Goal: Task Accomplishment & Management: Manage account settings

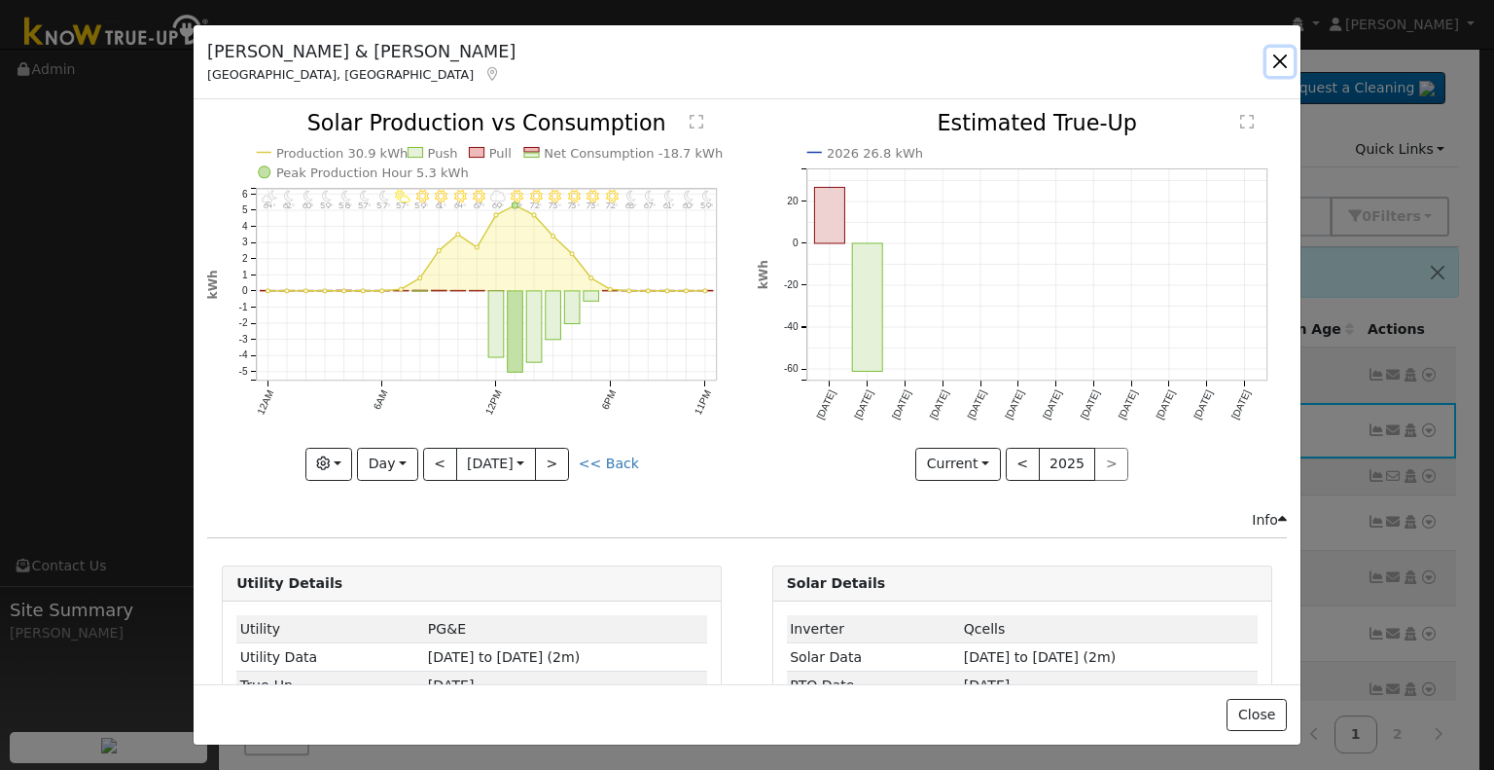
click at [1280, 65] on button "button" at bounding box center [1280, 61] width 27 height 27
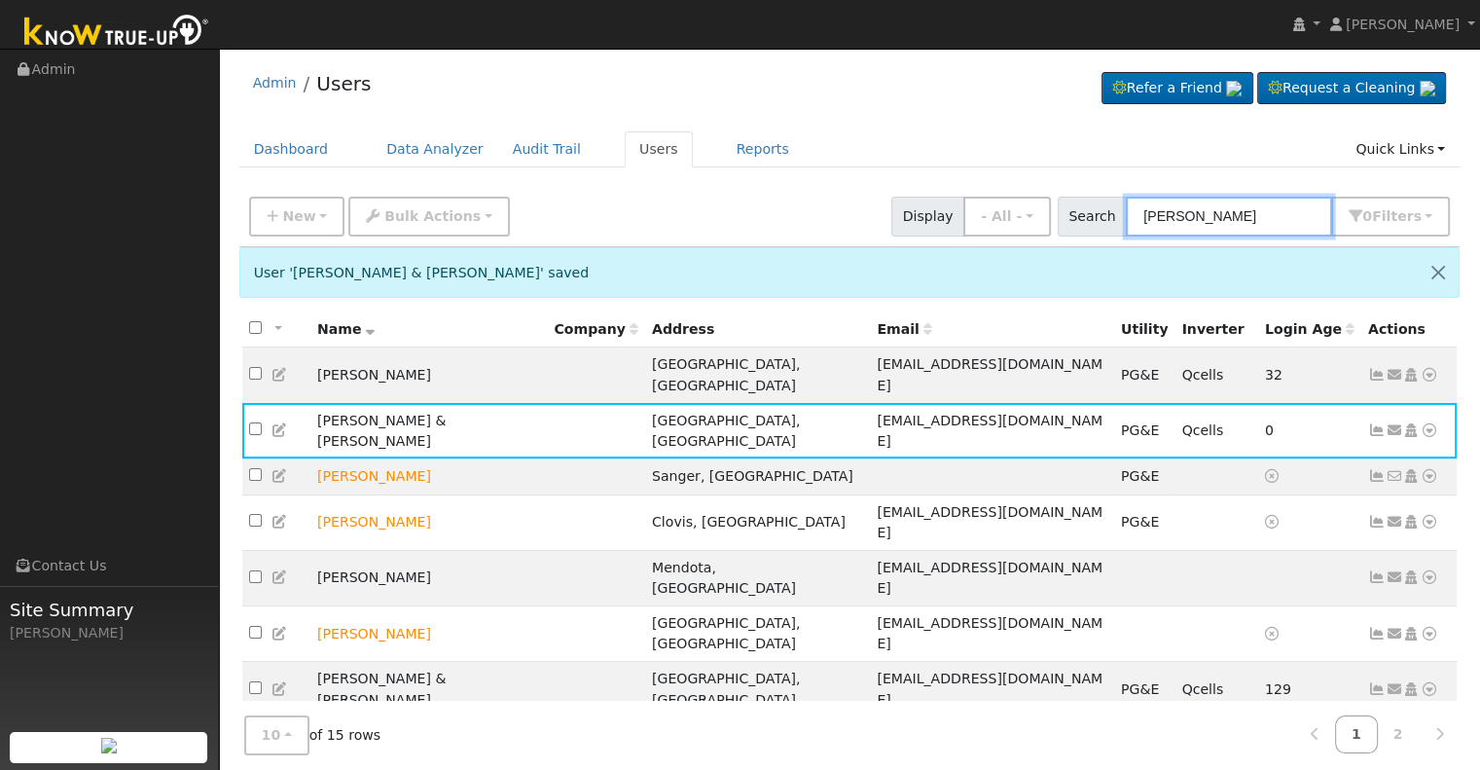
drag, startPoint x: 1180, startPoint y: 221, endPoint x: 1085, endPoint y: 213, distance: 95.7
click at [1085, 213] on div "Search [PERSON_NAME] 0 Filter s Role Show - All - Show Leads Admin Billing Admi…" at bounding box center [1254, 217] width 393 height 40
paste input "Khattaie, [PERSON_NAME] & Git"
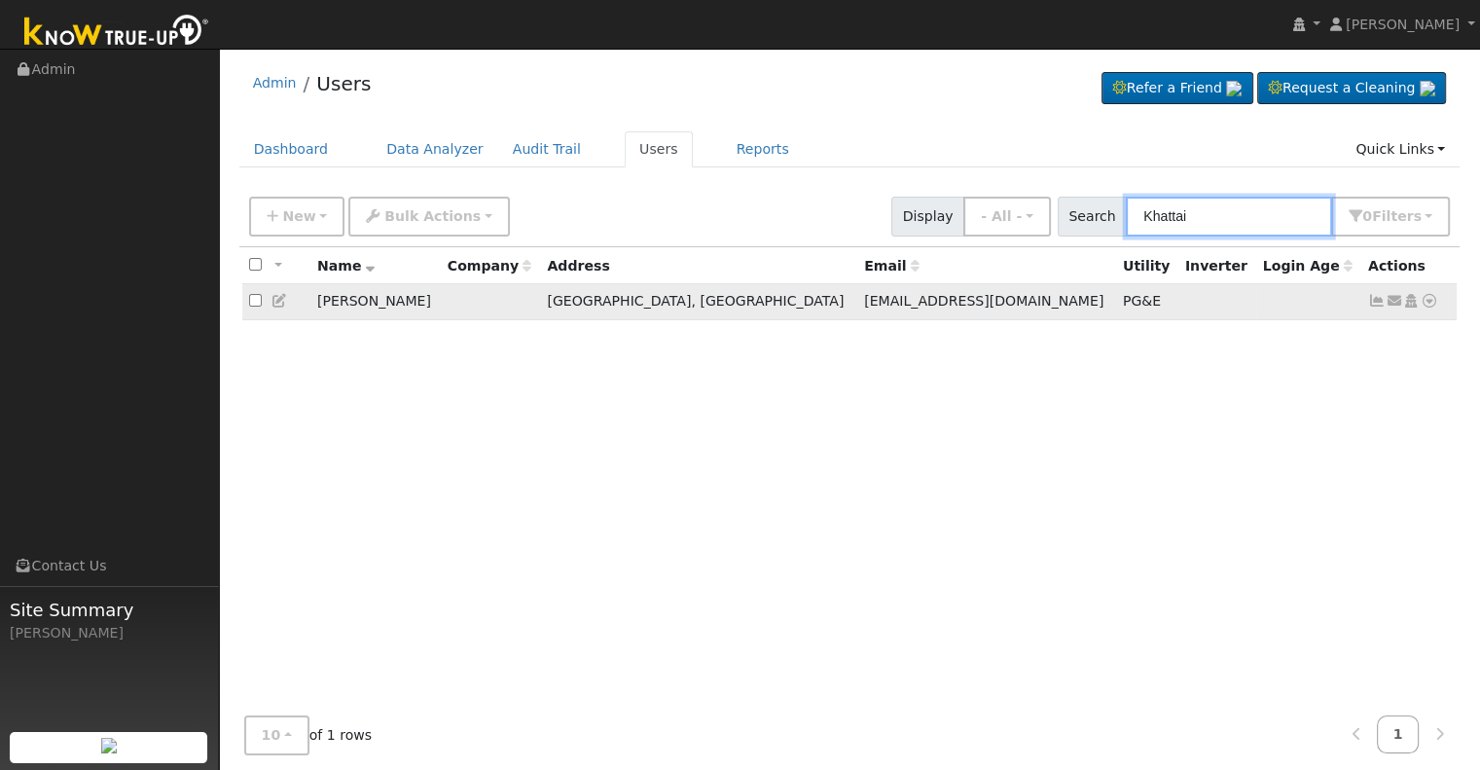
type input "Khattai"
click at [1374, 298] on icon at bounding box center [1377, 301] width 18 height 14
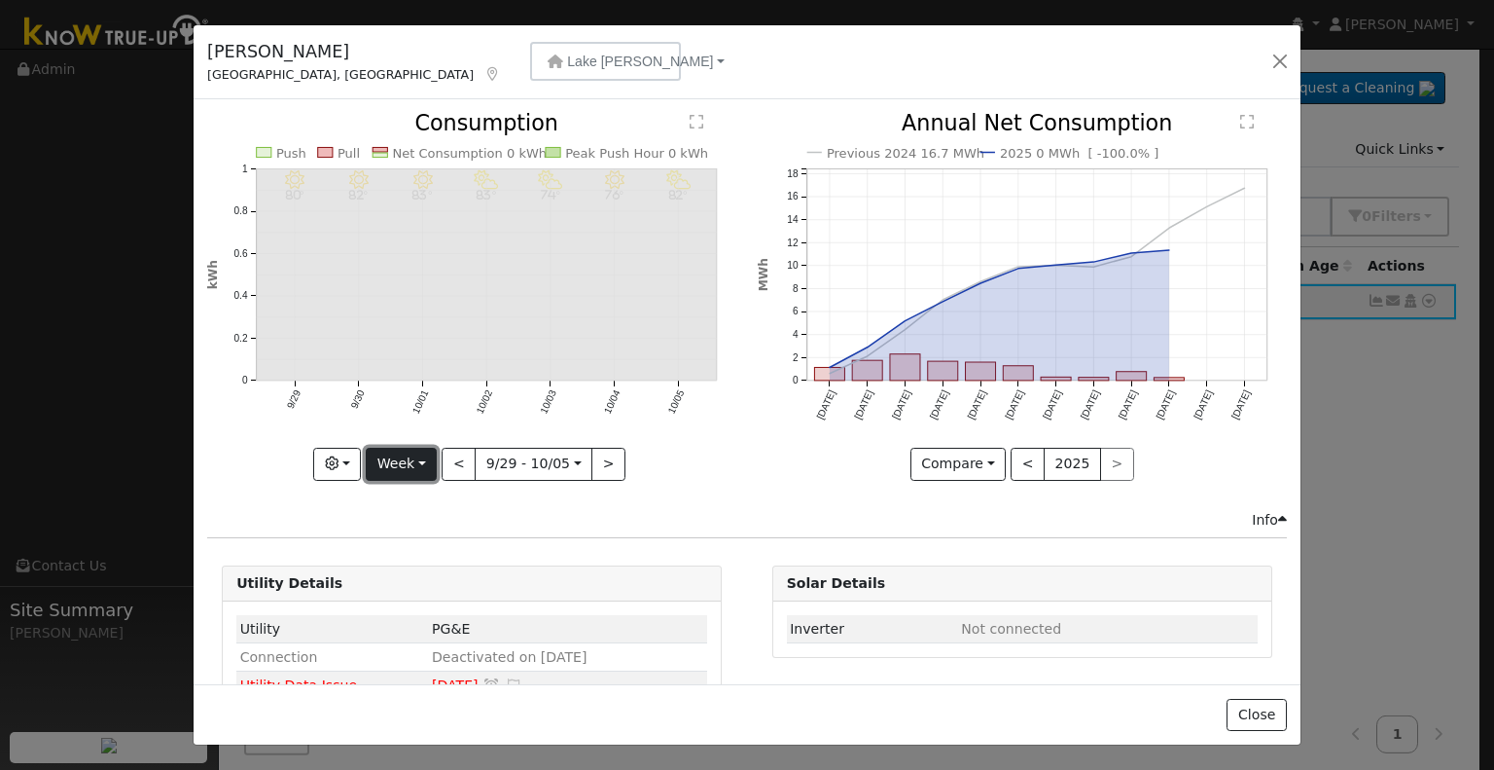
click at [417, 458] on button "Week" at bounding box center [401, 464] width 71 height 33
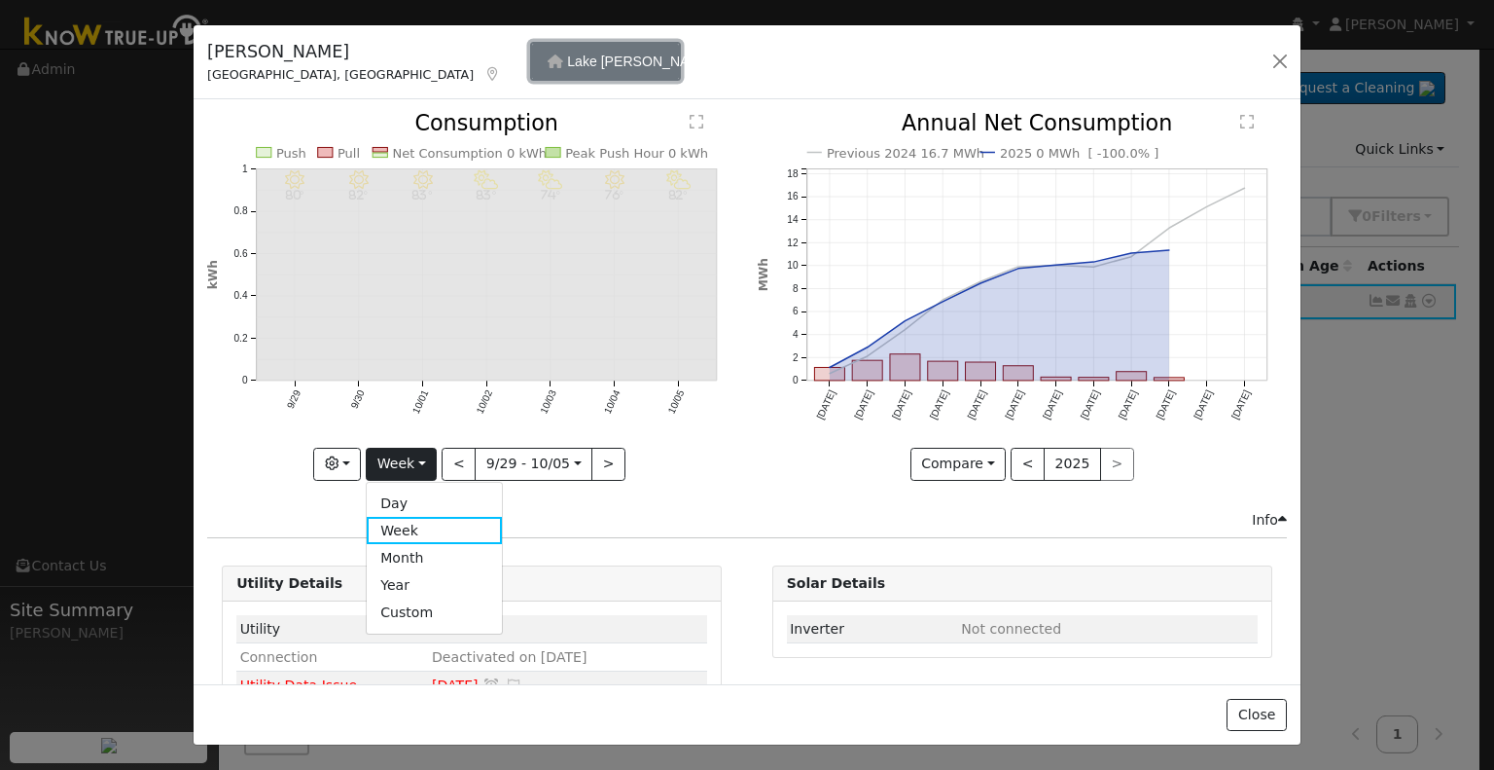
click at [567, 66] on span "Lake [PERSON_NAME]" at bounding box center [640, 62] width 146 height 16
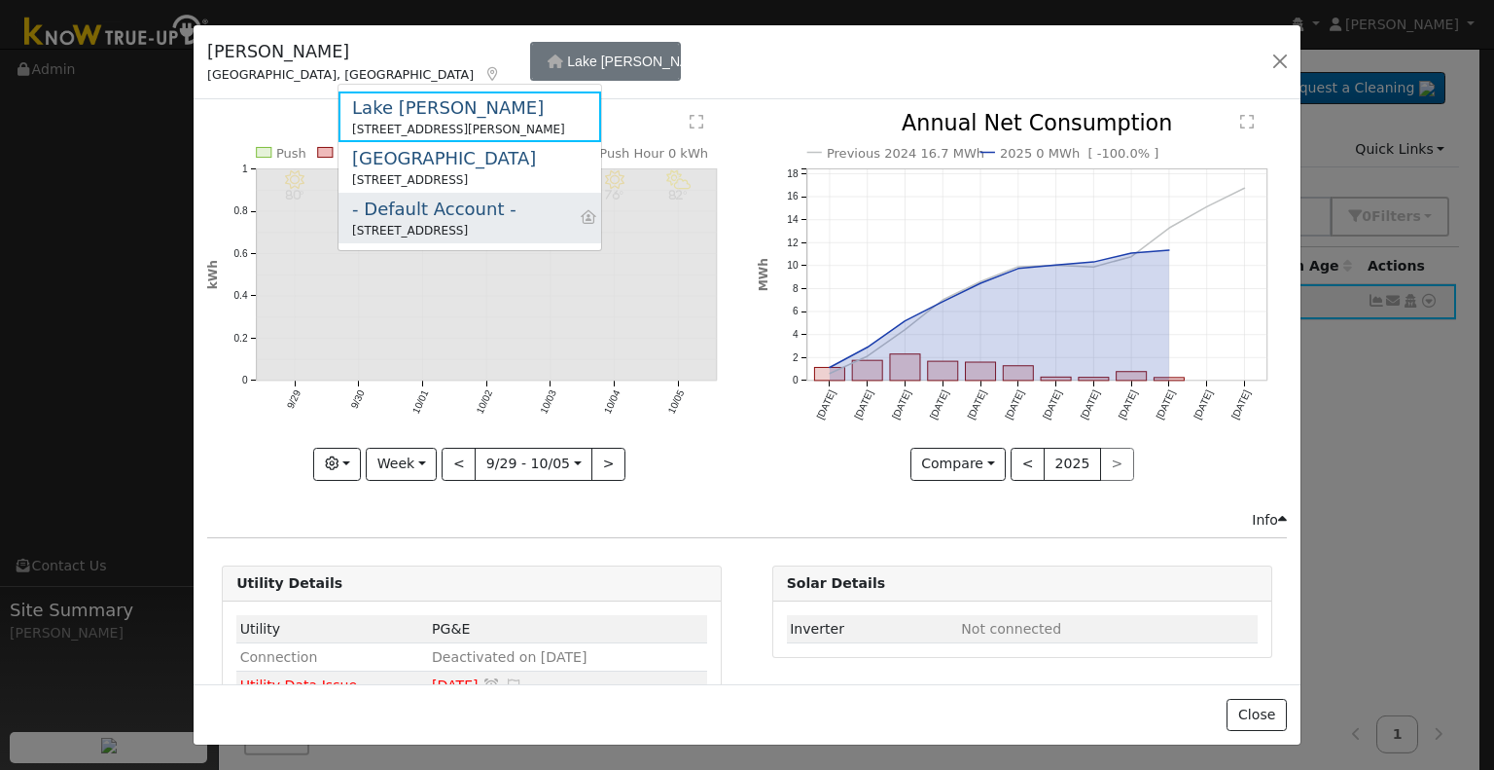
click at [415, 221] on div "- Default Account -" at bounding box center [434, 209] width 164 height 26
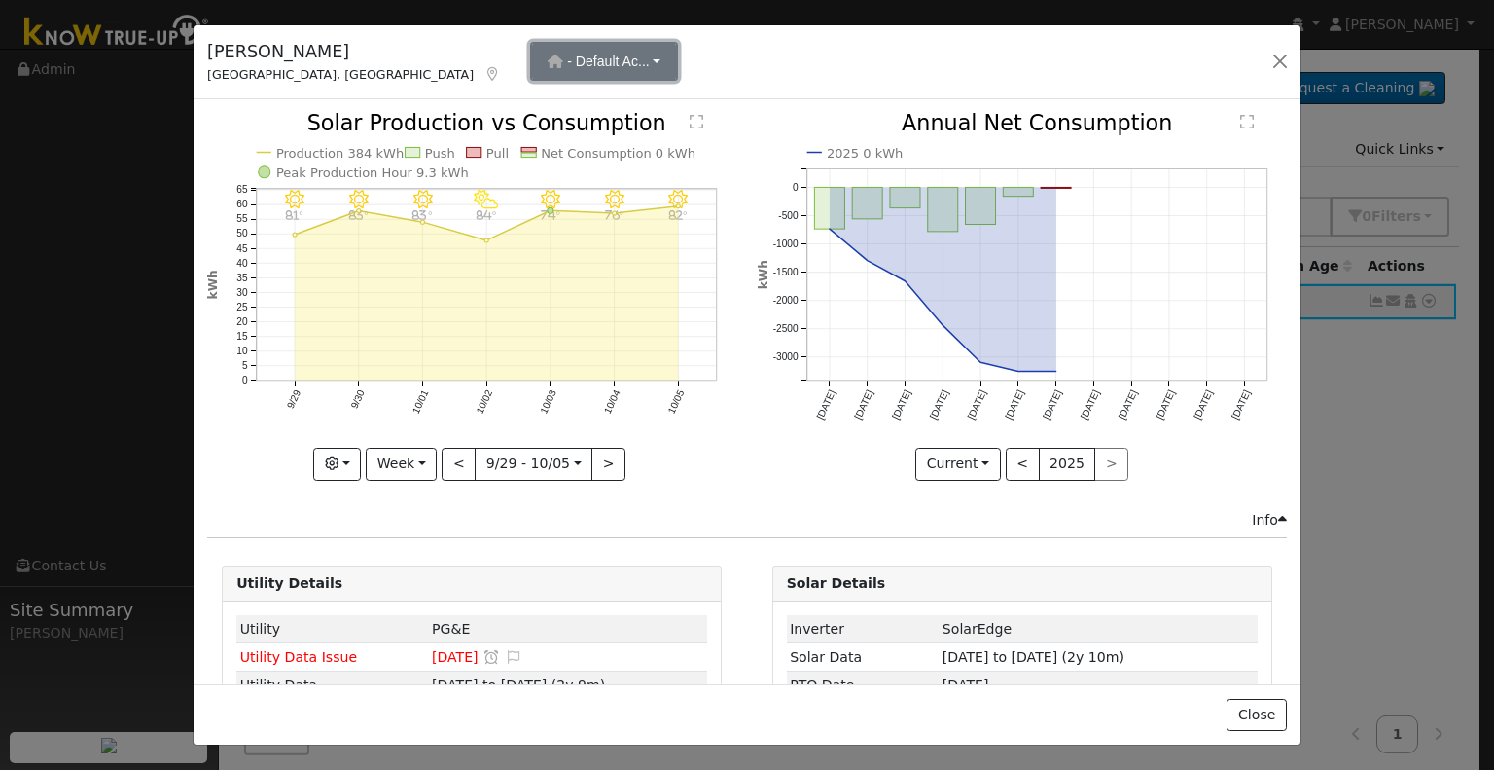
click at [530, 53] on button "- Default Ac..." at bounding box center [604, 61] width 148 height 39
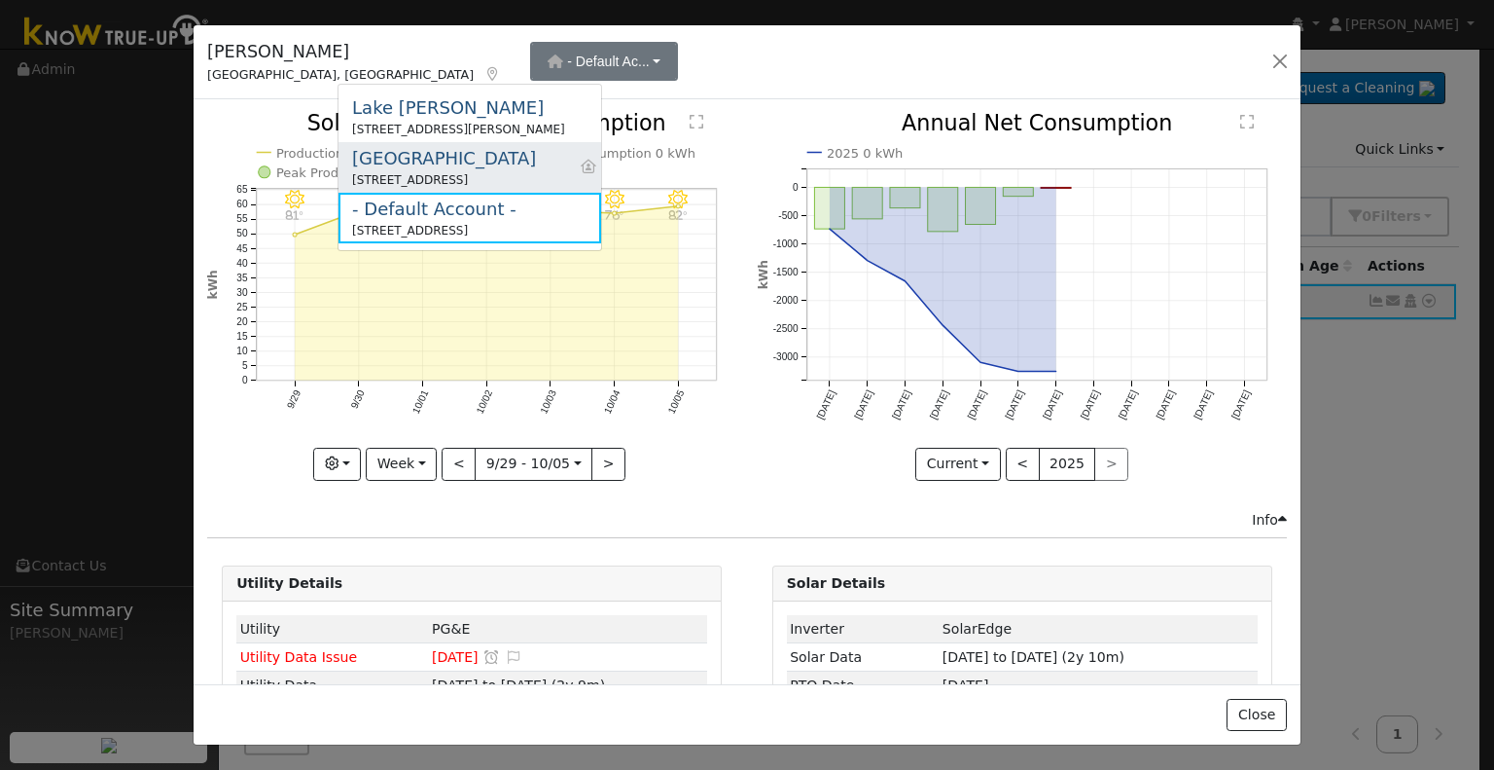
click at [429, 152] on div "[GEOGRAPHIC_DATA]" at bounding box center [444, 158] width 184 height 26
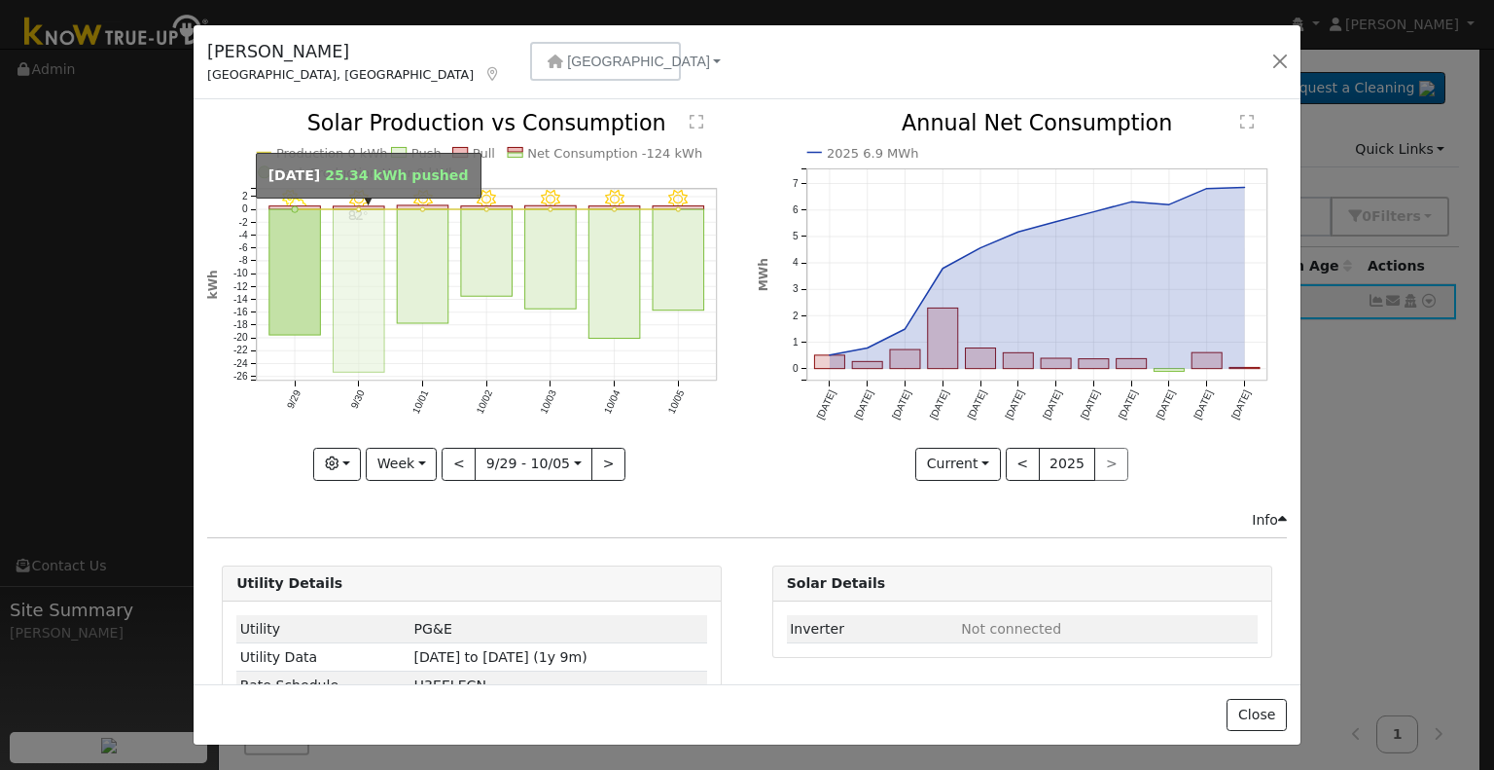
click at [359, 245] on rect "onclick=""" at bounding box center [360, 291] width 52 height 162
type input "[DATE]"
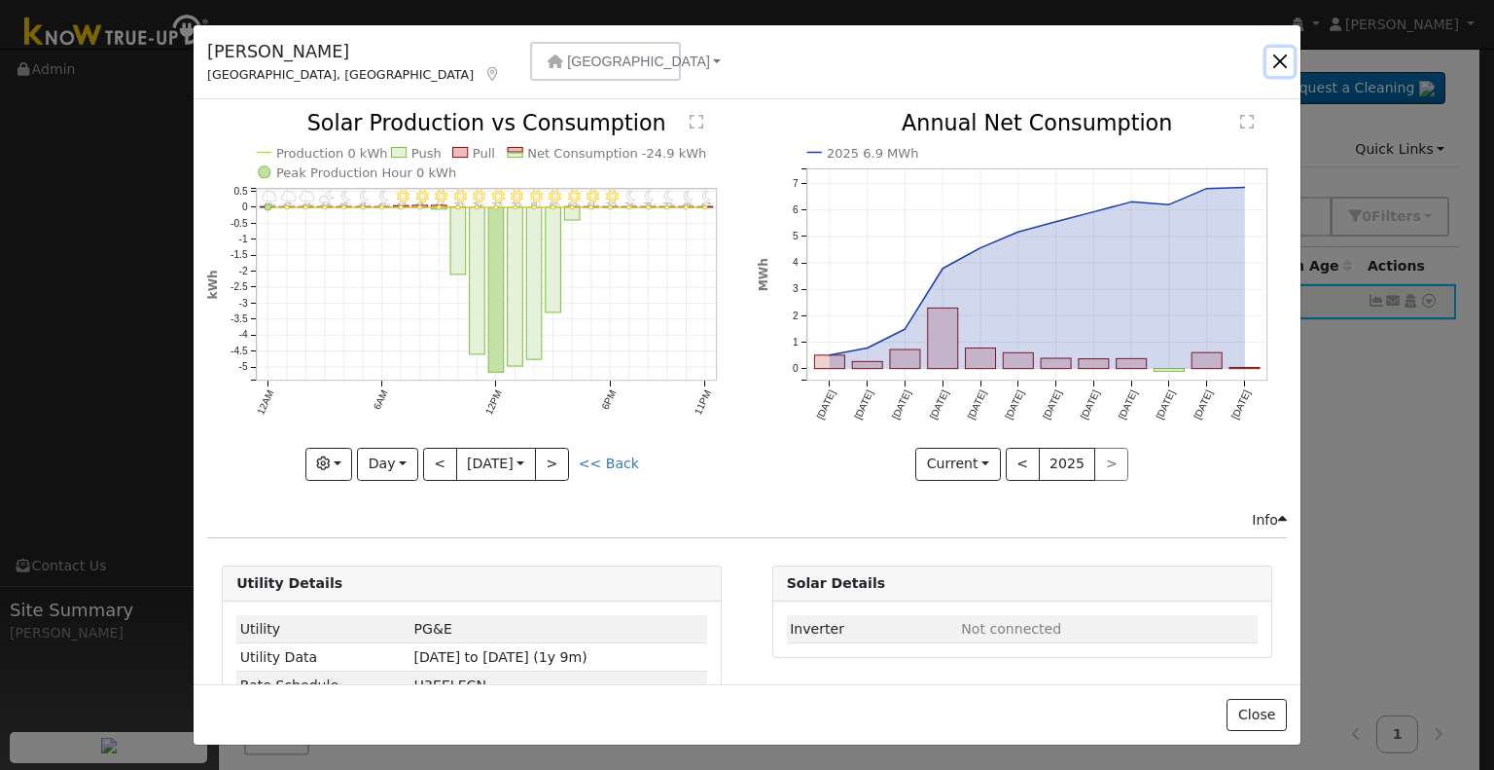
click at [1279, 54] on button "button" at bounding box center [1280, 61] width 27 height 27
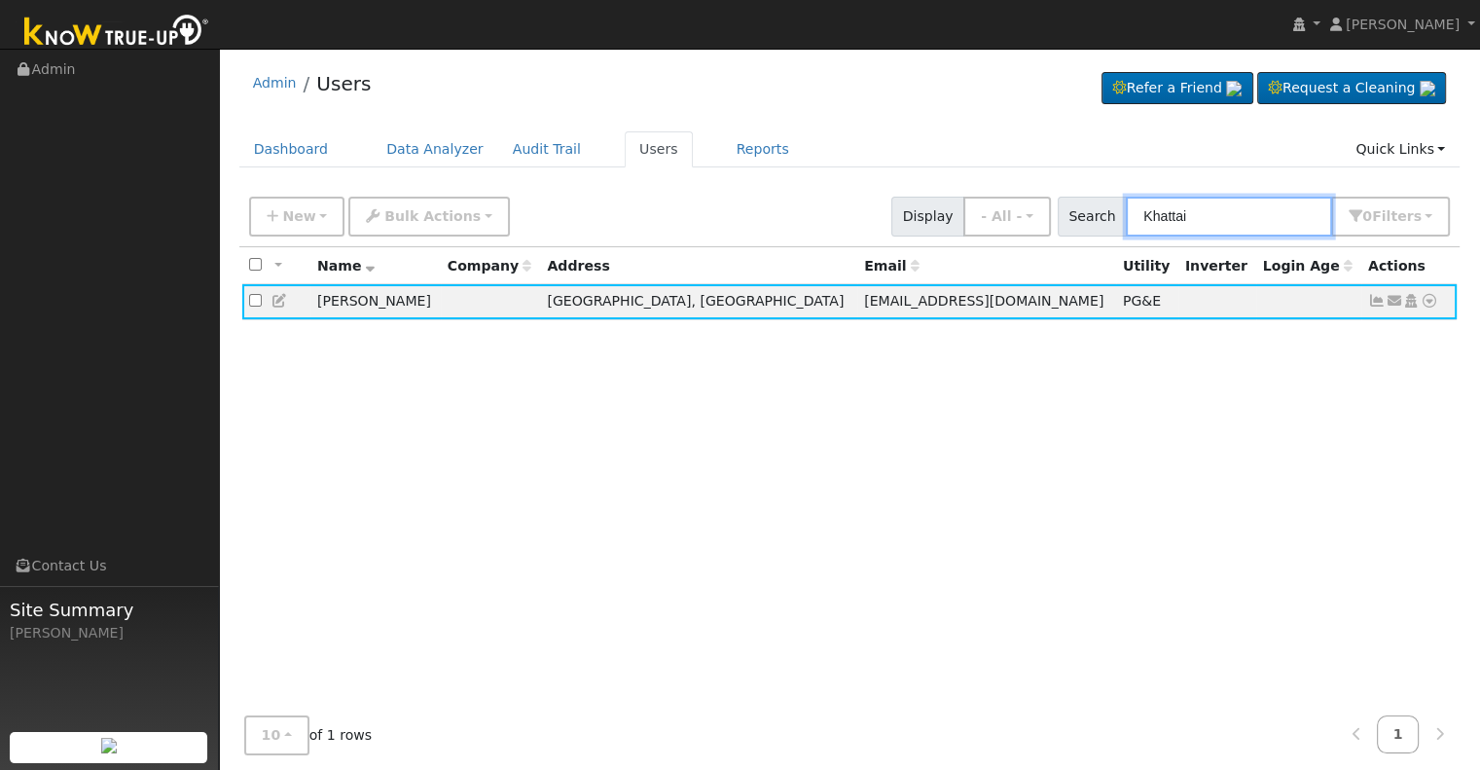
drag, startPoint x: 1267, startPoint y: 217, endPoint x: 1064, endPoint y: 193, distance: 203.8
click at [1064, 193] on div "New Add User Quick Add Quick Connect Quick Convert Lead Bulk Actions Send Email…" at bounding box center [849, 213] width 1208 height 47
paste input "Hedron Inc-[PERSON_NAME]"
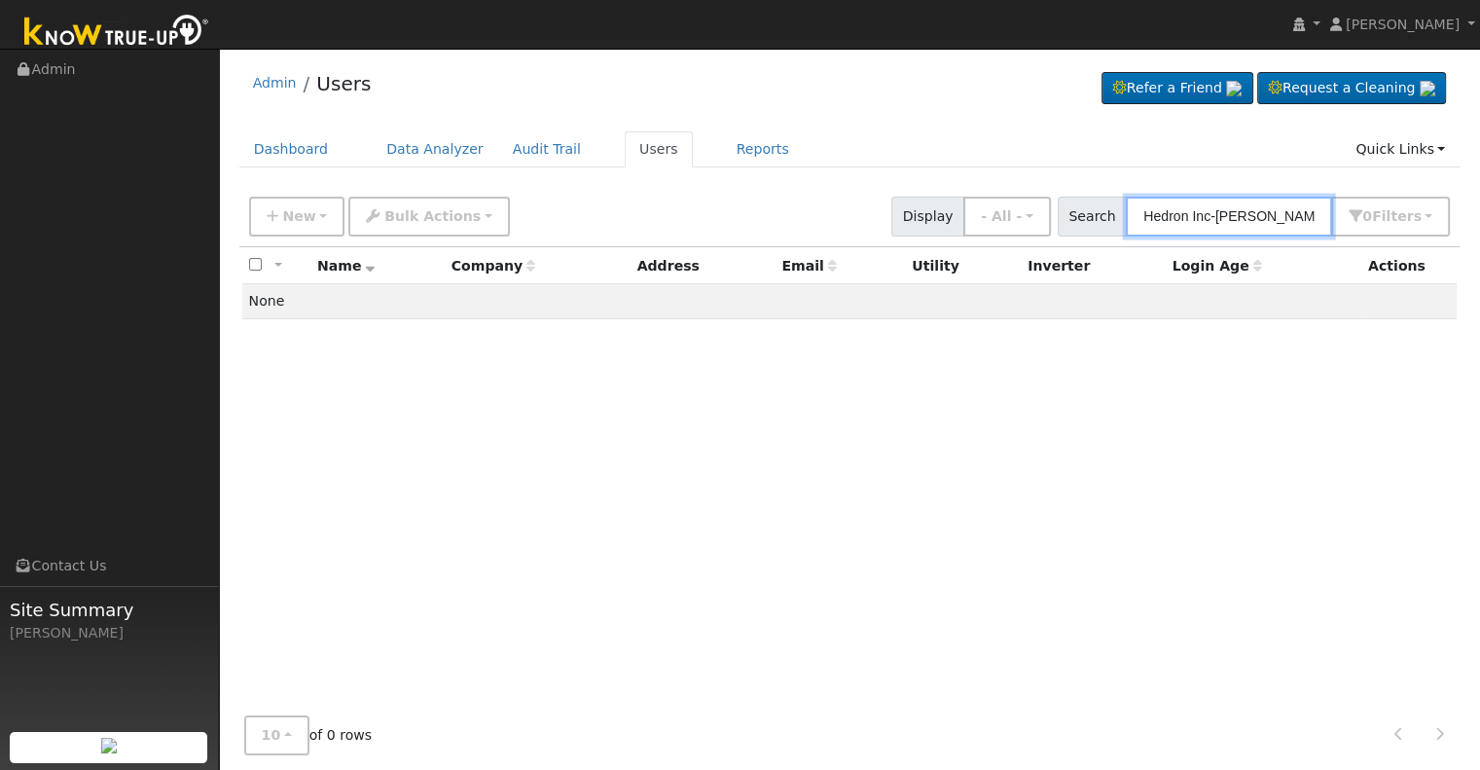
click at [1225, 210] on input "Hedron Inc-[PERSON_NAME]" at bounding box center [1229, 217] width 206 height 40
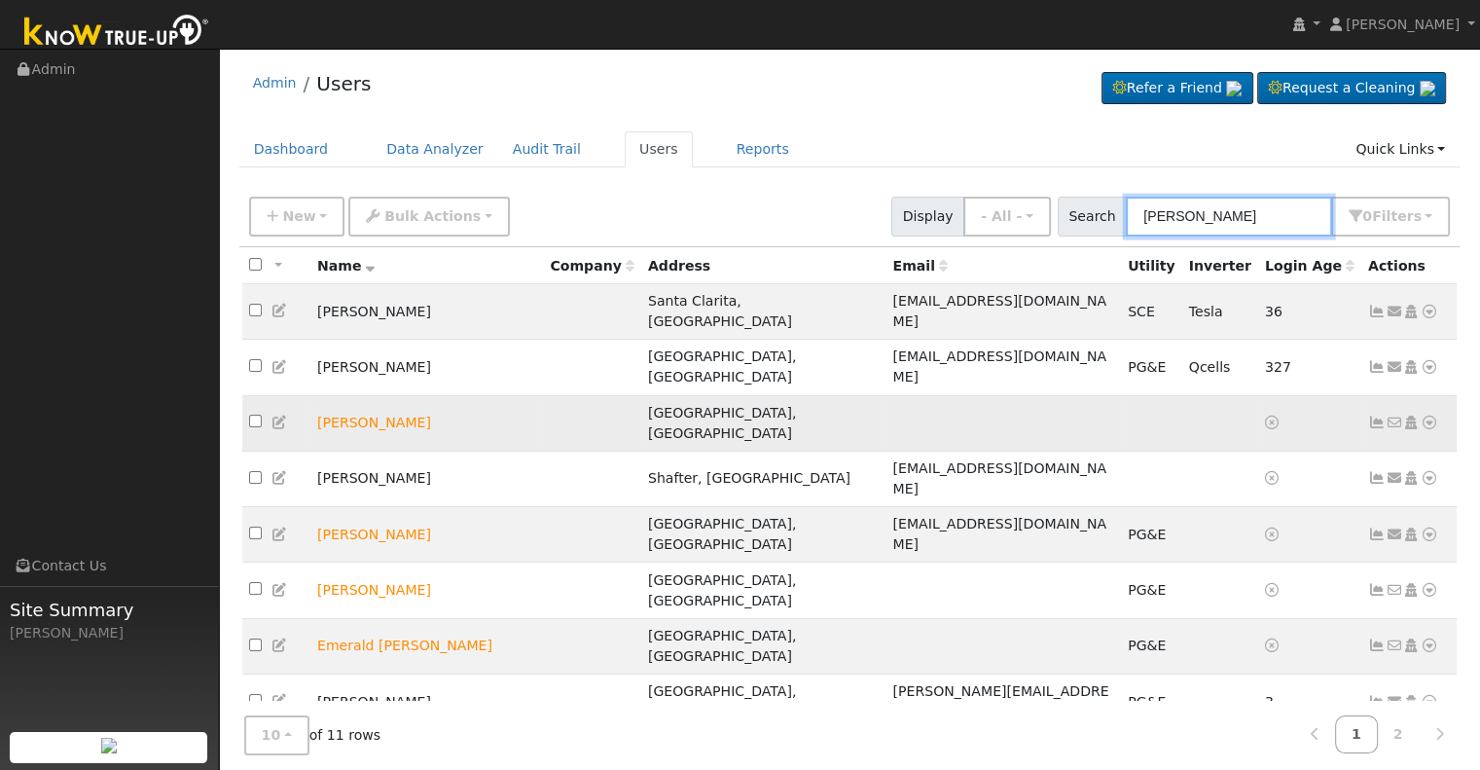
scroll to position [16, 0]
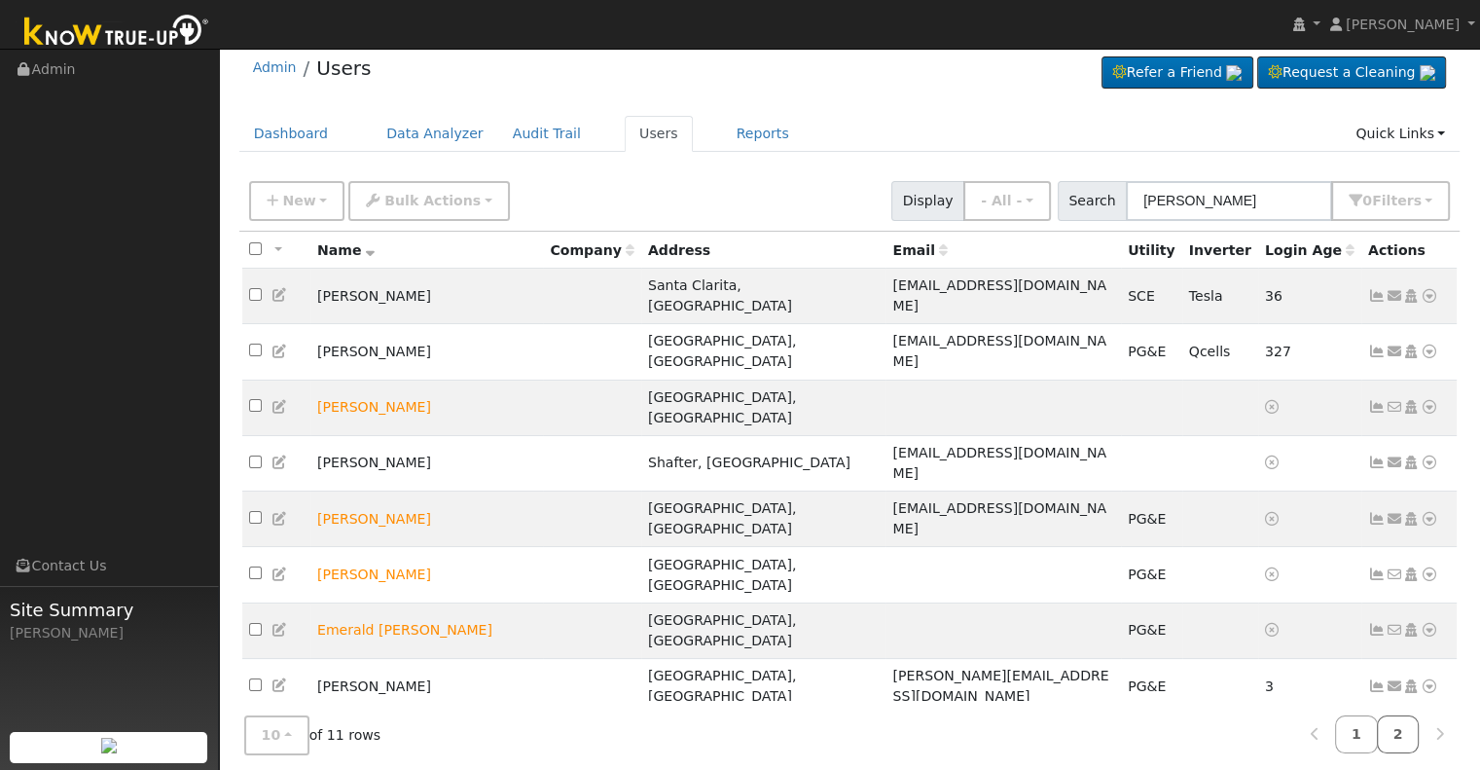
click at [1383, 719] on link "2" at bounding box center [1398, 734] width 43 height 38
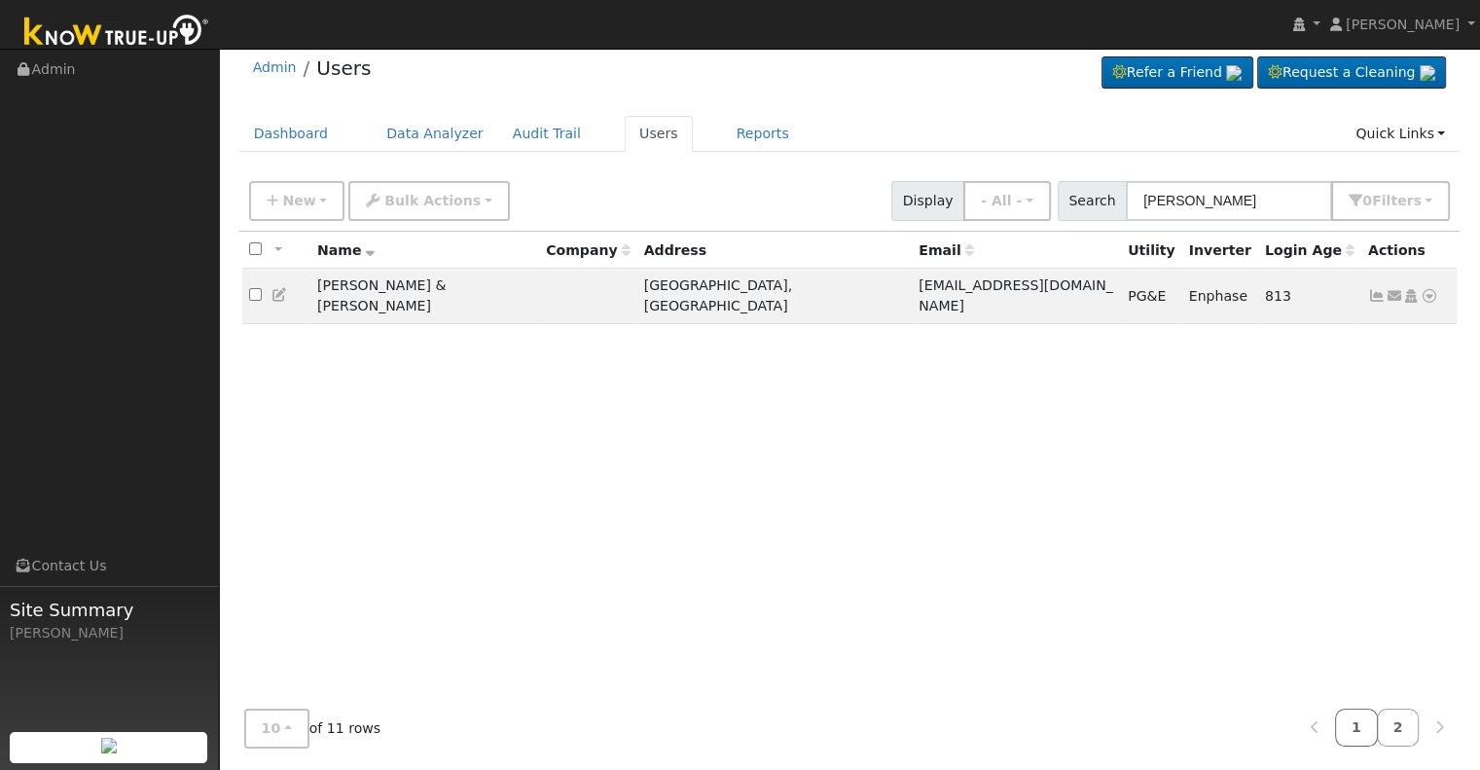
click at [1352, 723] on link "1" at bounding box center [1356, 727] width 43 height 38
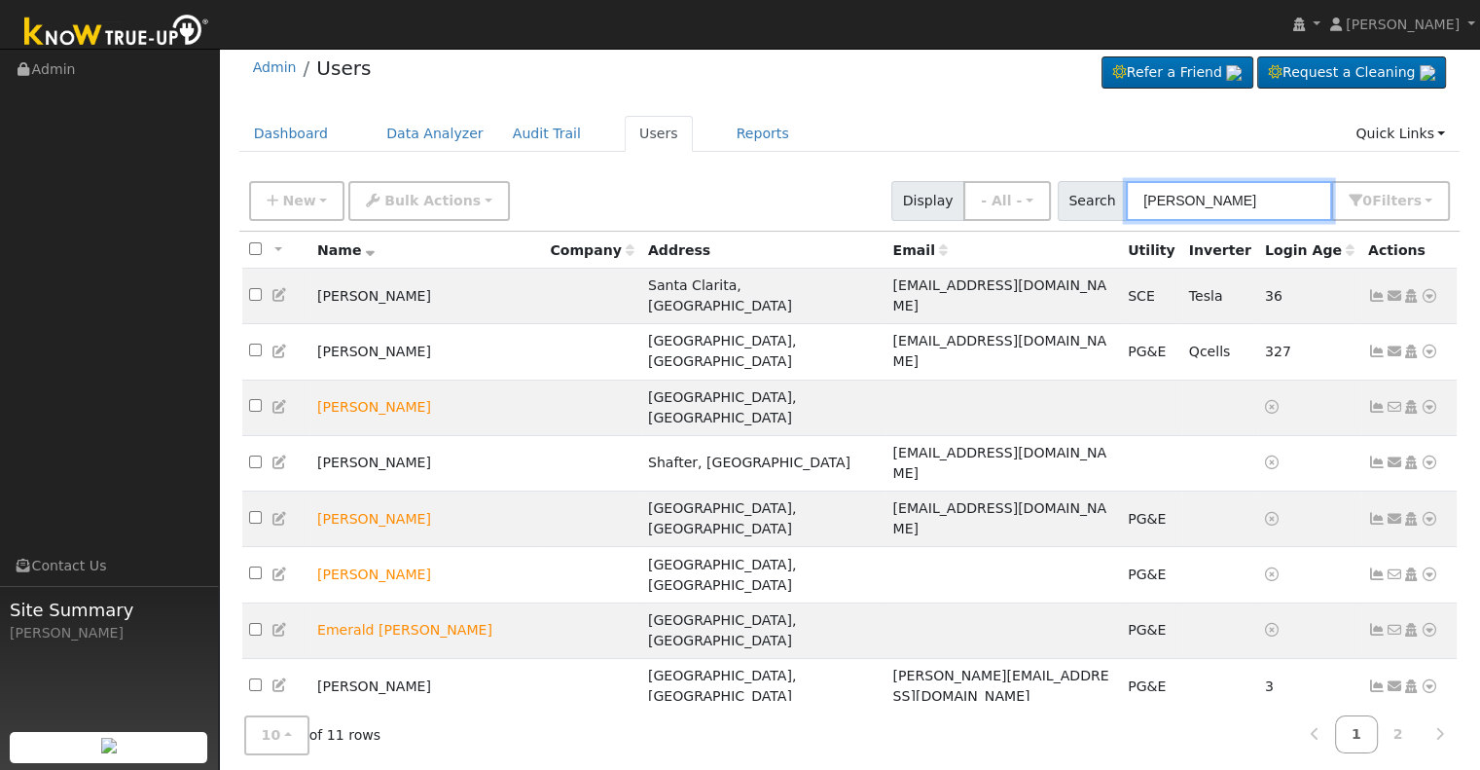
click at [1150, 191] on input "[PERSON_NAME]" at bounding box center [1229, 201] width 206 height 40
paste input "Hedron Inc-[PERSON_NAME]"
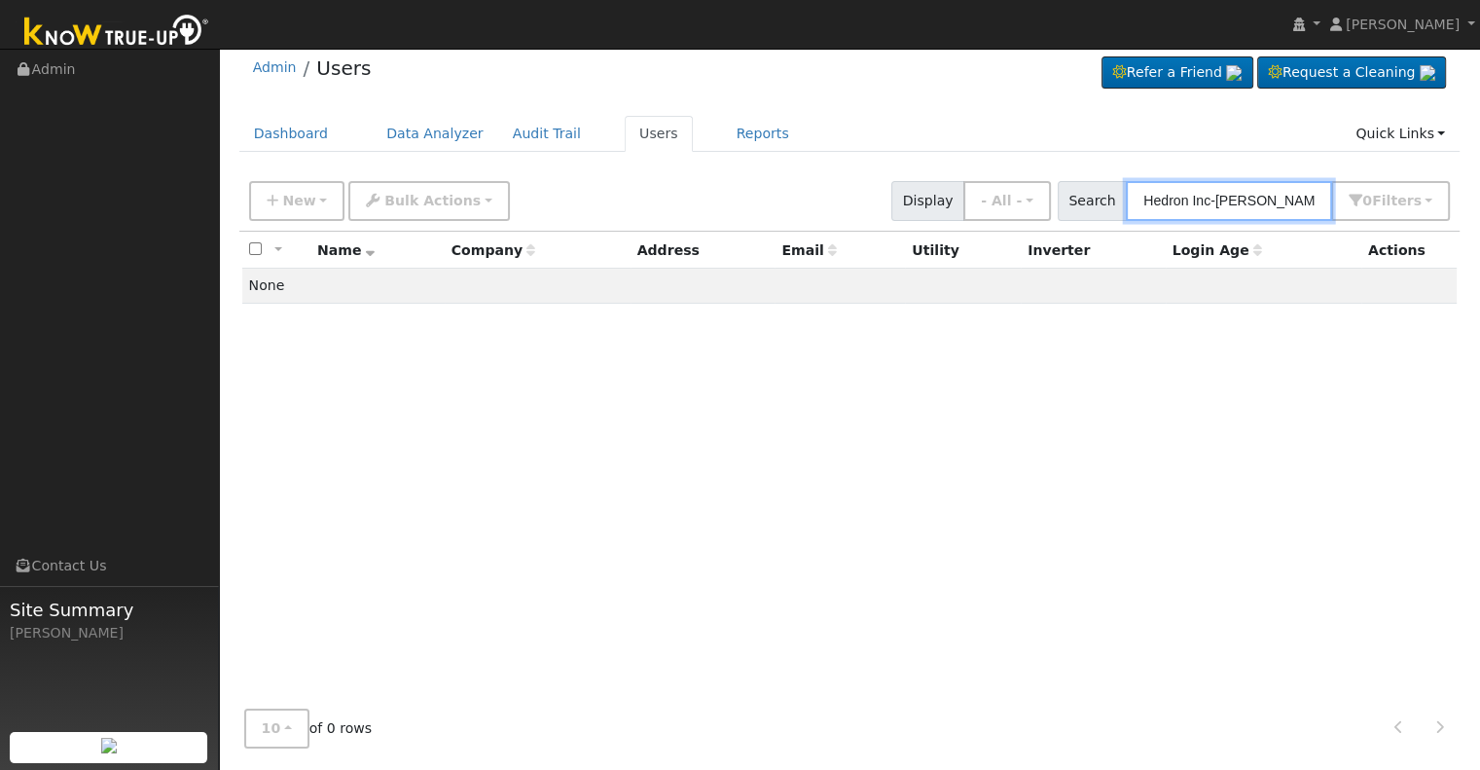
drag, startPoint x: 1271, startPoint y: 193, endPoint x: 1111, endPoint y: 182, distance: 159.9
click at [1111, 182] on div "Search Hedron Inc-[PERSON_NAME] [DEMOGRAPHIC_DATA][PERSON_NAME] 0 Filter s Role…" at bounding box center [1254, 201] width 393 height 40
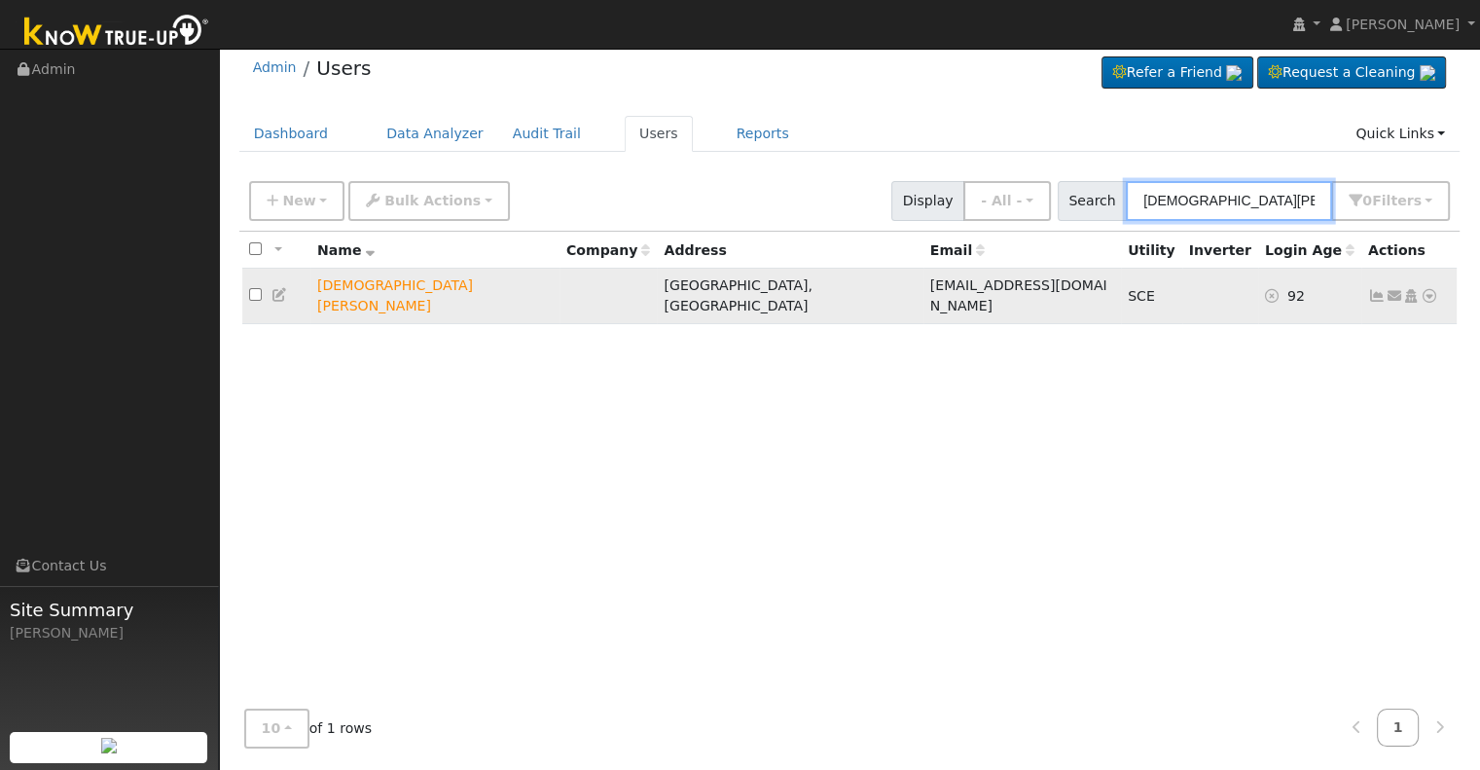
type input "[DEMOGRAPHIC_DATA][PERSON_NAME]"
click at [1373, 289] on icon at bounding box center [1377, 296] width 18 height 14
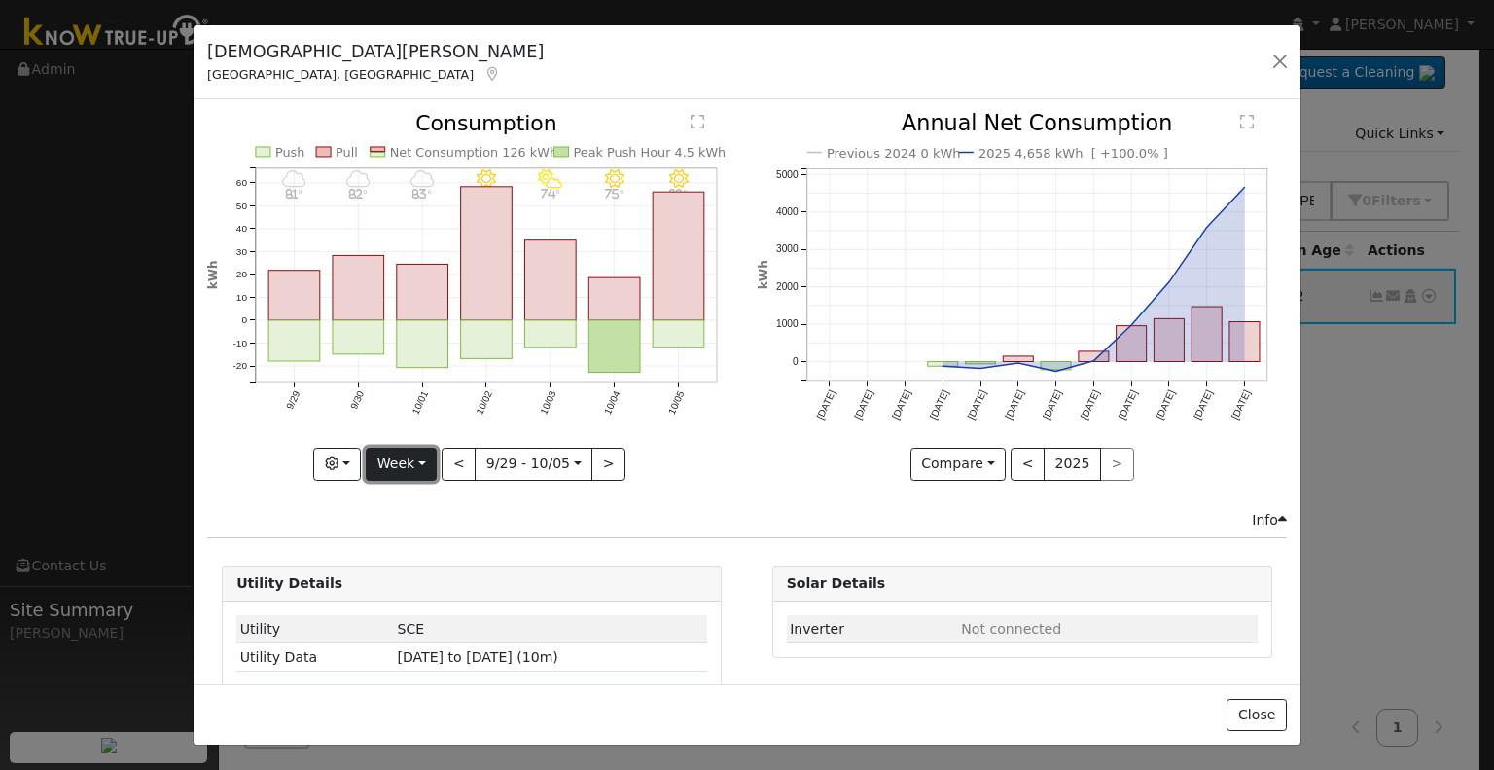
click at [416, 454] on button "Week" at bounding box center [401, 464] width 71 height 33
click at [418, 552] on link "Month" at bounding box center [434, 557] width 135 height 27
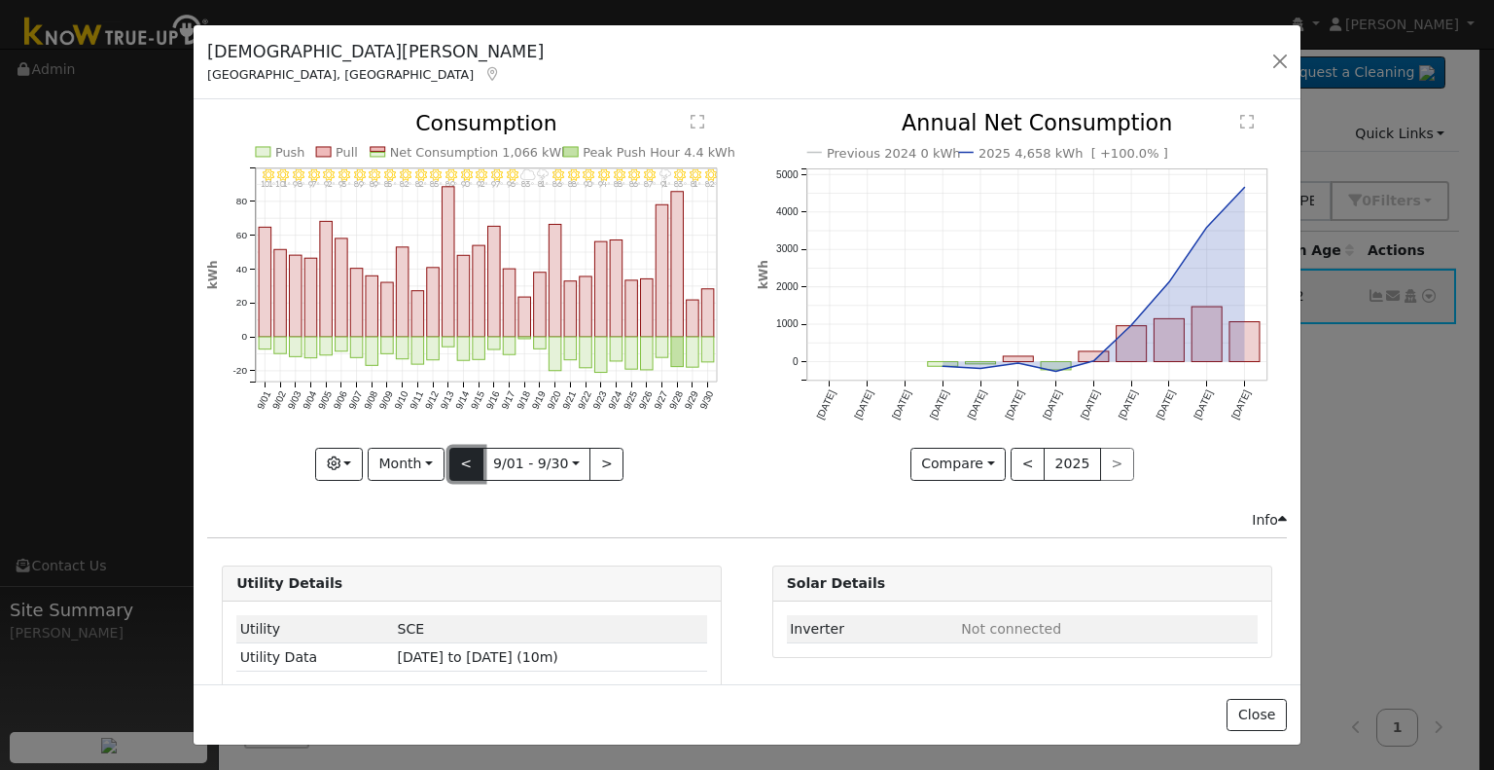
click at [463, 459] on button "<" at bounding box center [466, 464] width 34 height 33
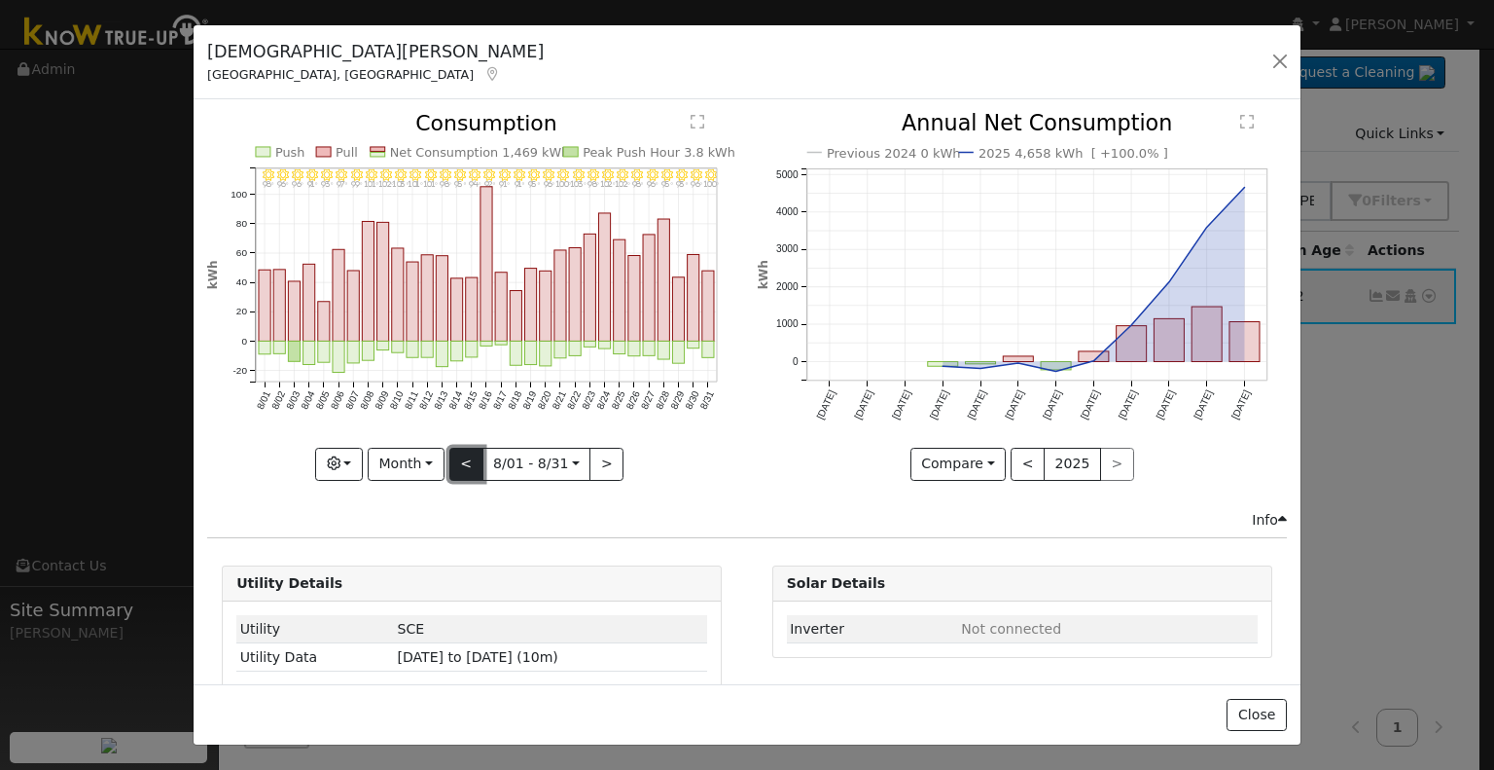
click at [463, 459] on button "<" at bounding box center [466, 464] width 34 height 33
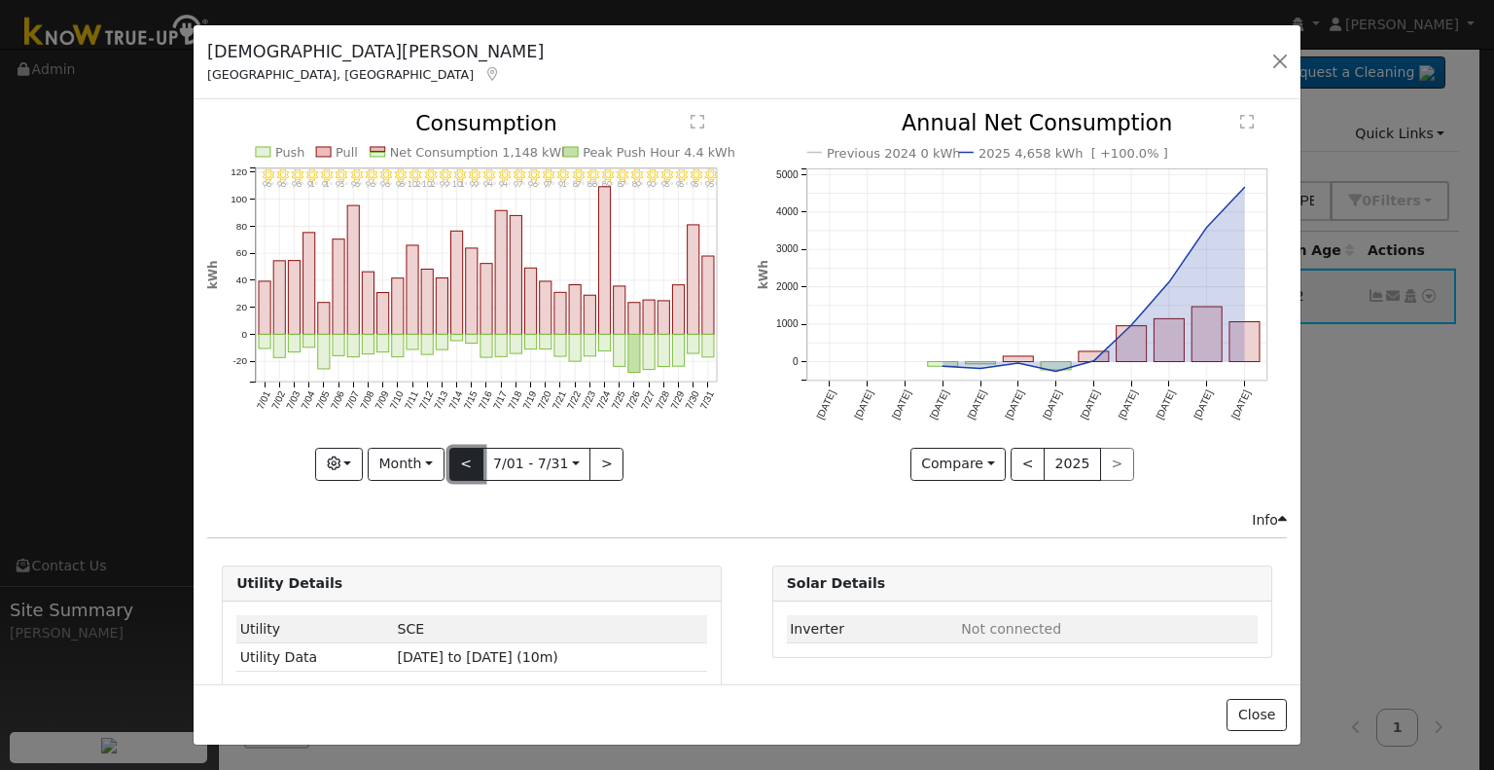
click at [463, 459] on button "<" at bounding box center [466, 464] width 34 height 33
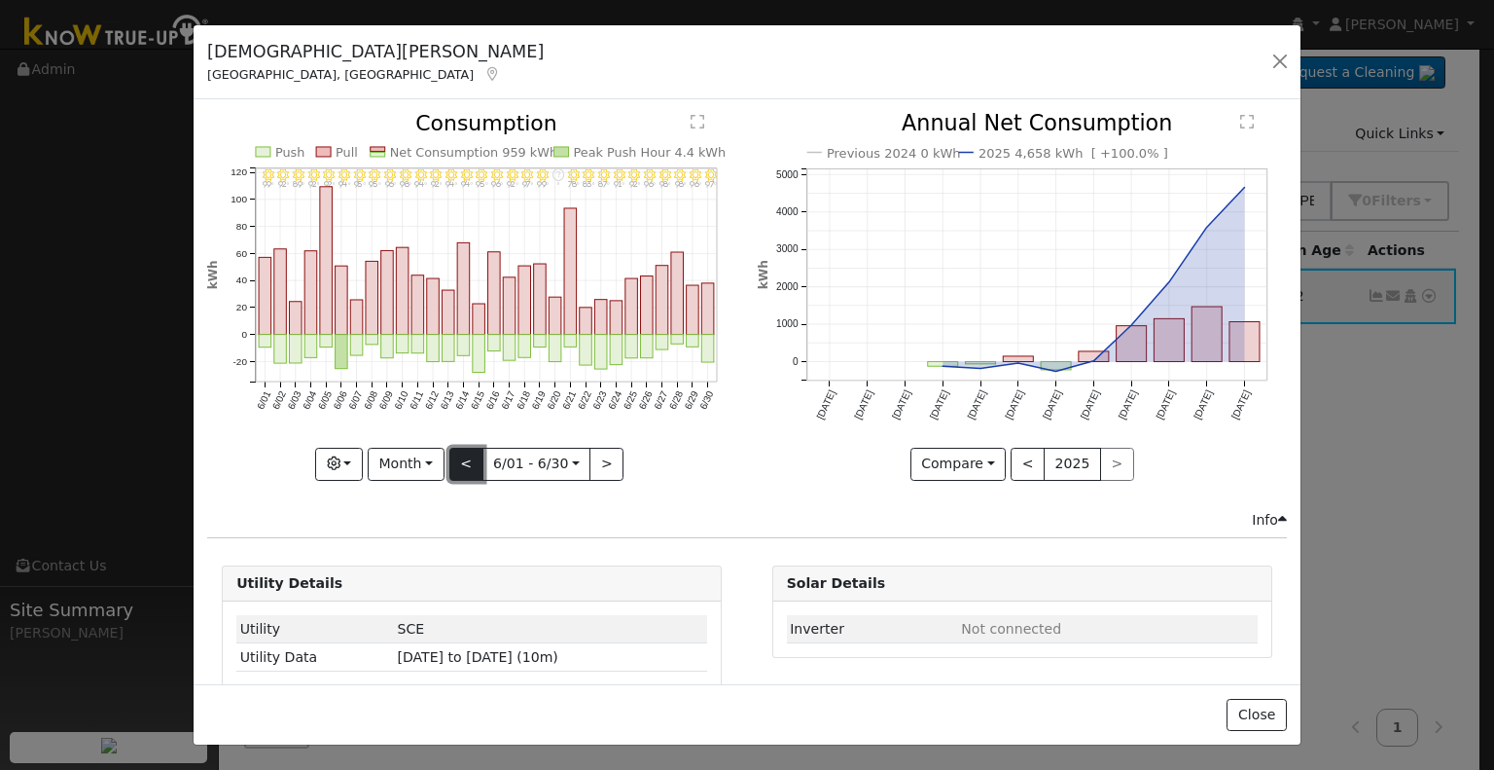
click at [463, 459] on button "<" at bounding box center [466, 464] width 34 height 33
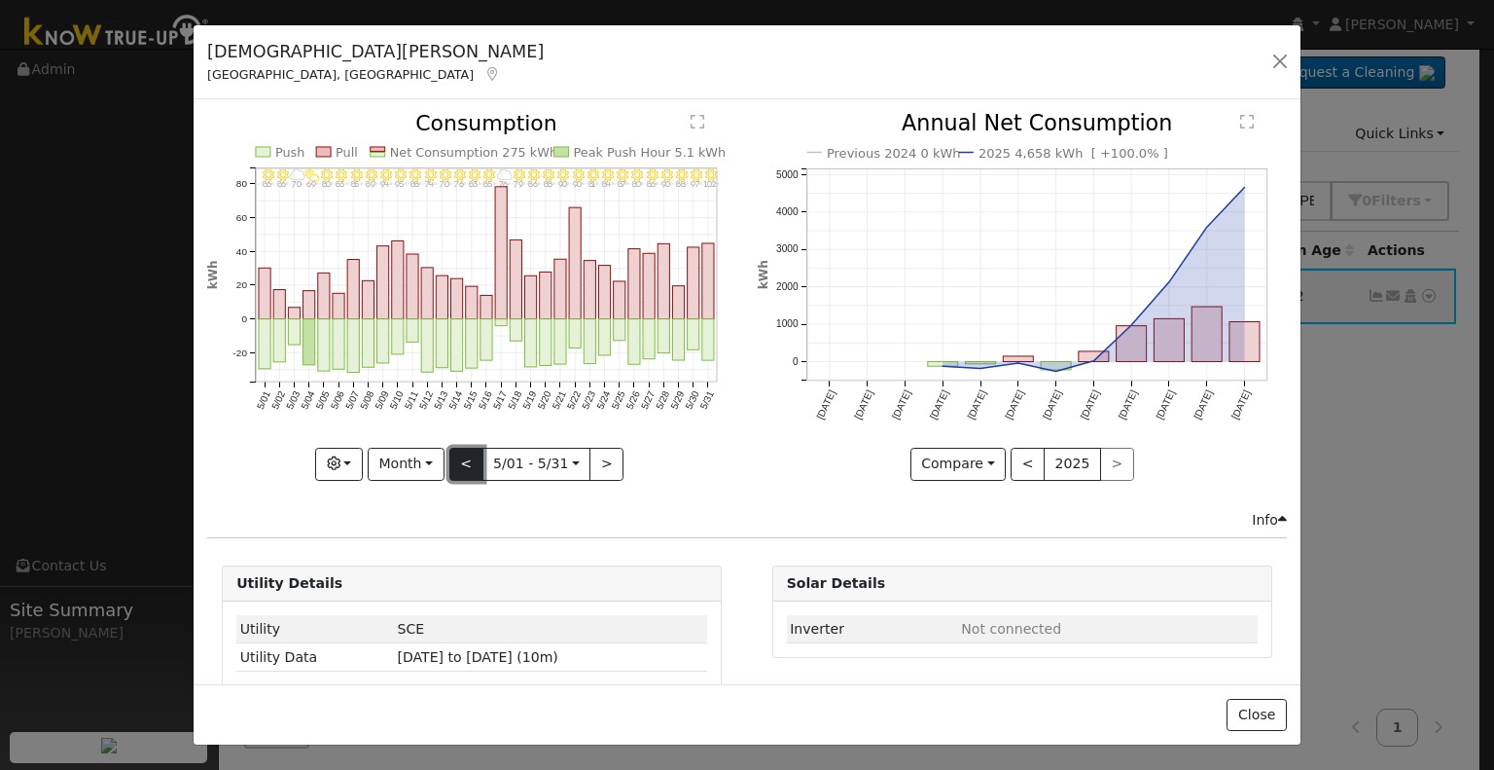
click at [463, 459] on button "<" at bounding box center [466, 464] width 34 height 33
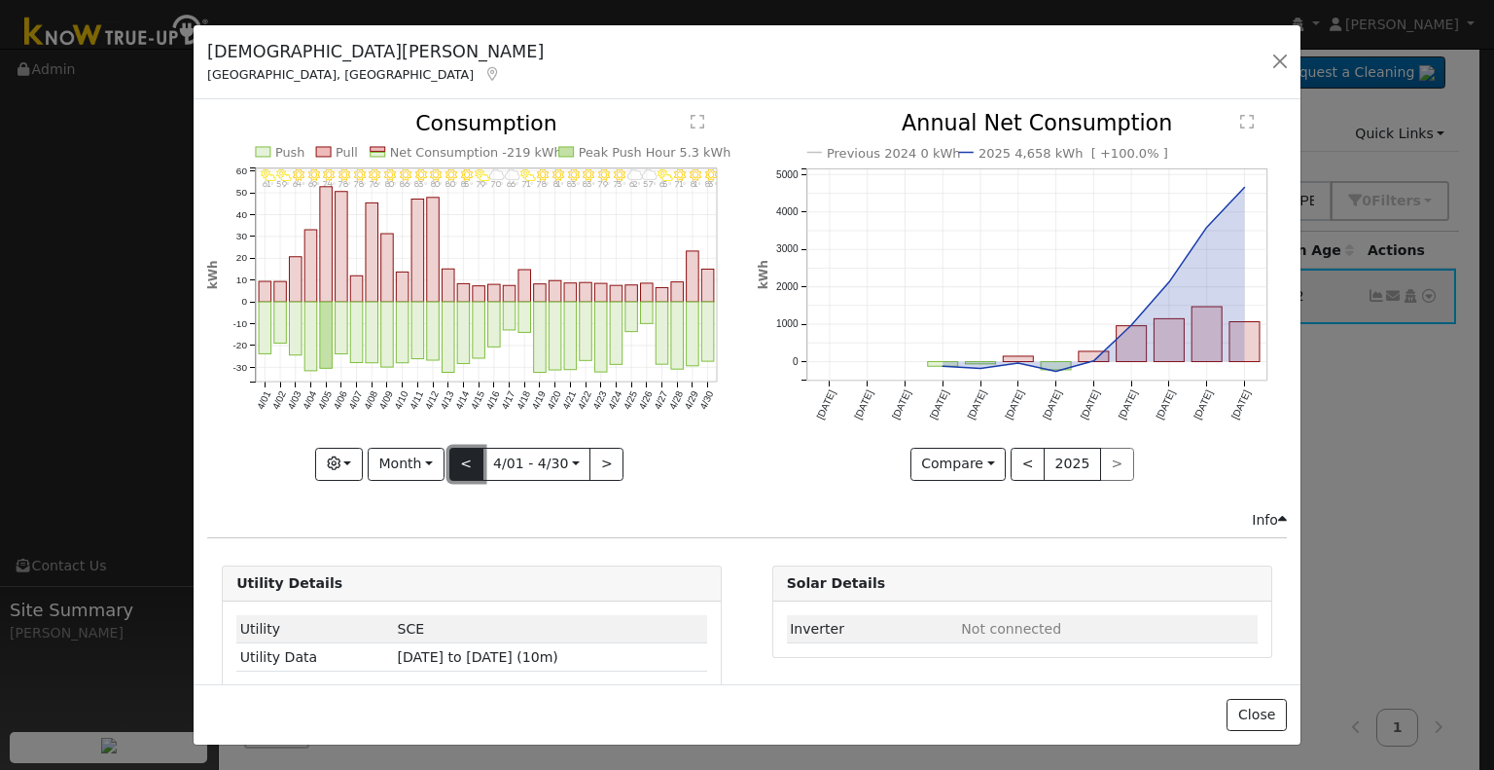
click at [463, 459] on button "<" at bounding box center [466, 464] width 34 height 33
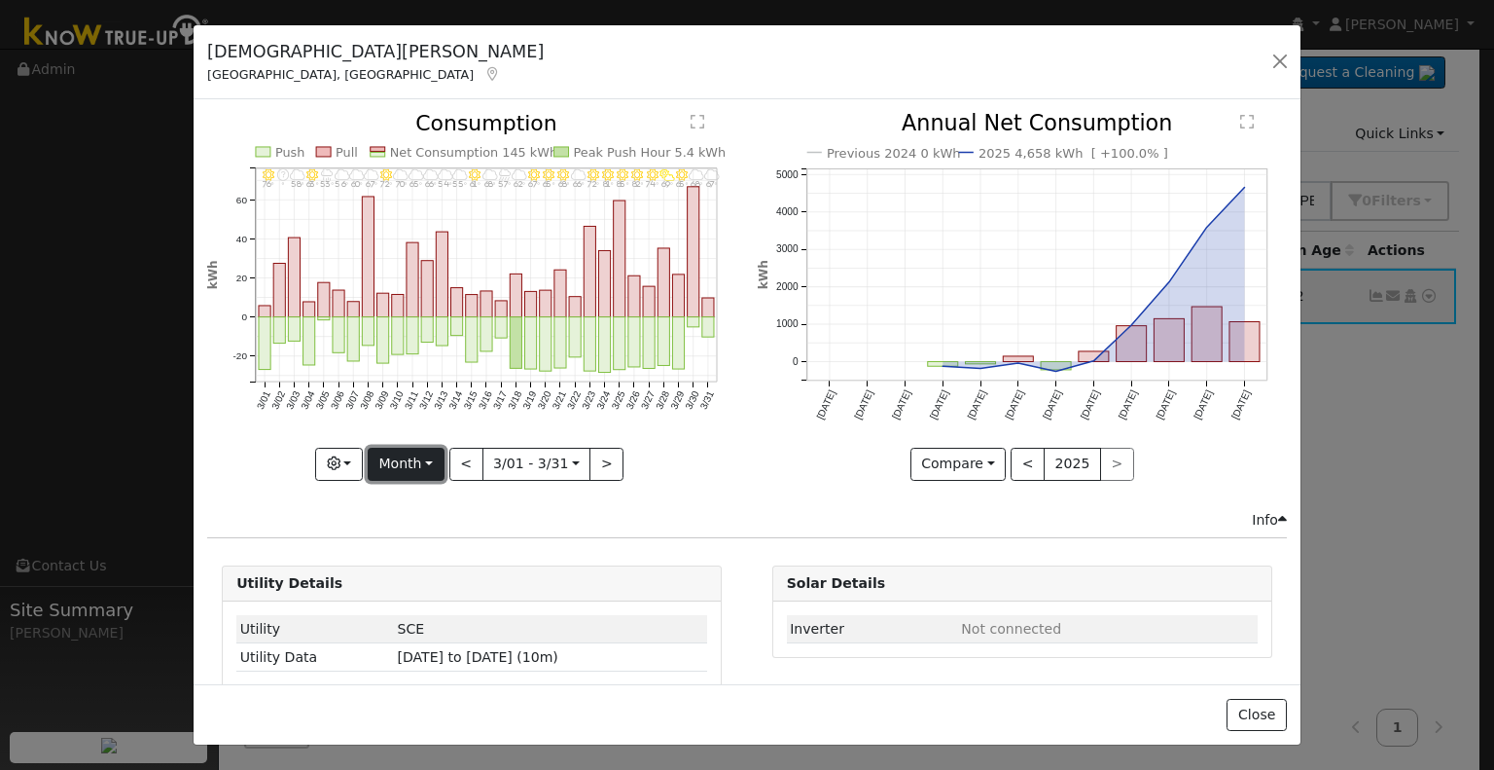
click at [431, 460] on button "Month" at bounding box center [406, 464] width 77 height 33
click at [412, 571] on link "Year" at bounding box center [436, 584] width 135 height 27
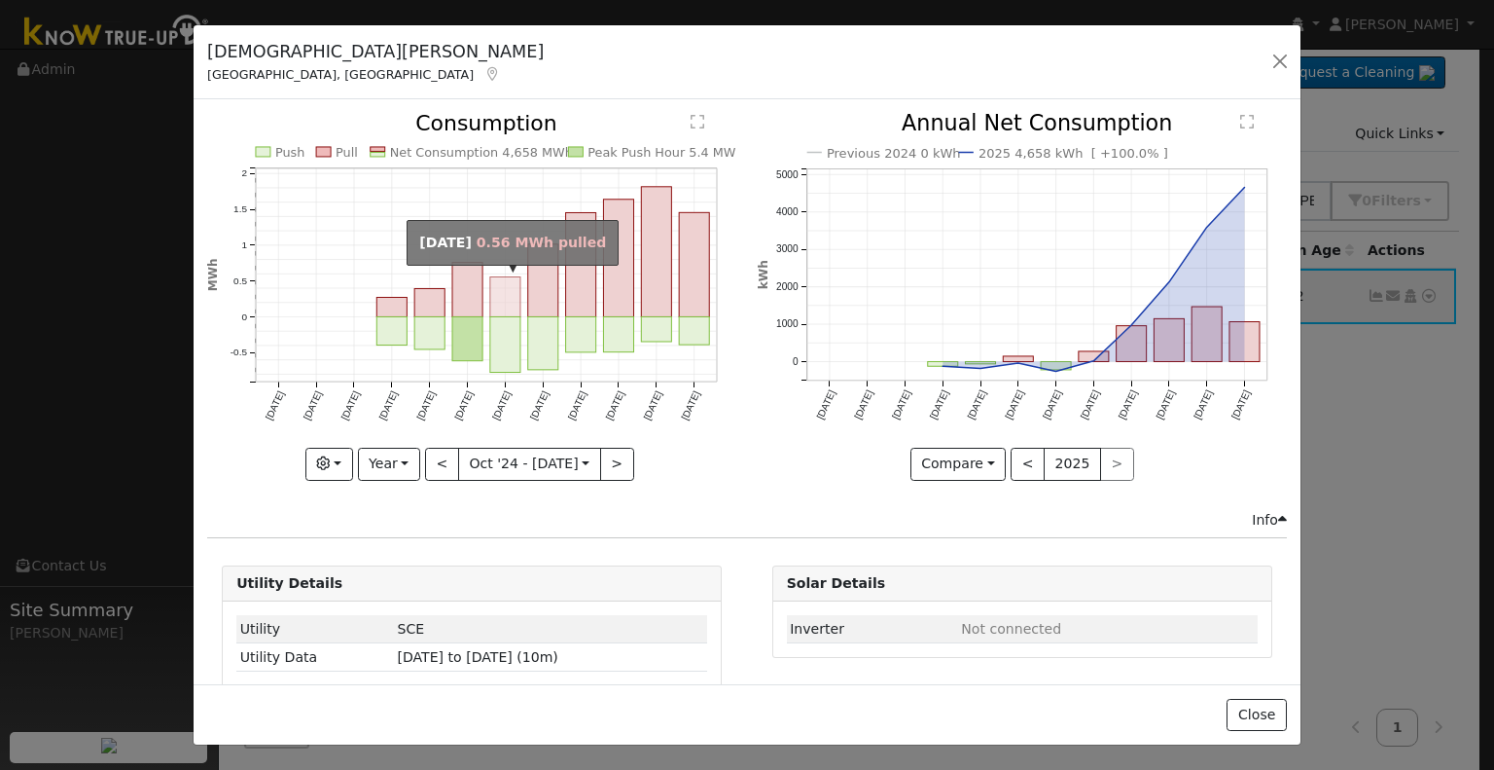
click at [490, 302] on rect "onclick=""" at bounding box center [505, 297] width 30 height 40
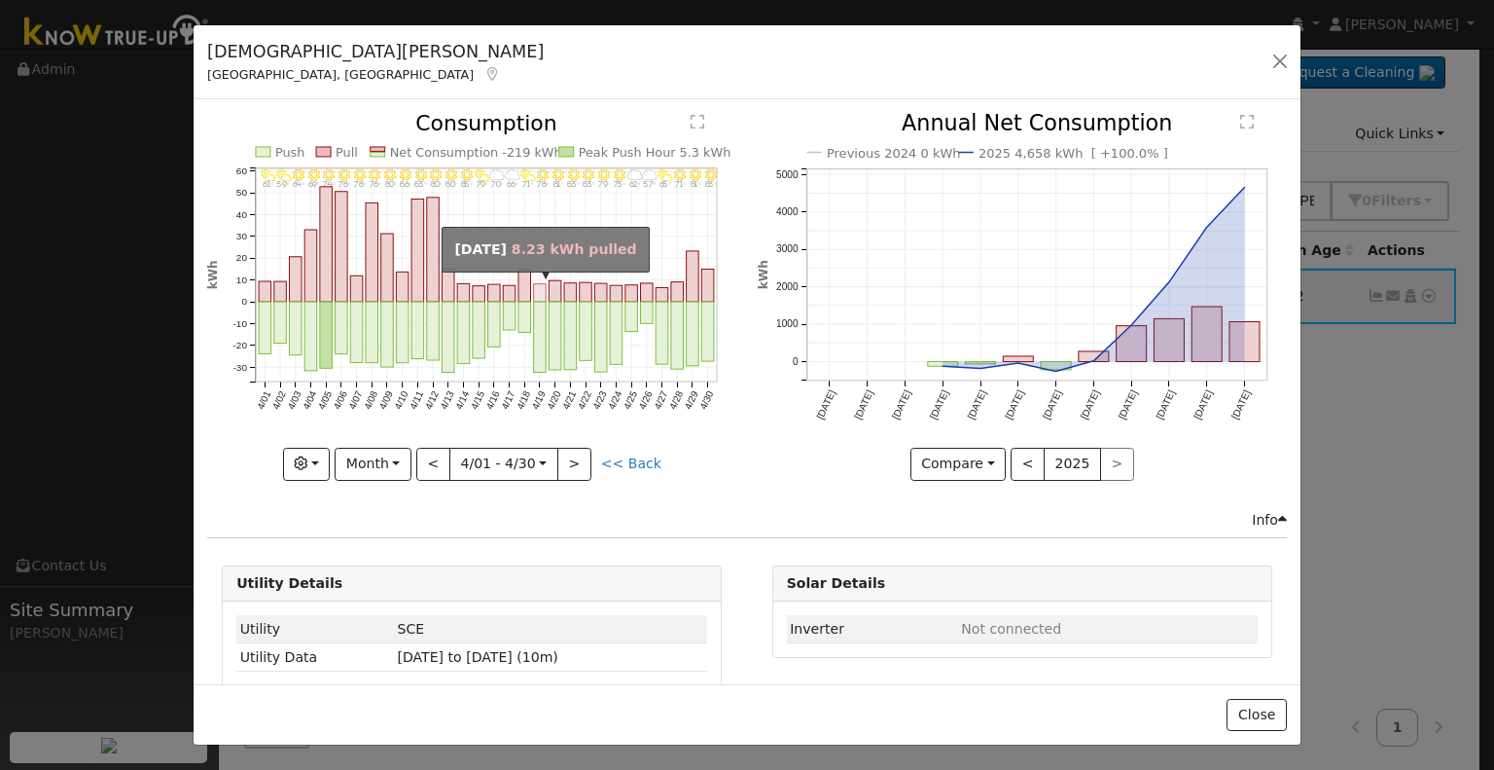
click at [534, 289] on rect "onclick=""" at bounding box center [540, 293] width 13 height 18
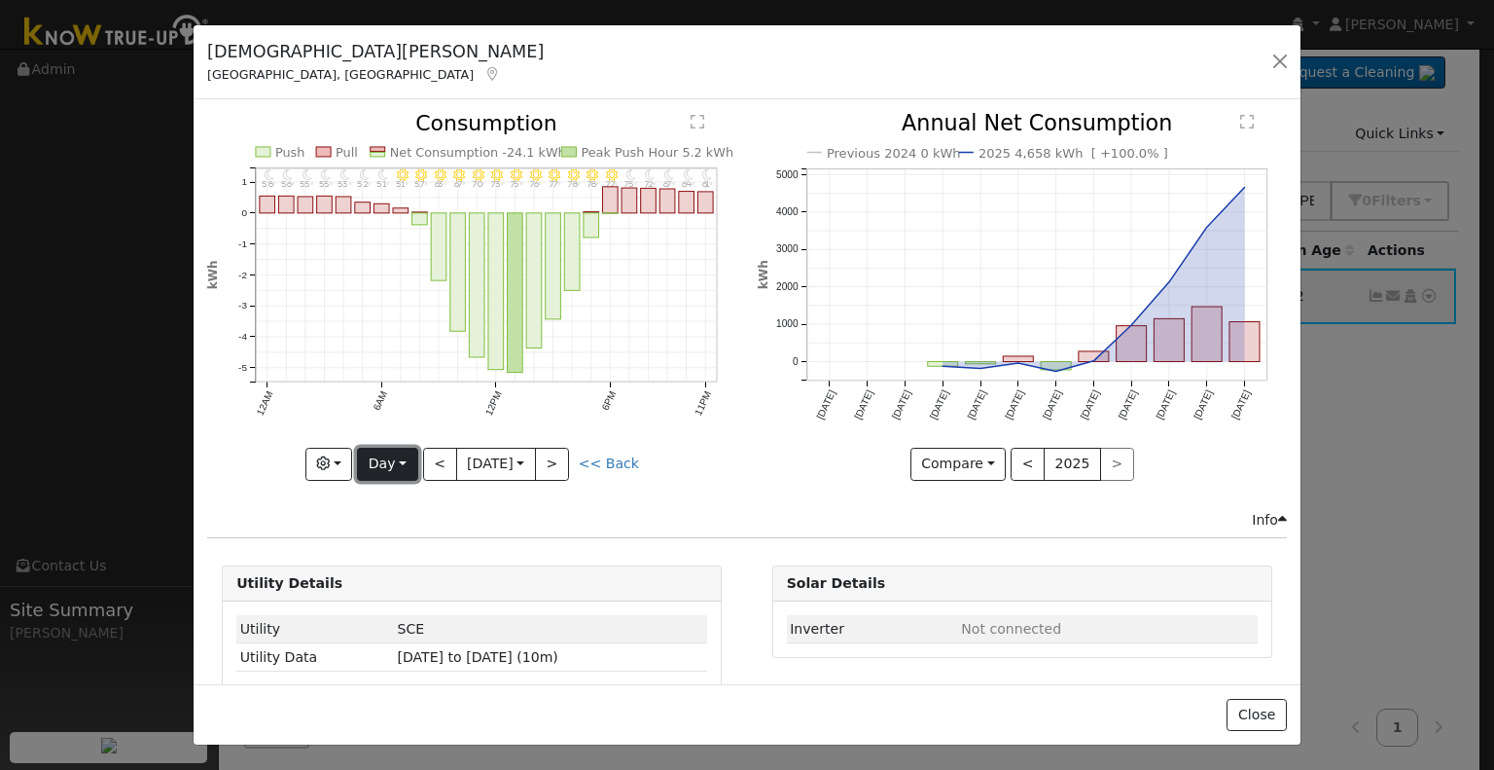
click at [398, 448] on button "Day" at bounding box center [387, 464] width 60 height 33
click at [393, 544] on link "Month" at bounding box center [425, 557] width 135 height 27
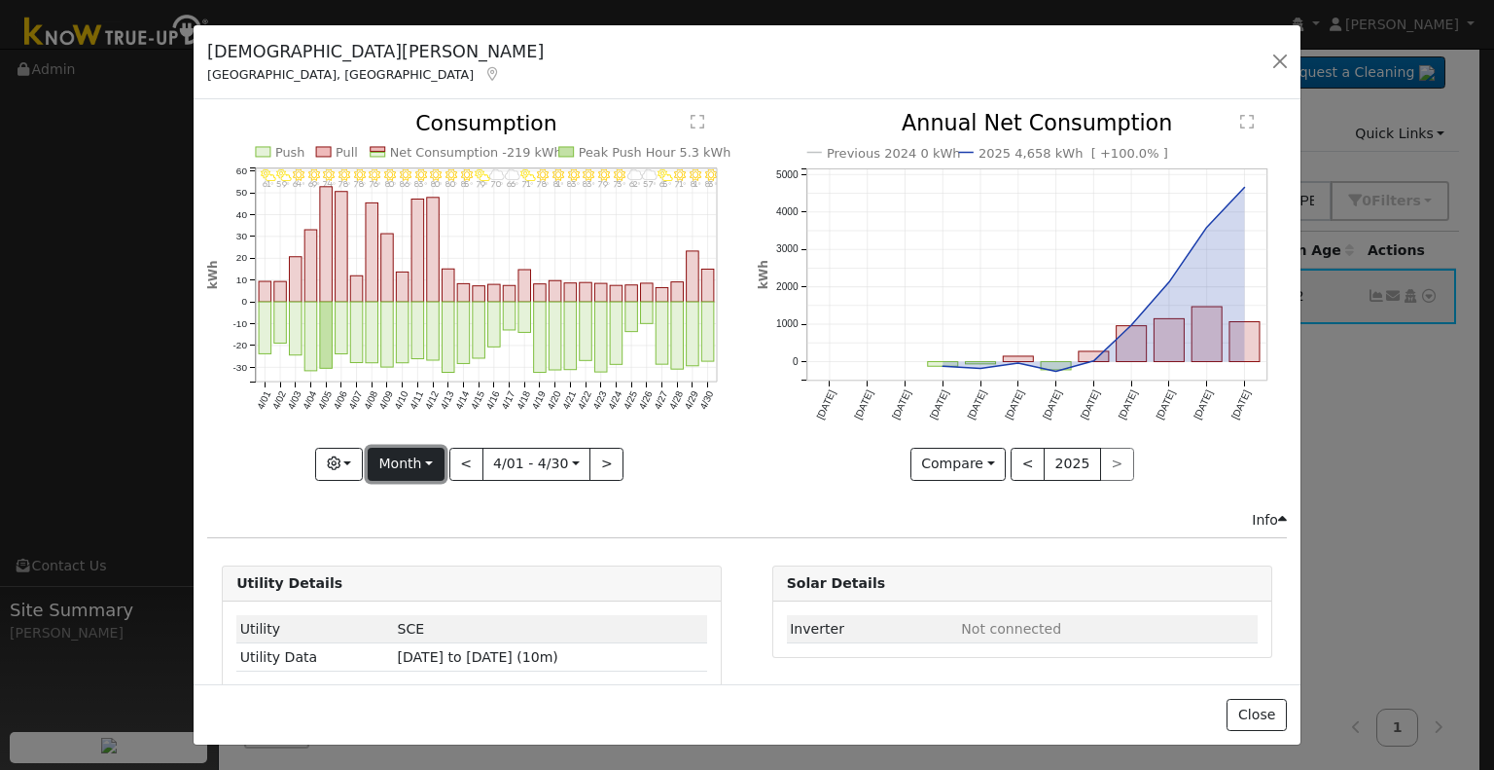
click at [412, 454] on button "Month" at bounding box center [406, 464] width 77 height 33
click at [401, 573] on link "Year" at bounding box center [436, 584] width 135 height 27
type input "[DATE]"
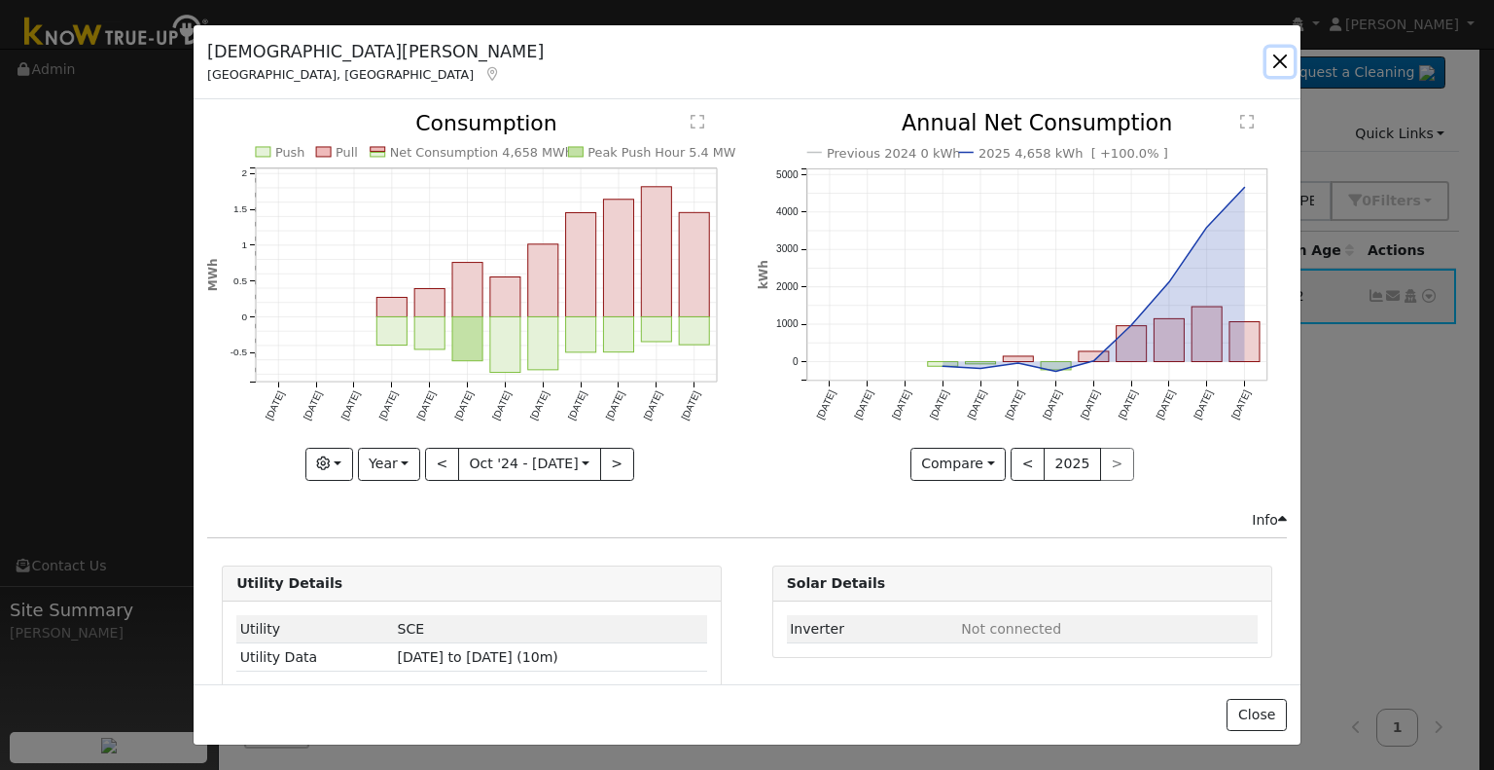
click at [1279, 64] on button "button" at bounding box center [1280, 61] width 27 height 27
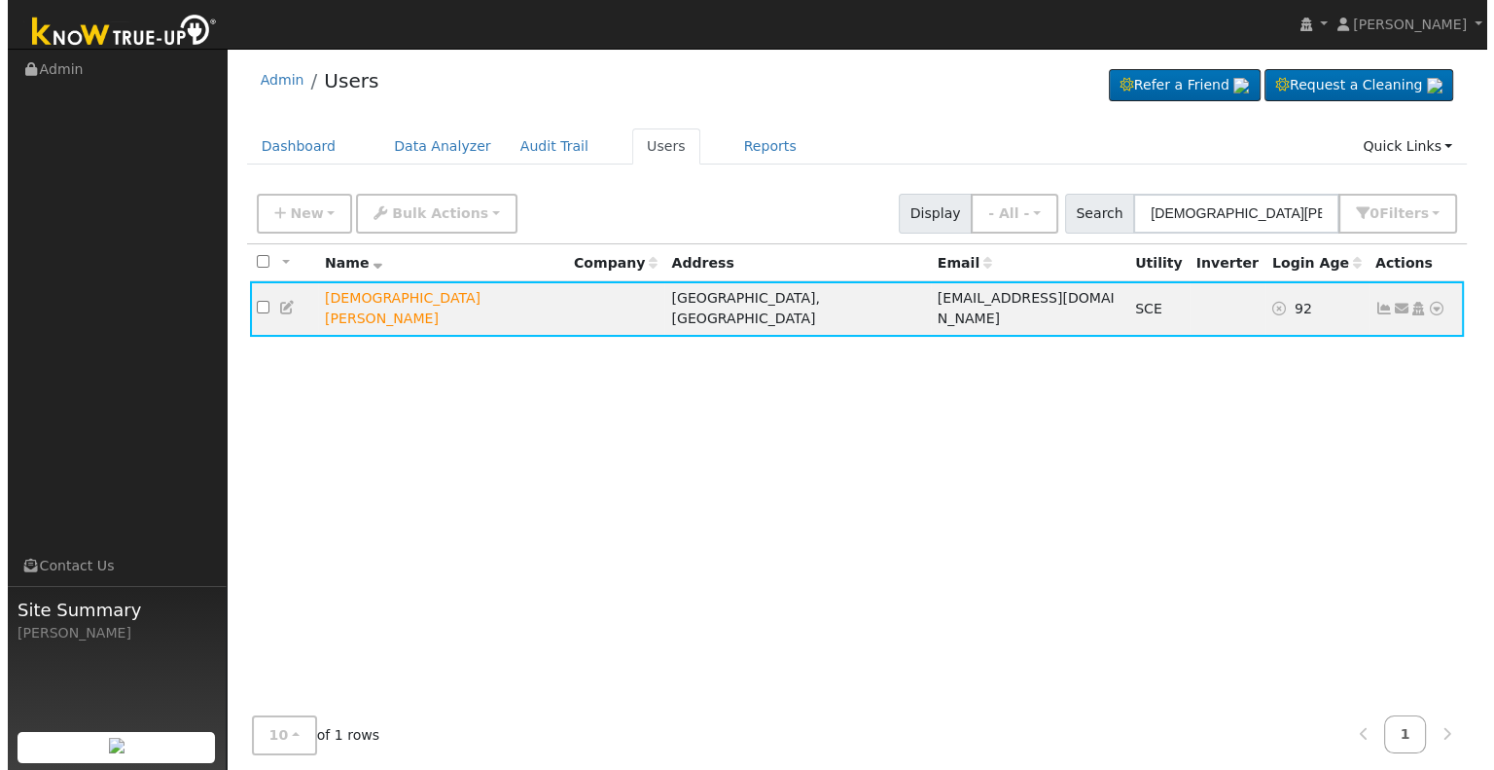
scroll to position [0, 0]
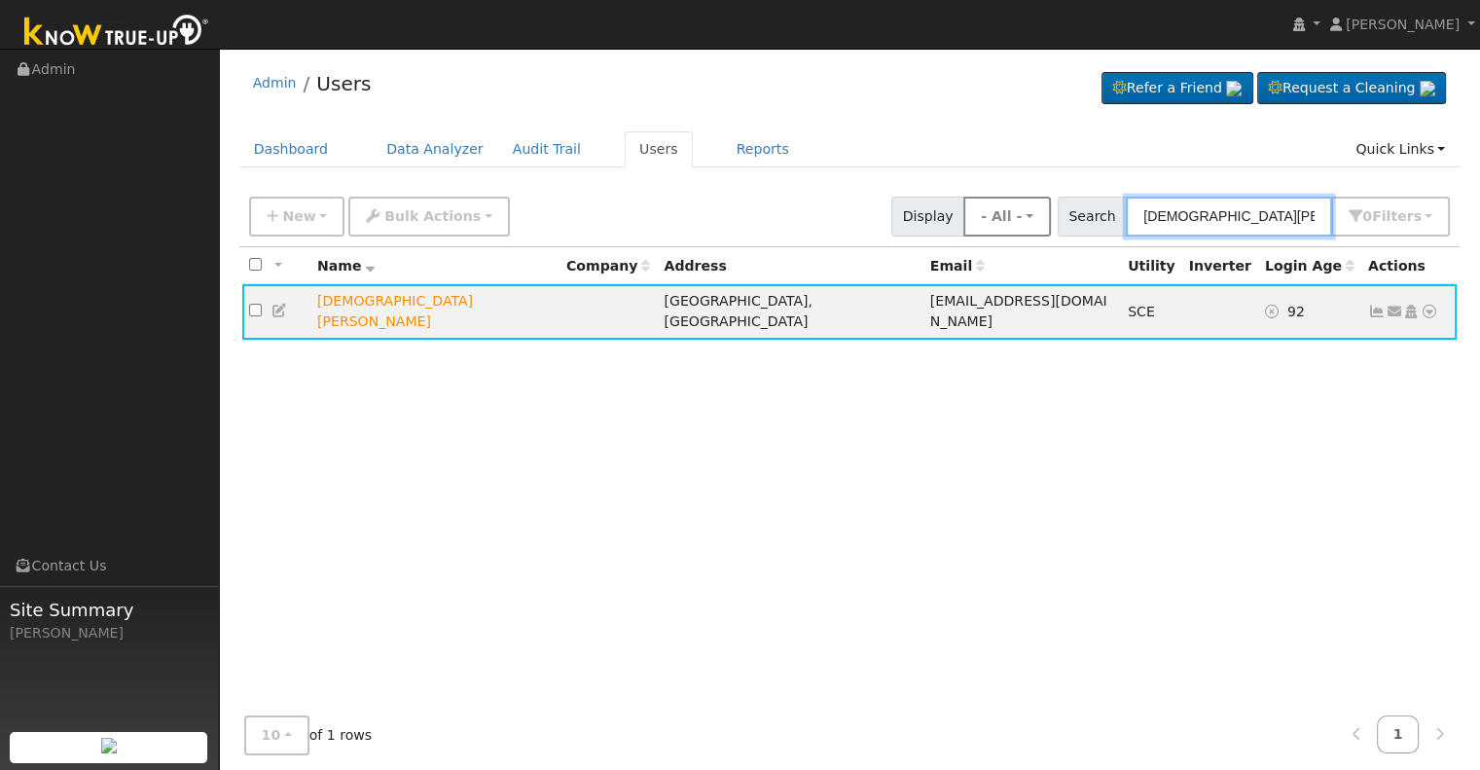
drag, startPoint x: 1265, startPoint y: 206, endPoint x: 1061, endPoint y: 199, distance: 203.4
click at [1061, 199] on div "New Add User Quick Add Quick Connect Quick Convert Lead Bulk Actions Send Email…" at bounding box center [849, 213] width 1208 height 47
paste input "[PERSON_NAME]"
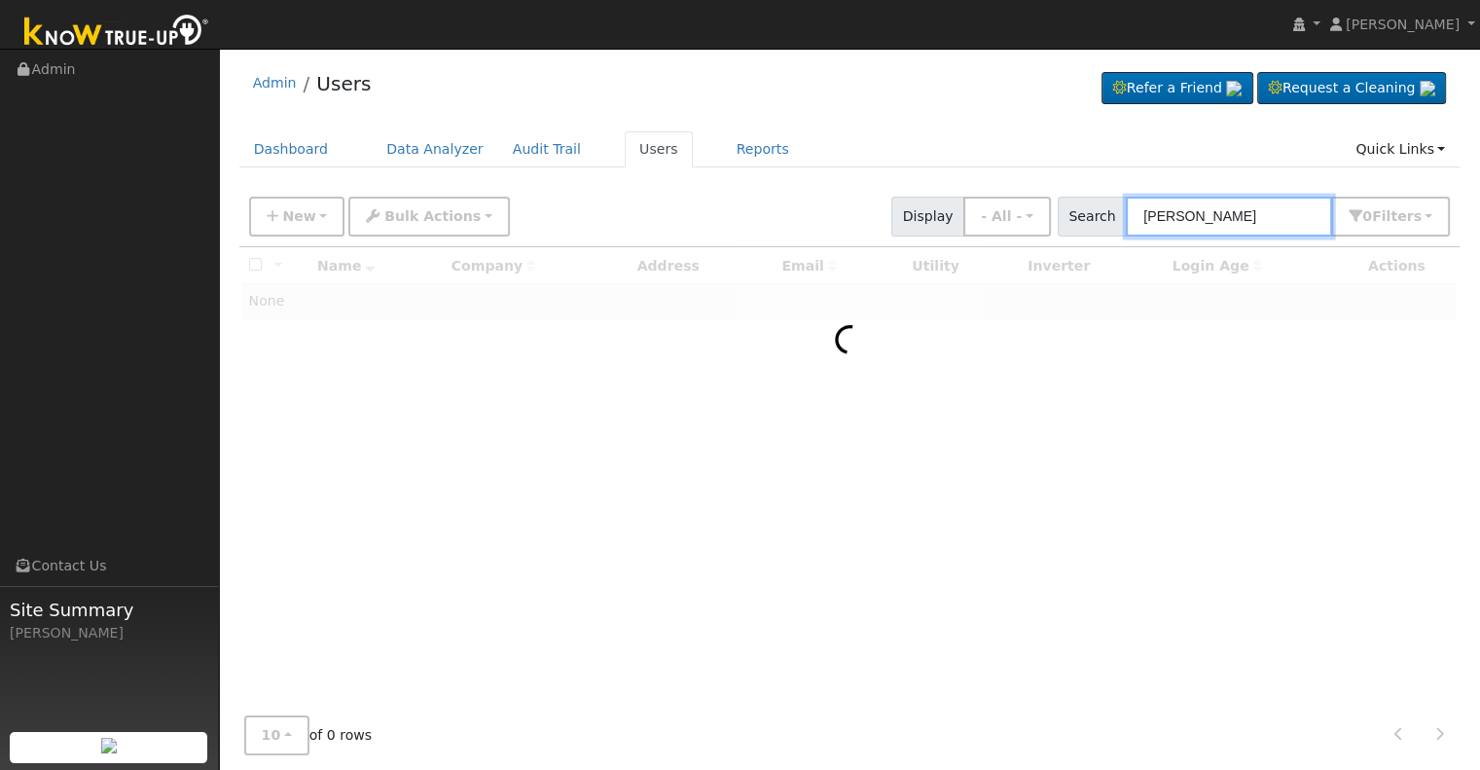
click at [1140, 219] on input "[PERSON_NAME]" at bounding box center [1229, 217] width 206 height 40
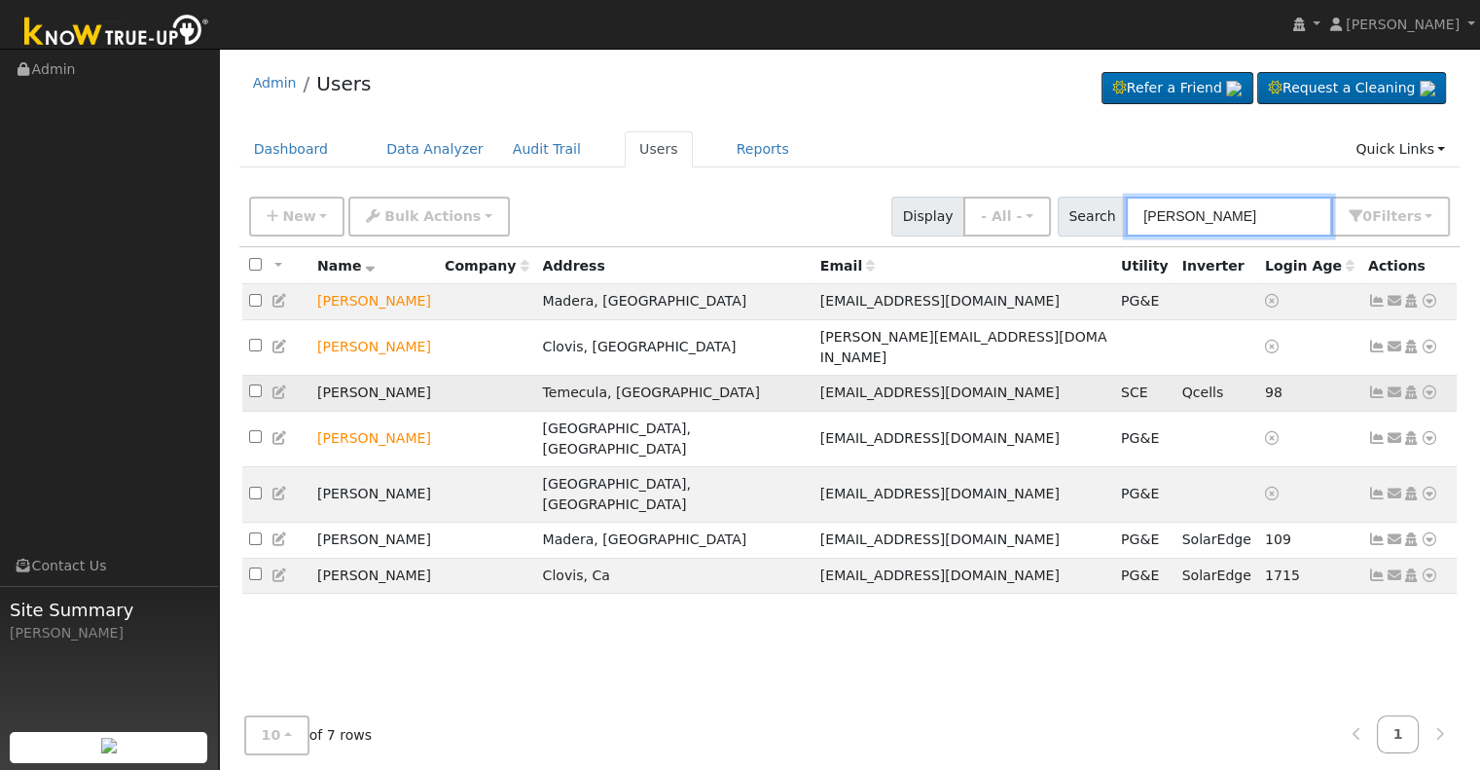
type input "[PERSON_NAME]"
click at [1380, 385] on icon at bounding box center [1377, 392] width 18 height 14
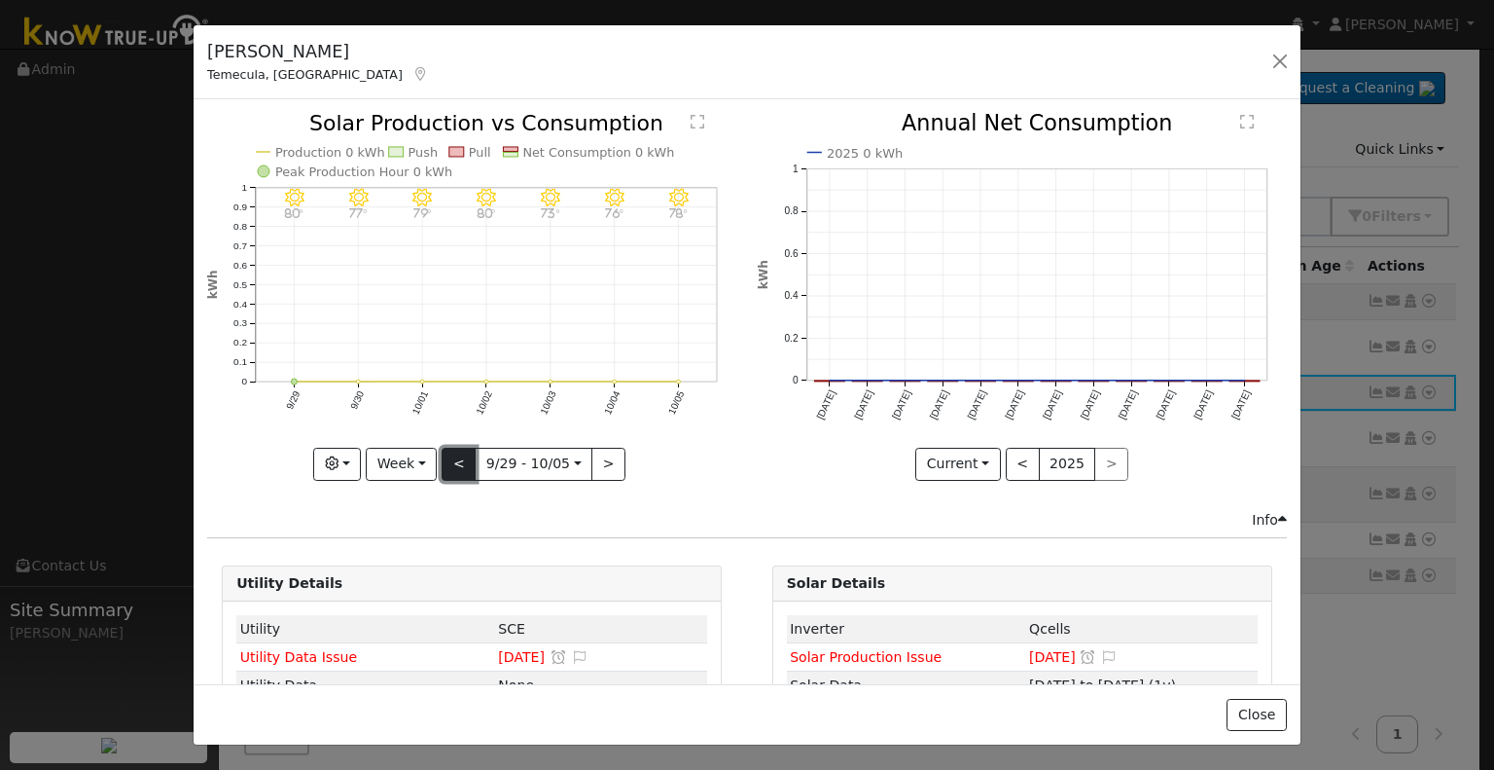
click at [465, 466] on button "<" at bounding box center [459, 464] width 34 height 33
click at [416, 464] on button "Week" at bounding box center [406, 464] width 71 height 33
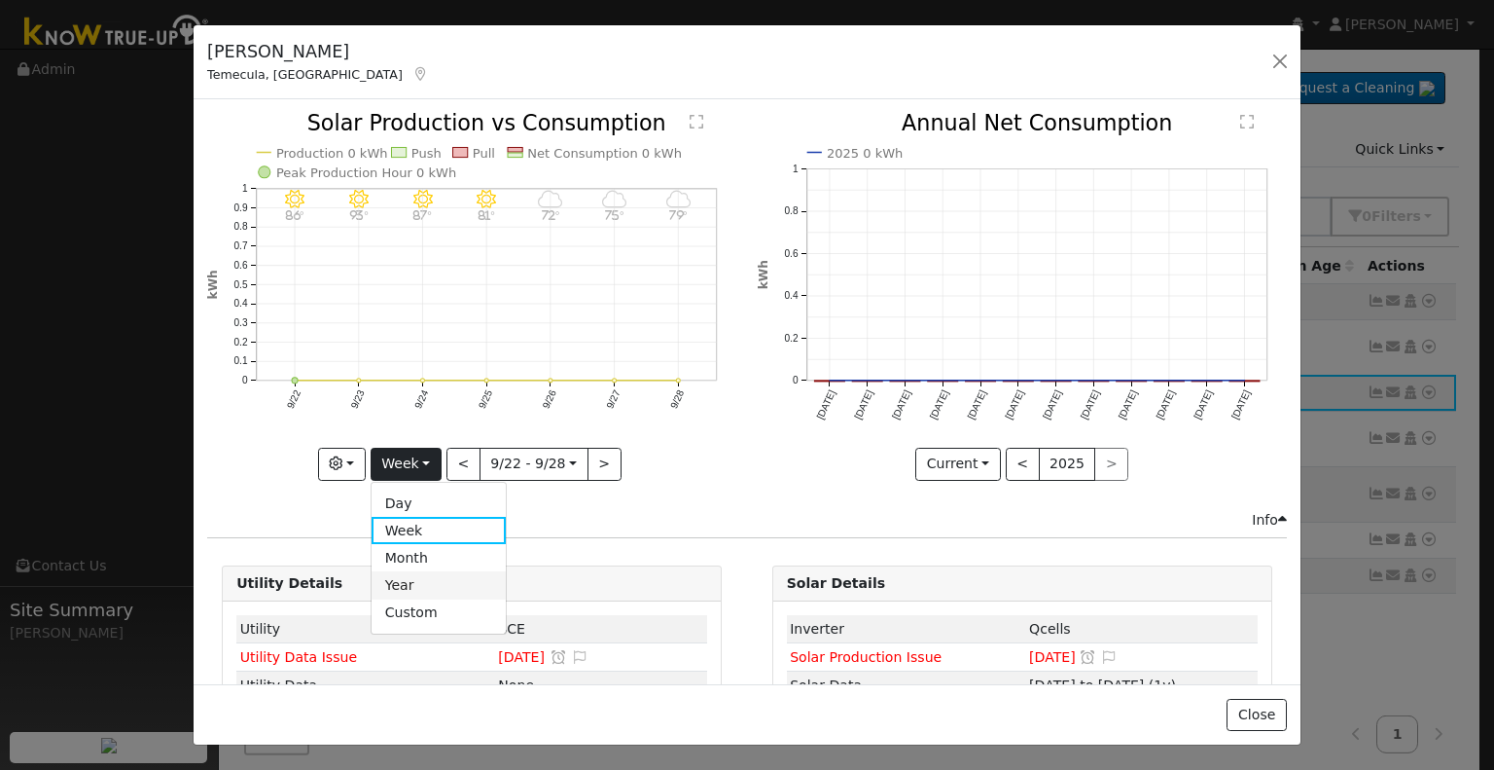
click at [408, 576] on link "Year" at bounding box center [439, 584] width 135 height 27
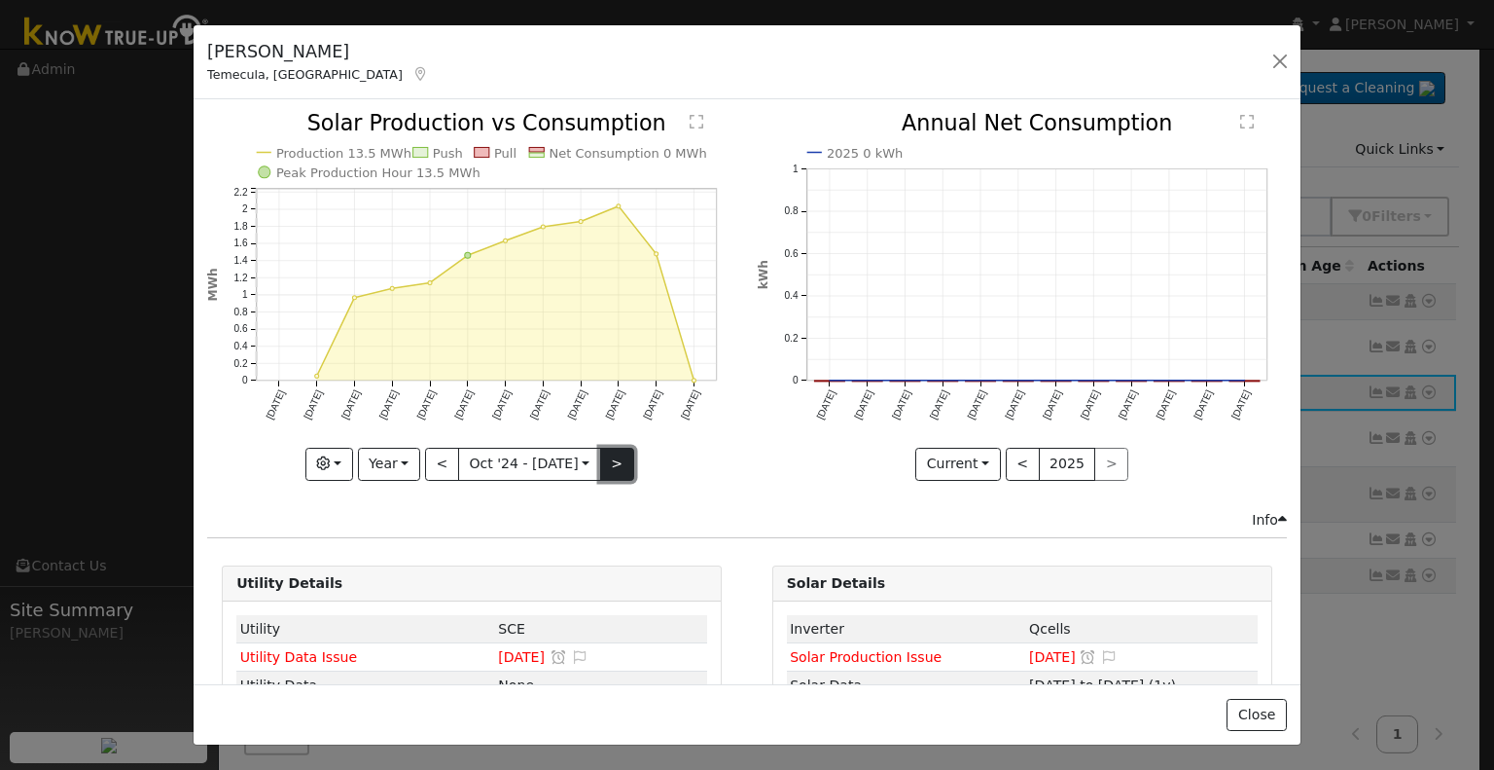
click at [607, 467] on button ">" at bounding box center [617, 464] width 34 height 33
type input "[DATE]"
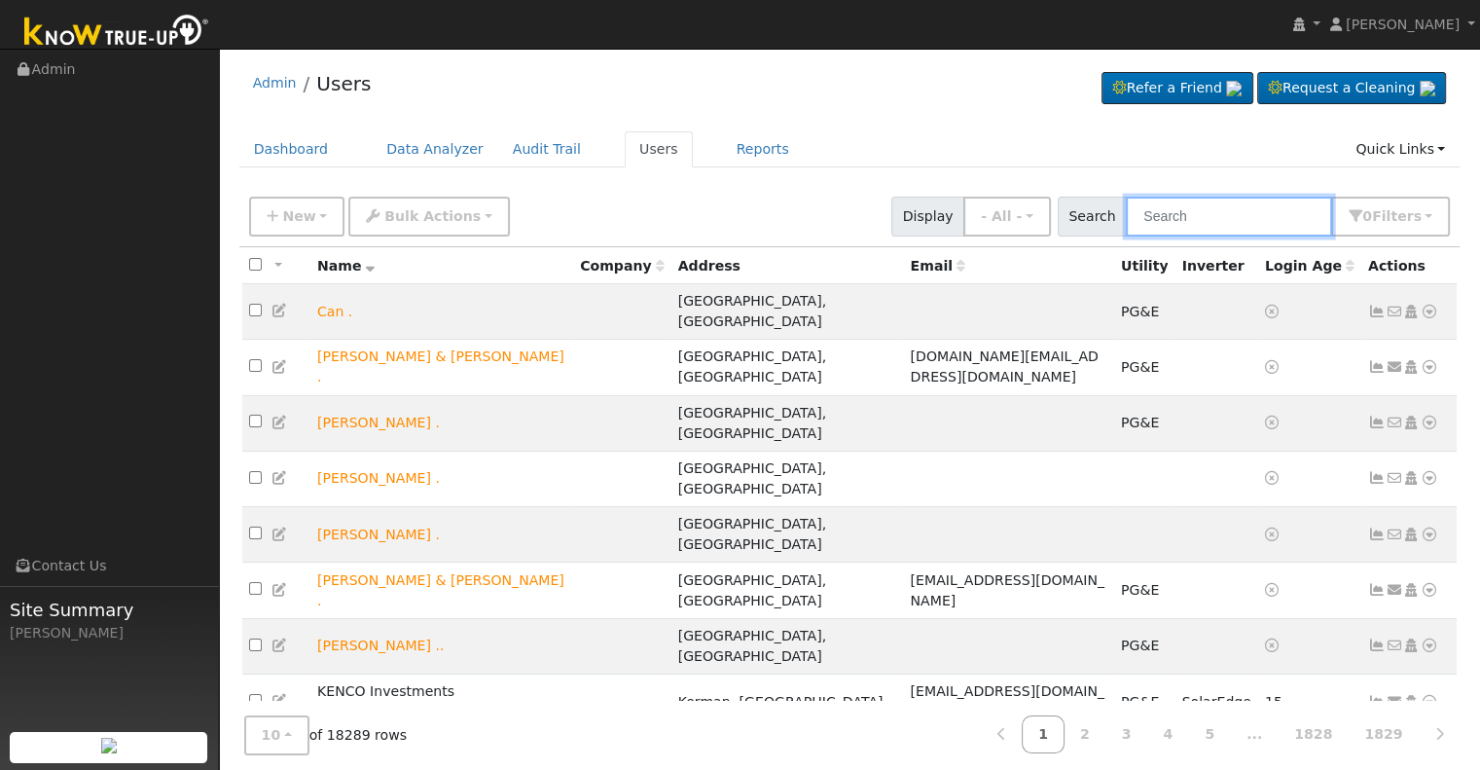
click at [1163, 221] on input "text" at bounding box center [1229, 217] width 206 height 40
paste input "Roxanne Rodriguez"
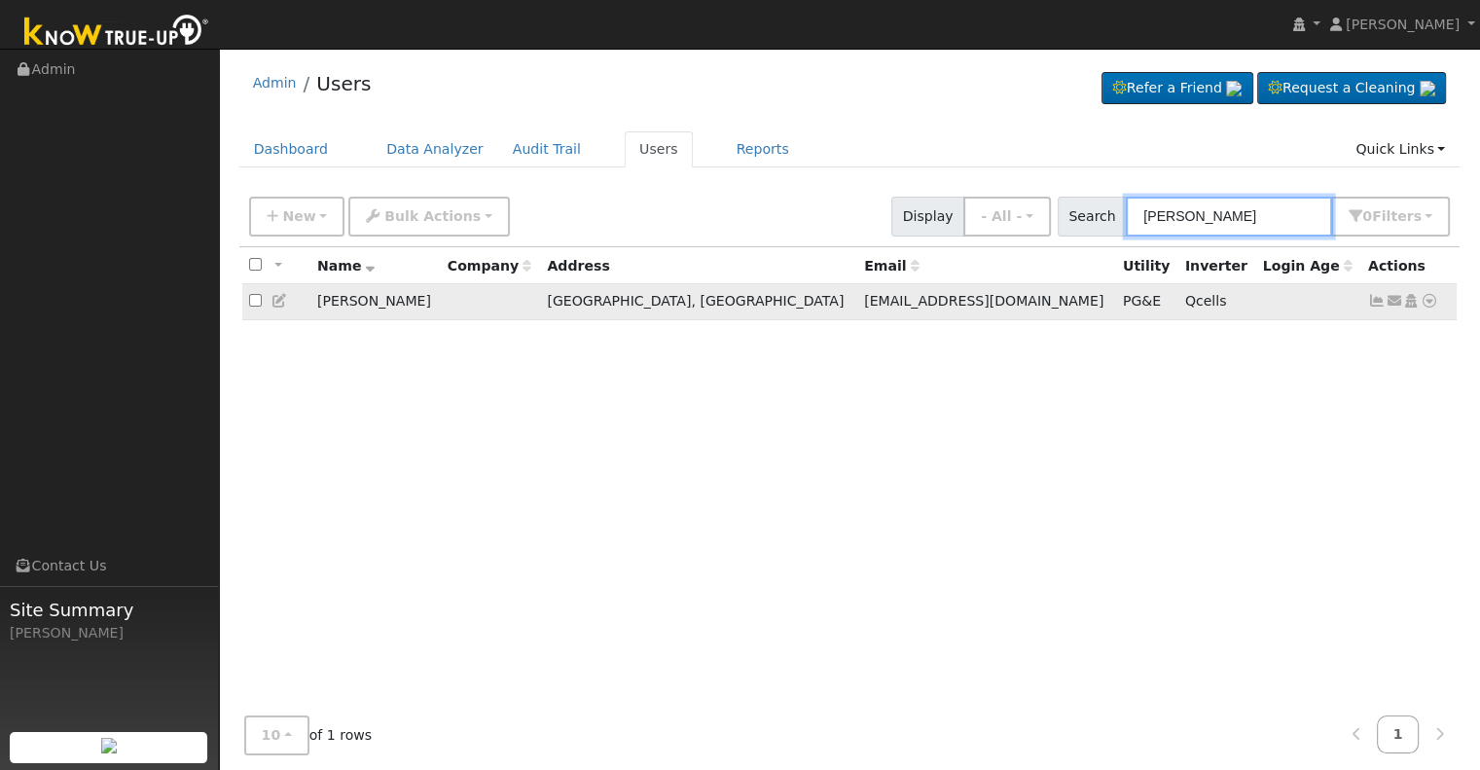
type input "Roxanne Rodriguez"
click at [1377, 304] on icon at bounding box center [1377, 301] width 18 height 14
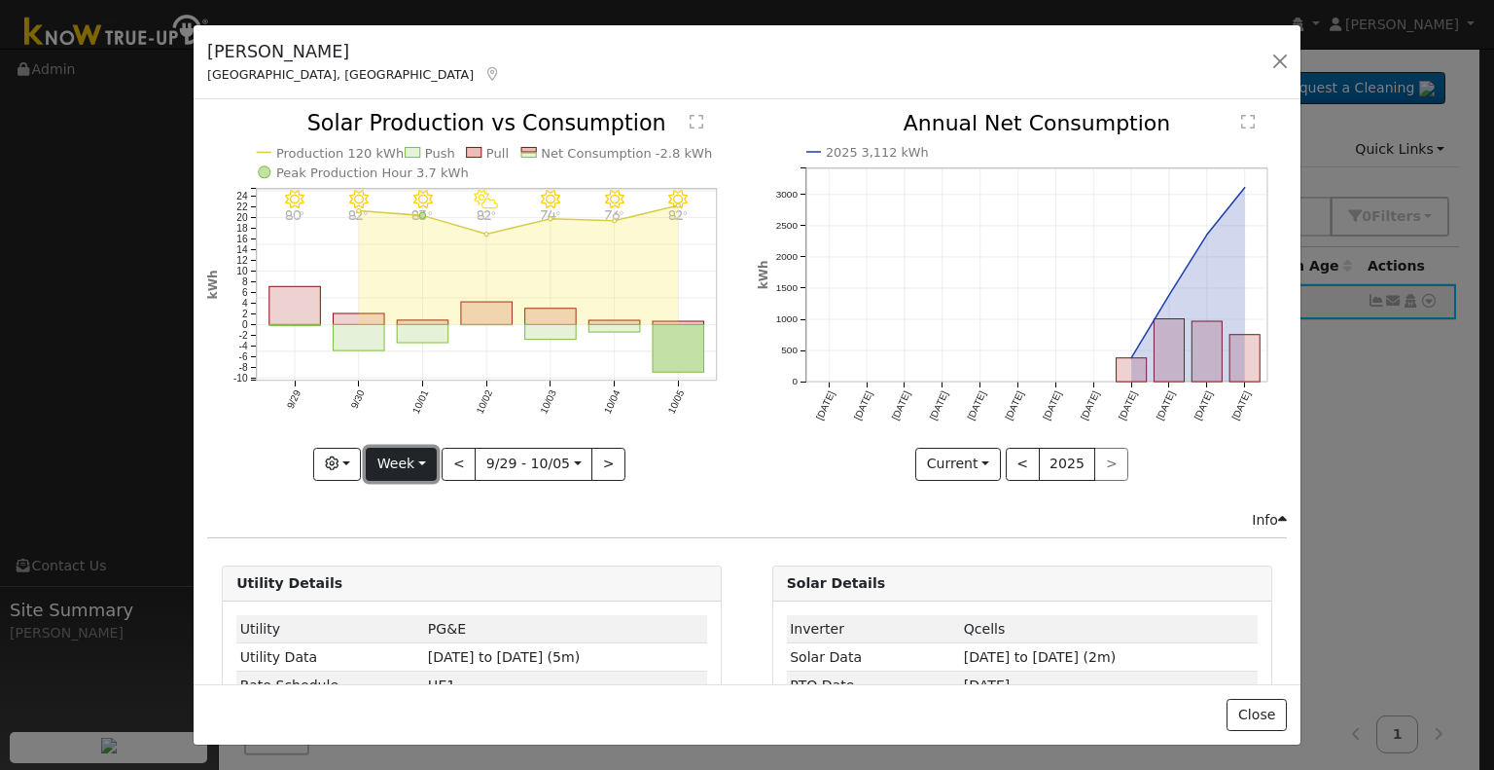
click at [394, 467] on button "Week" at bounding box center [401, 464] width 71 height 33
click at [397, 551] on link "Month" at bounding box center [434, 557] width 135 height 27
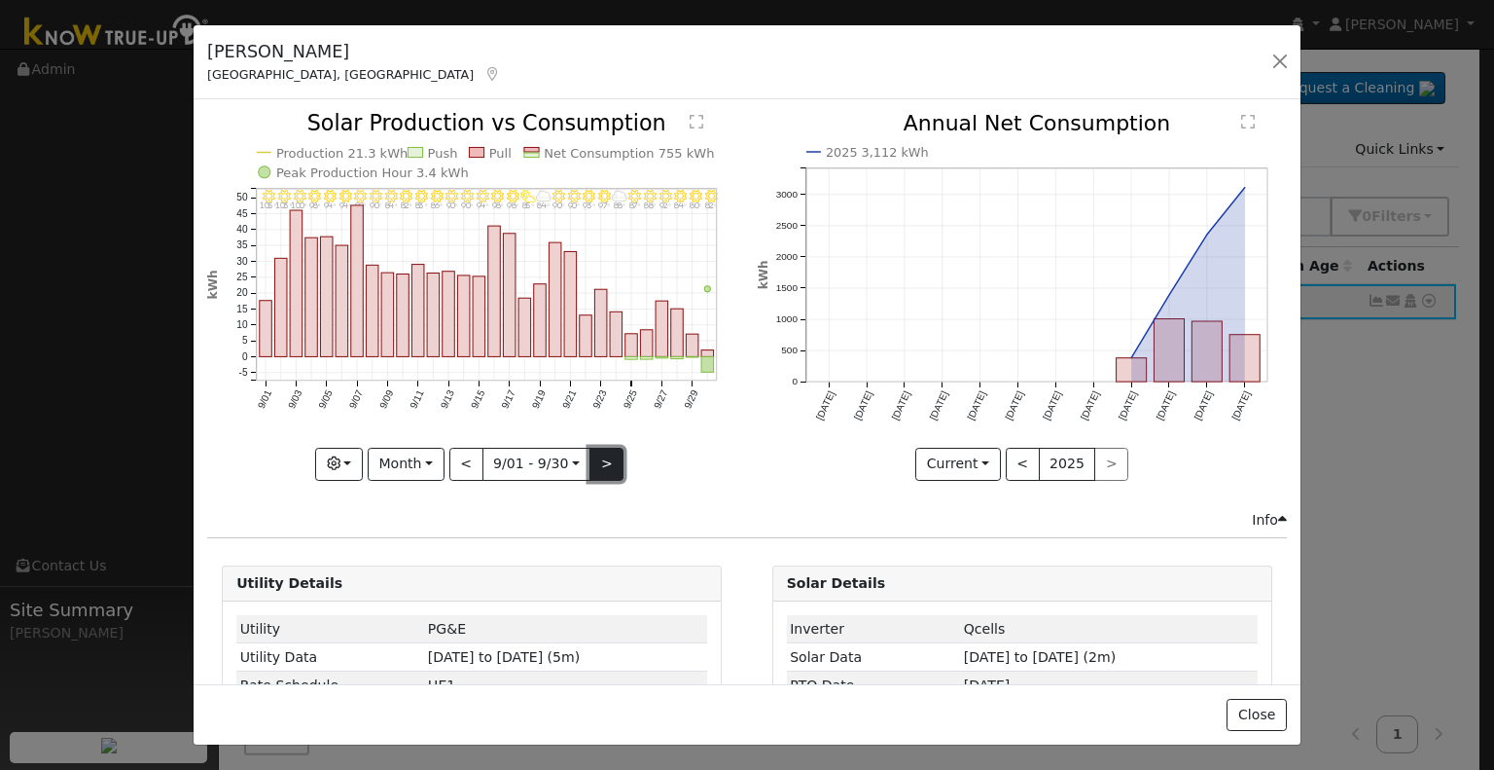
click at [598, 458] on button ">" at bounding box center [607, 464] width 34 height 33
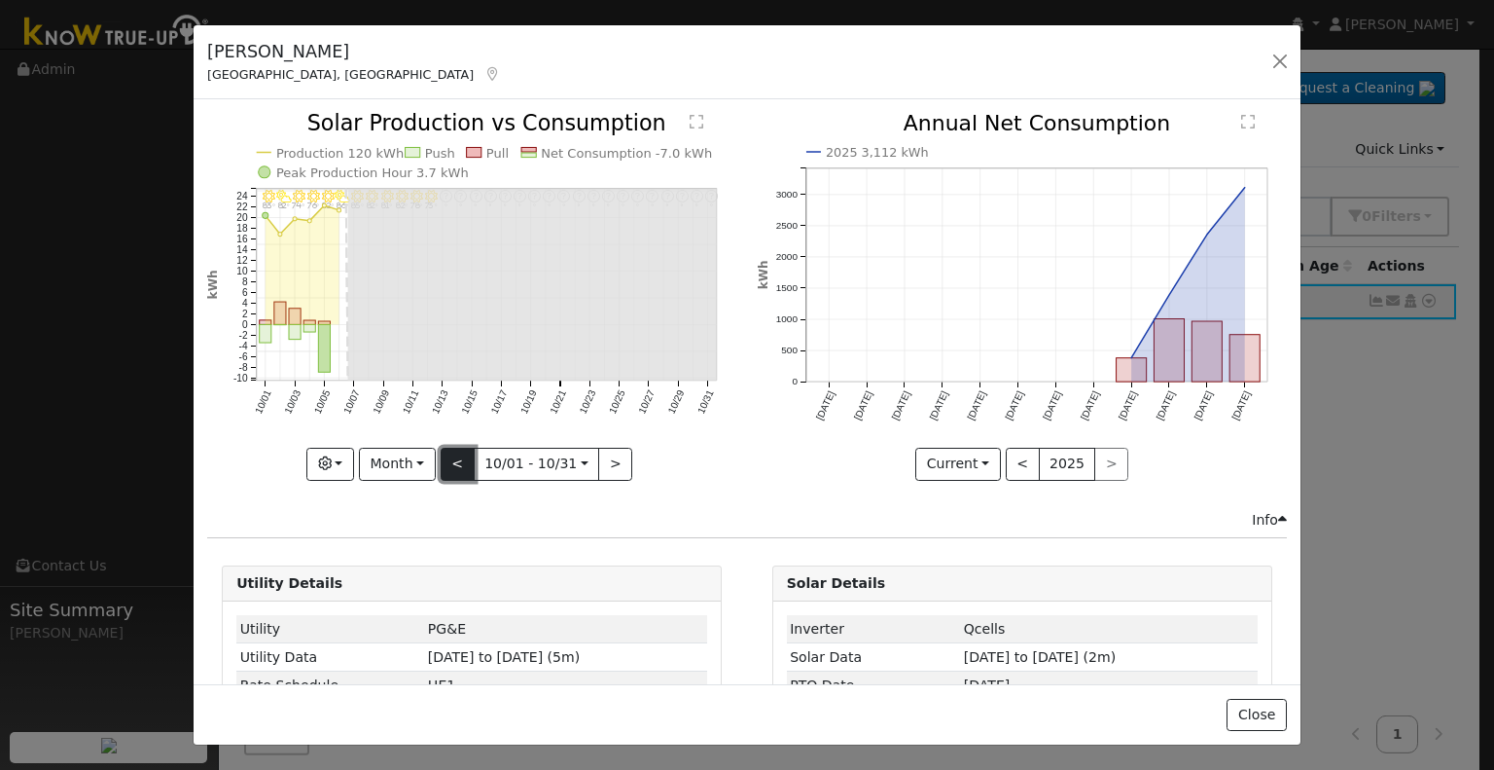
click at [454, 448] on button "<" at bounding box center [458, 464] width 34 height 33
type input "[DATE]"
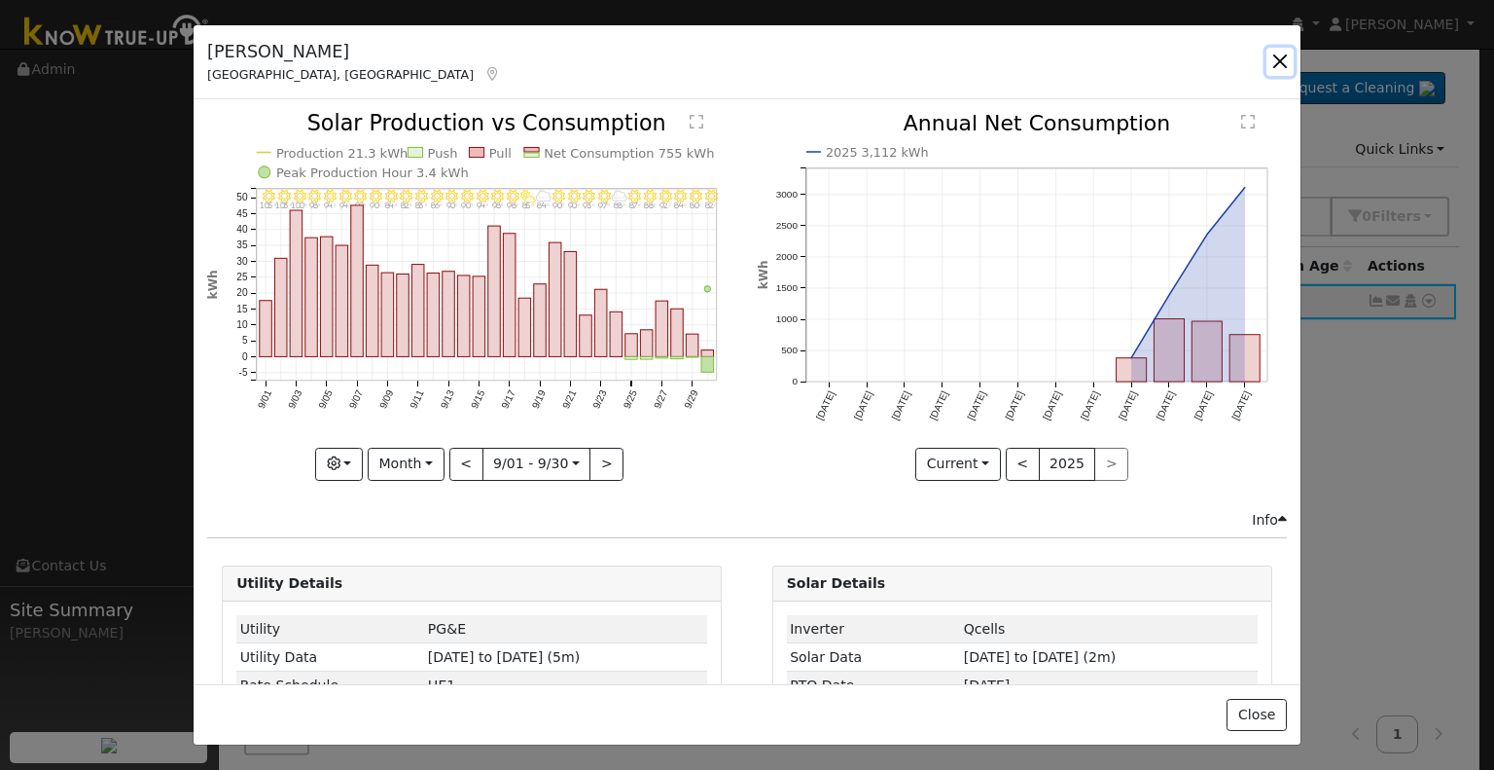
click at [1284, 56] on button "button" at bounding box center [1280, 61] width 27 height 27
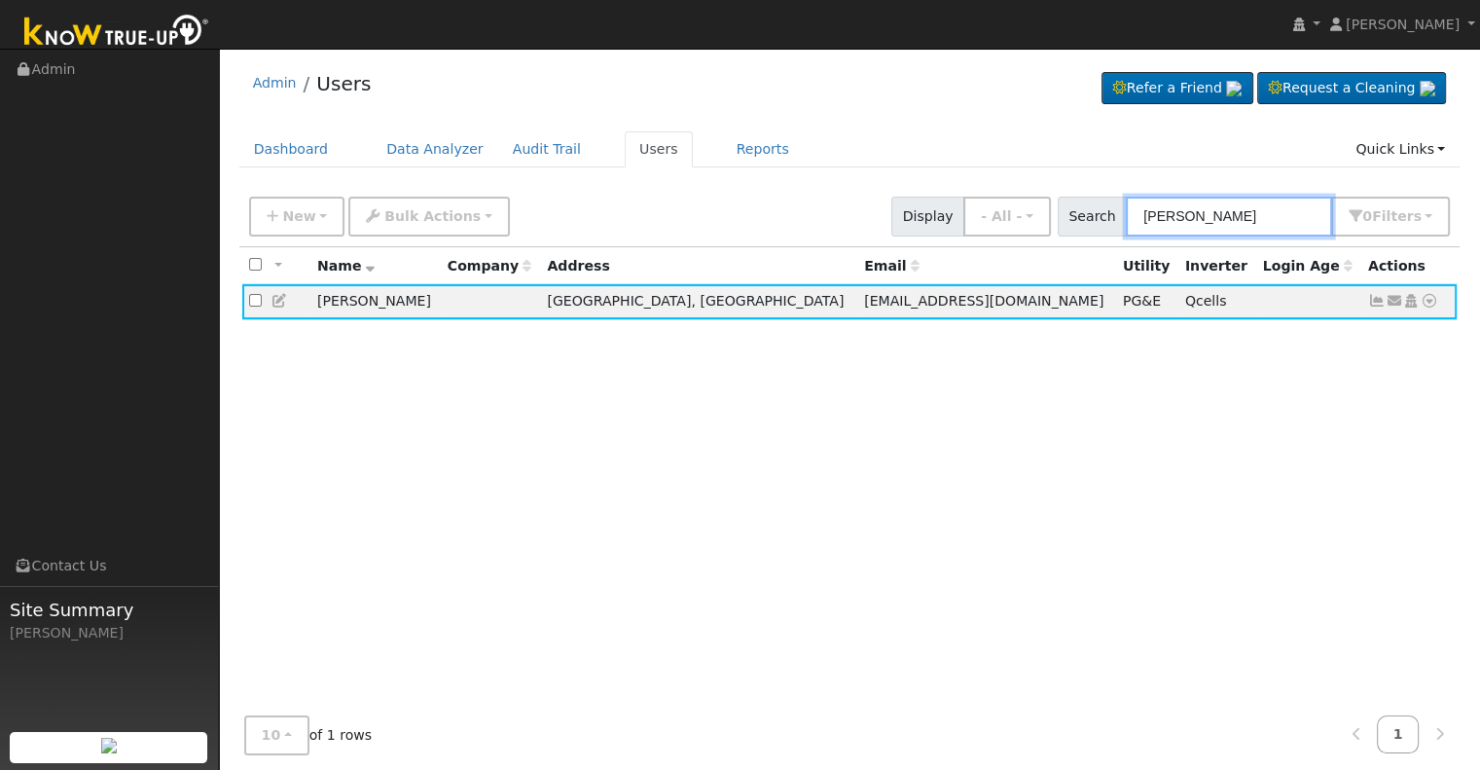
drag, startPoint x: 1301, startPoint y: 212, endPoint x: 1143, endPoint y: 200, distance: 158.0
click at [1143, 200] on input "Roxanne Rodriguez" at bounding box center [1229, 217] width 206 height 40
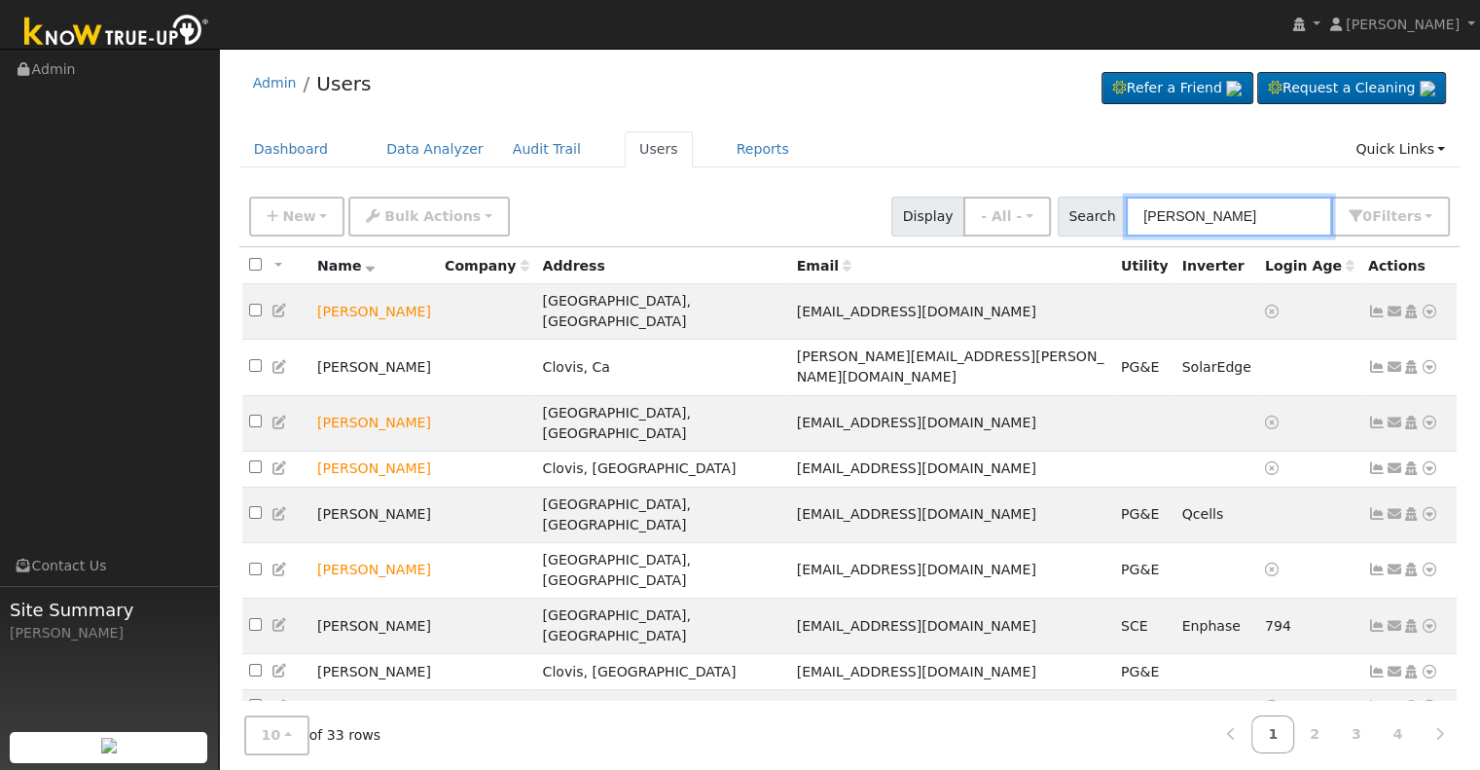
click at [1152, 219] on input "hunt" at bounding box center [1229, 217] width 206 height 40
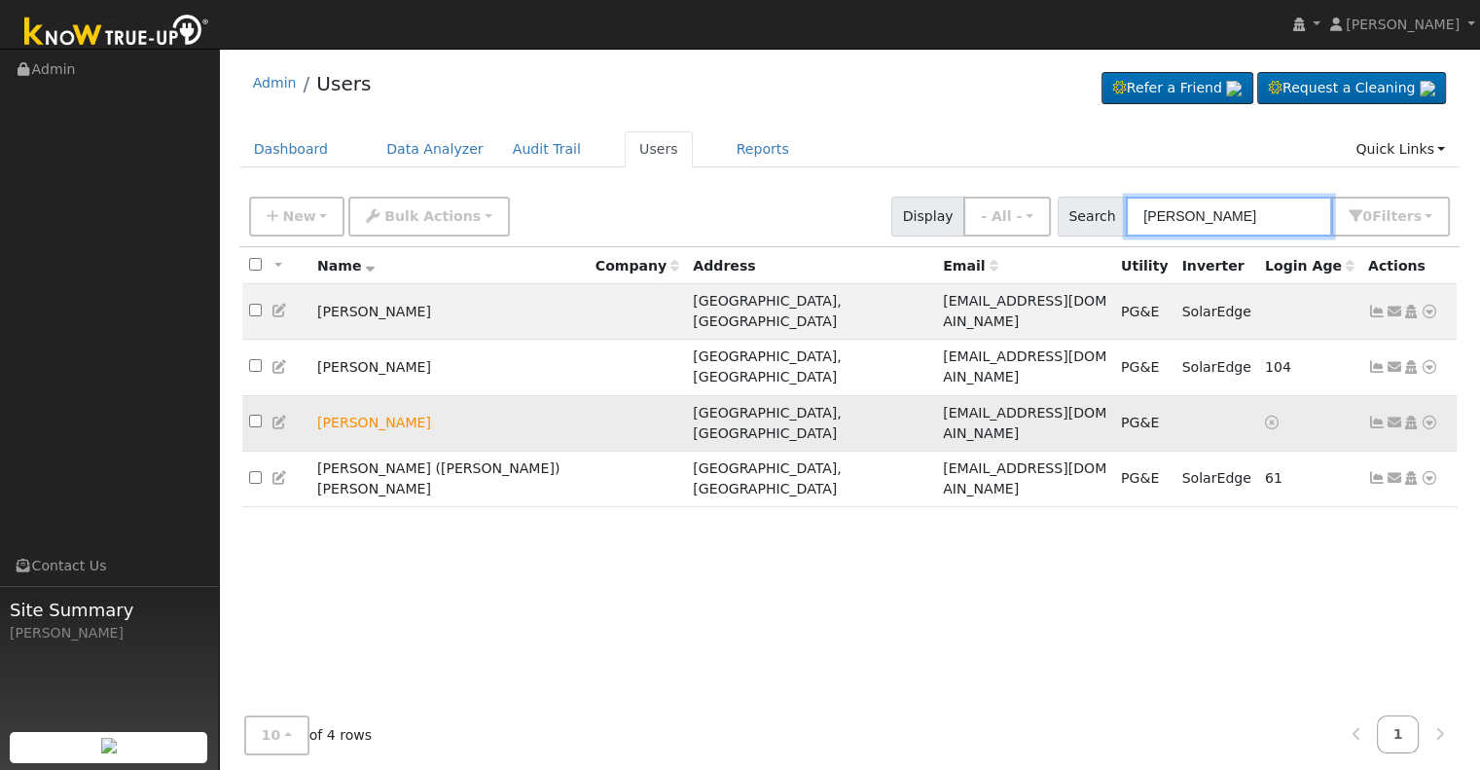
type input "la hunt"
click at [1374, 415] on icon at bounding box center [1377, 422] width 18 height 14
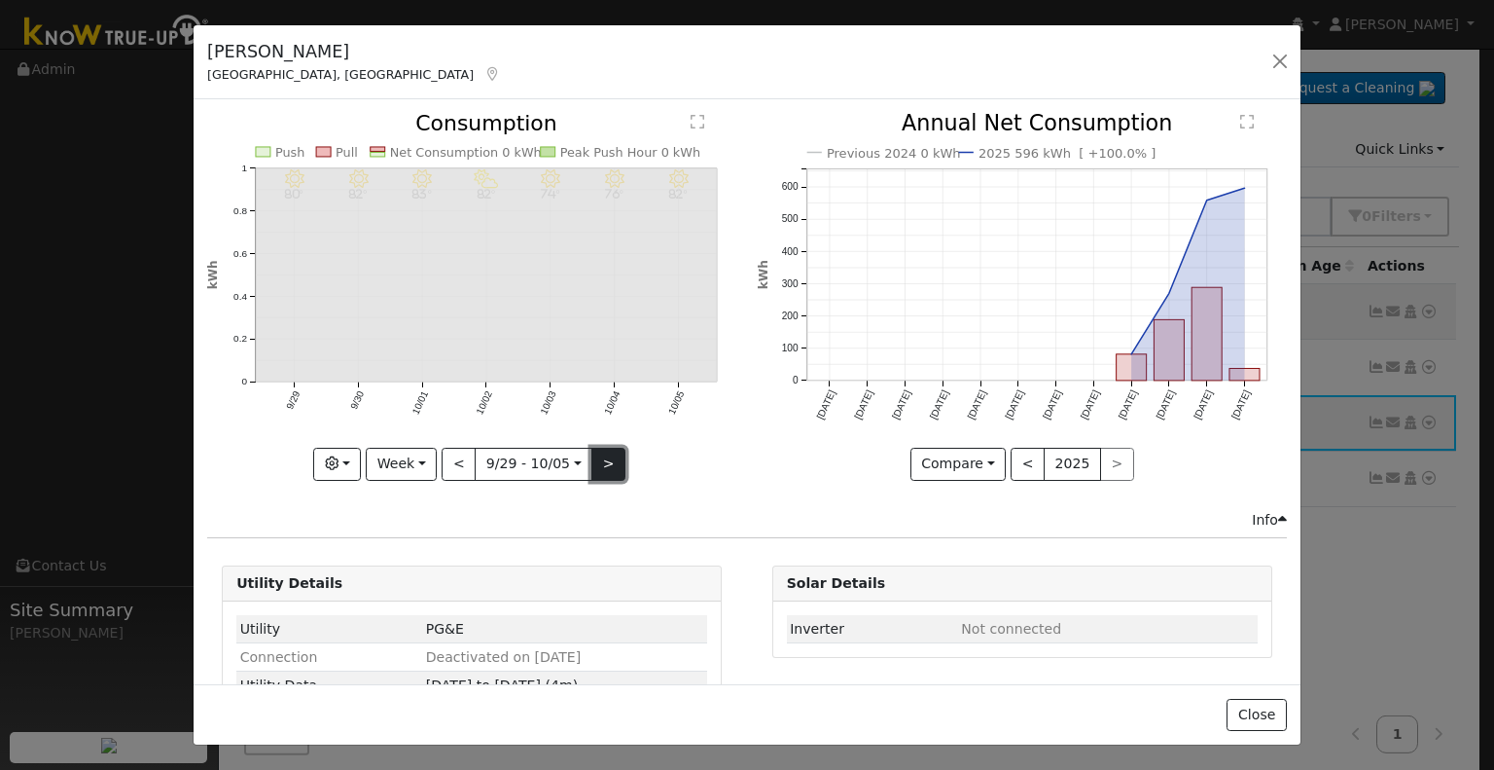
click at [596, 466] on button ">" at bounding box center [609, 464] width 34 height 33
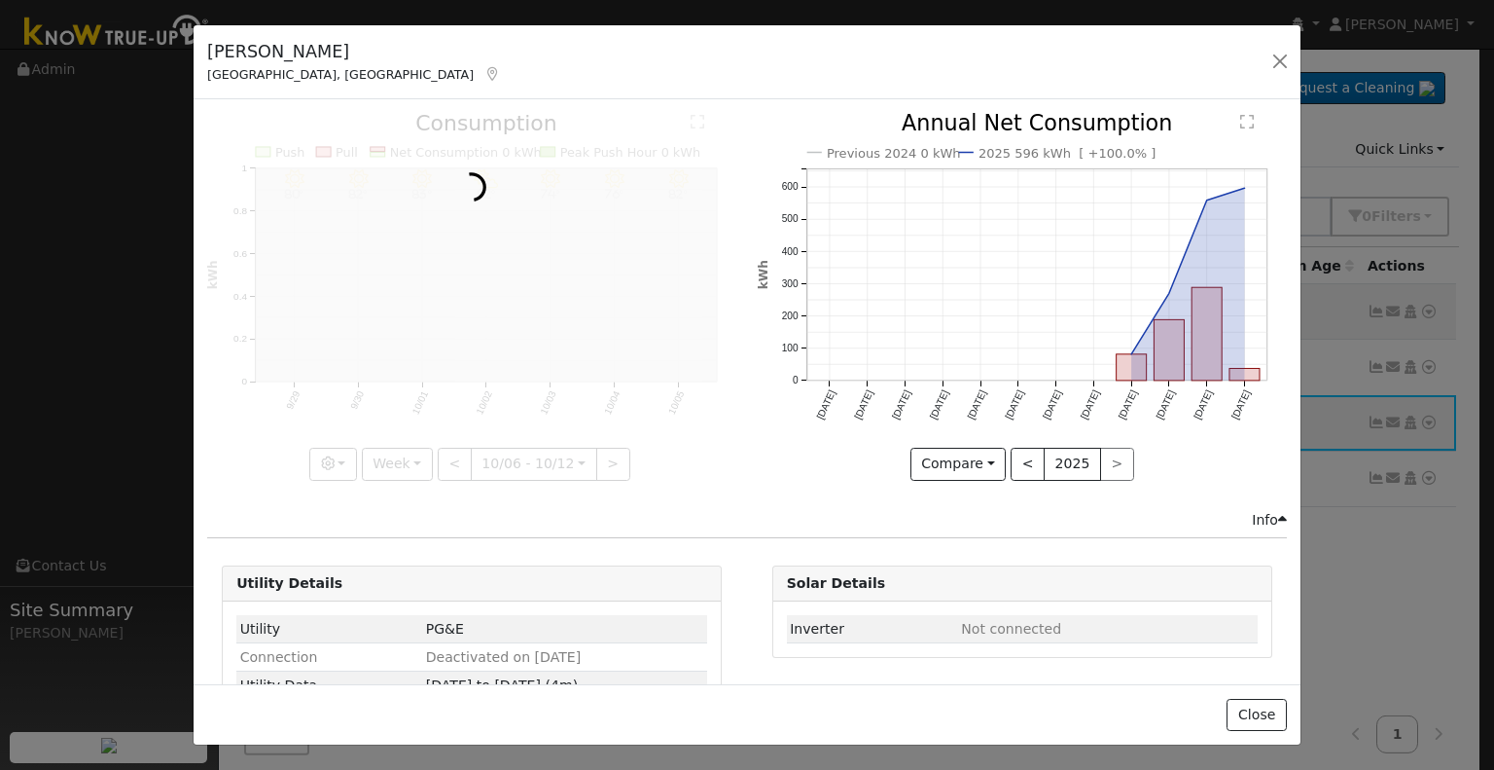
click at [444, 456] on div at bounding box center [471, 296] width 529 height 367
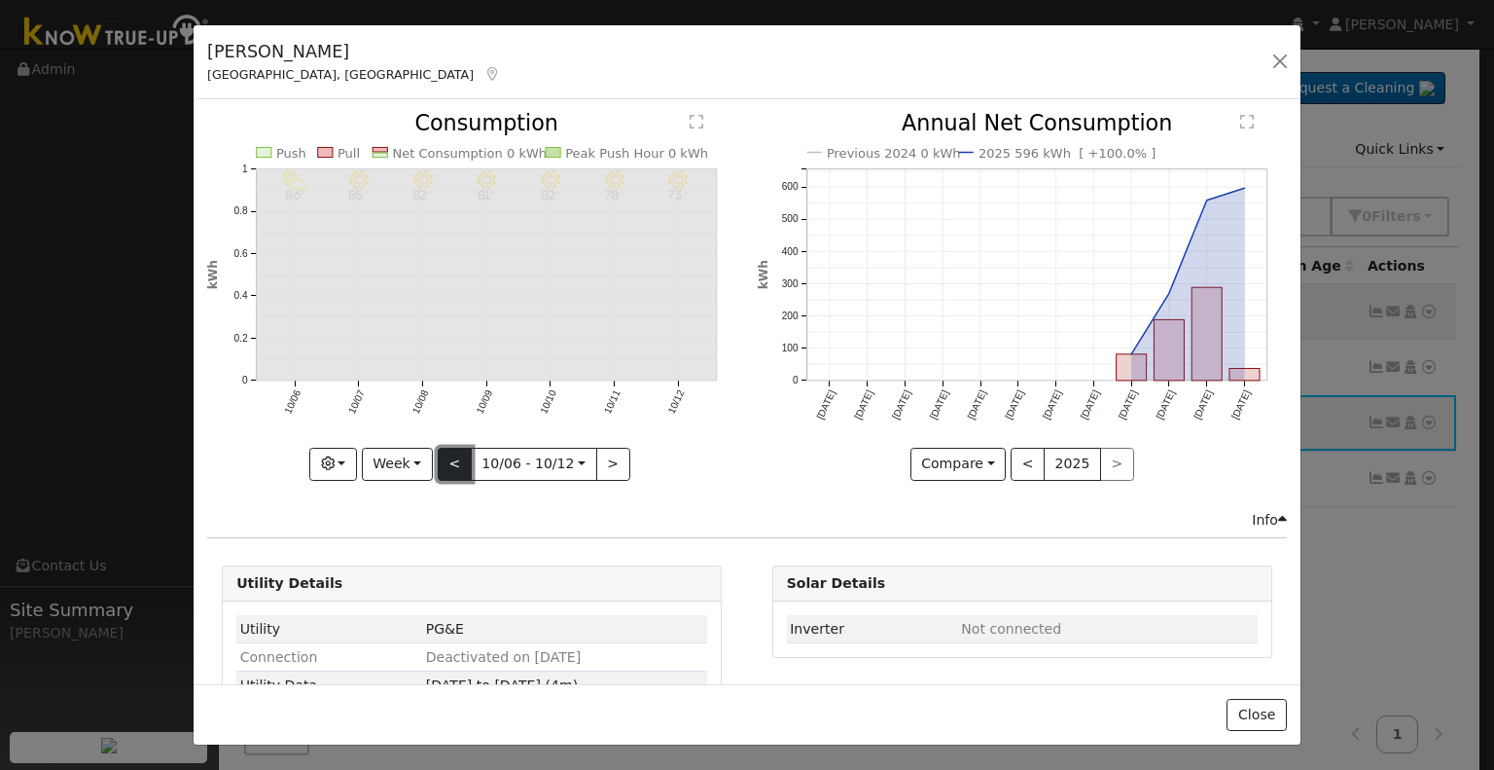
click at [463, 448] on button "<" at bounding box center [455, 464] width 34 height 33
click at [406, 450] on button "Week" at bounding box center [401, 464] width 71 height 33
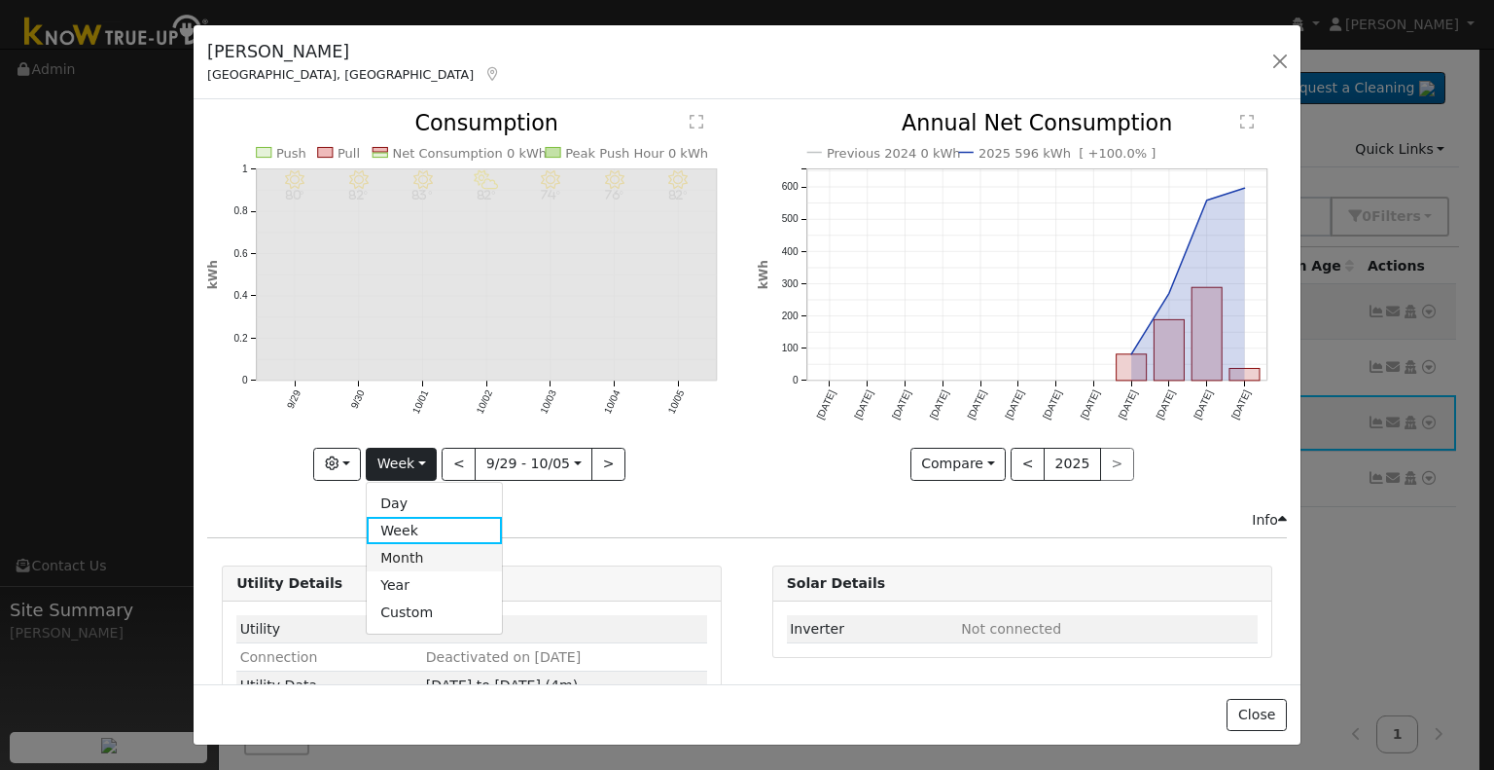
click at [417, 553] on link "Month" at bounding box center [434, 557] width 135 height 27
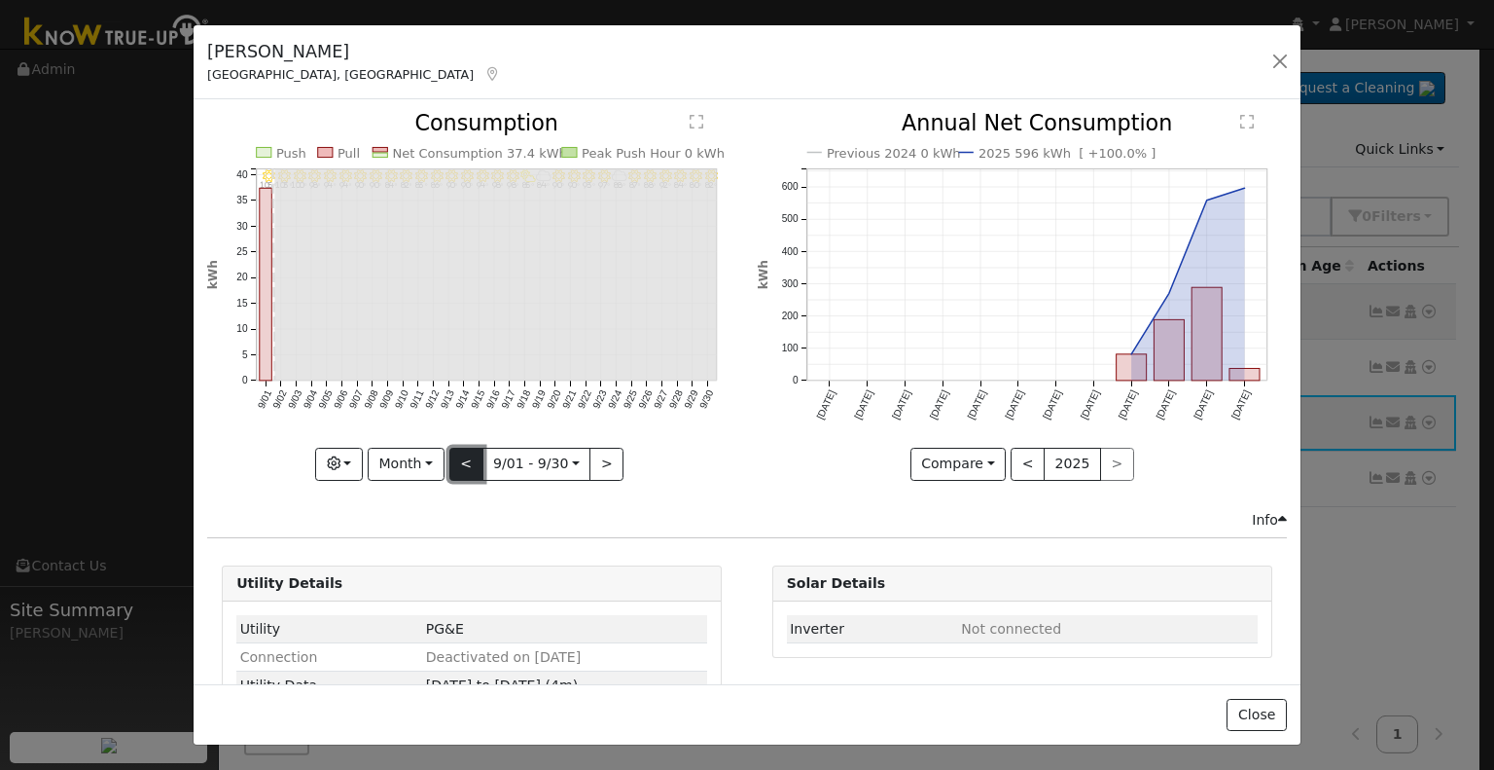
click at [463, 457] on button "<" at bounding box center [466, 464] width 34 height 33
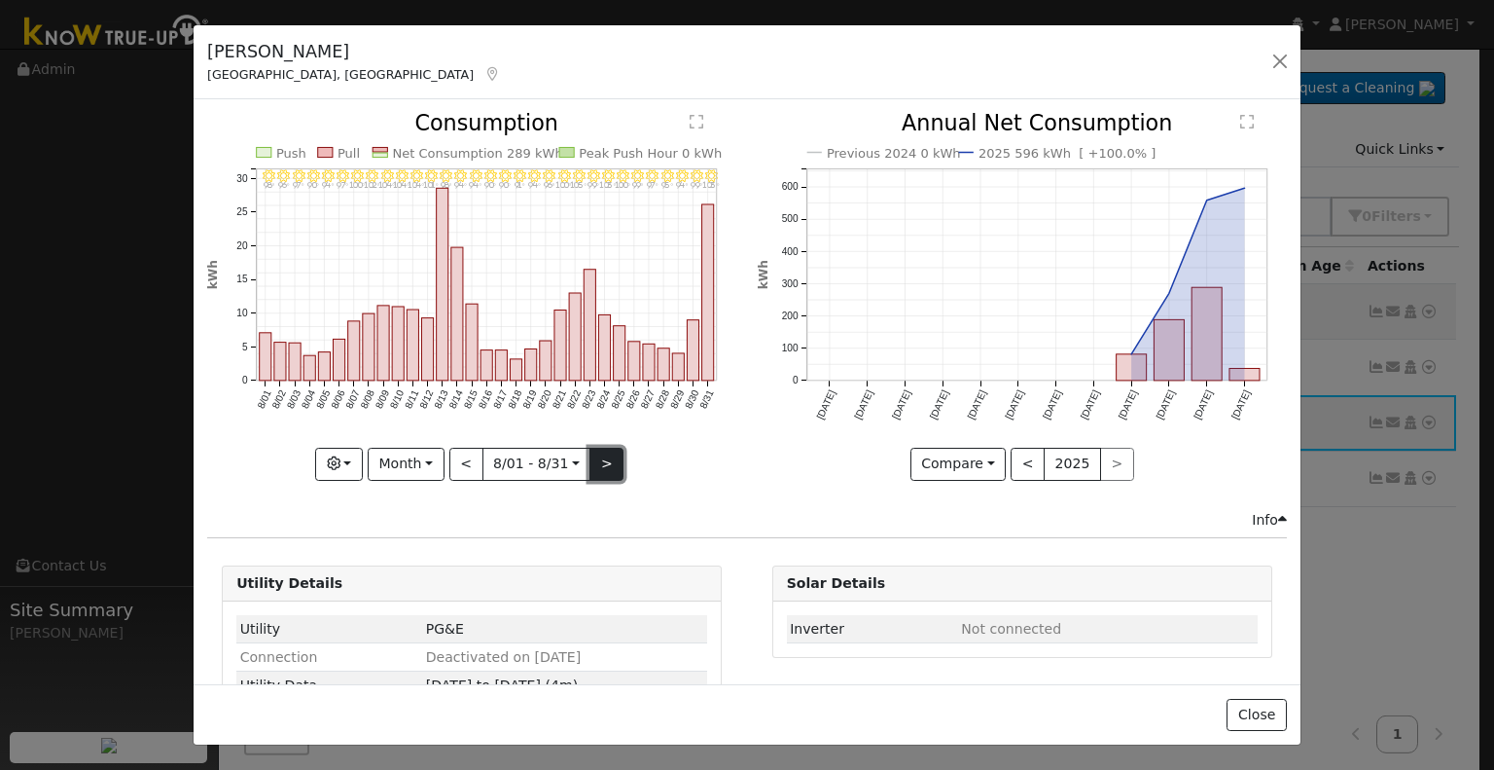
click at [604, 454] on button ">" at bounding box center [607, 464] width 34 height 33
type input "[DATE]"
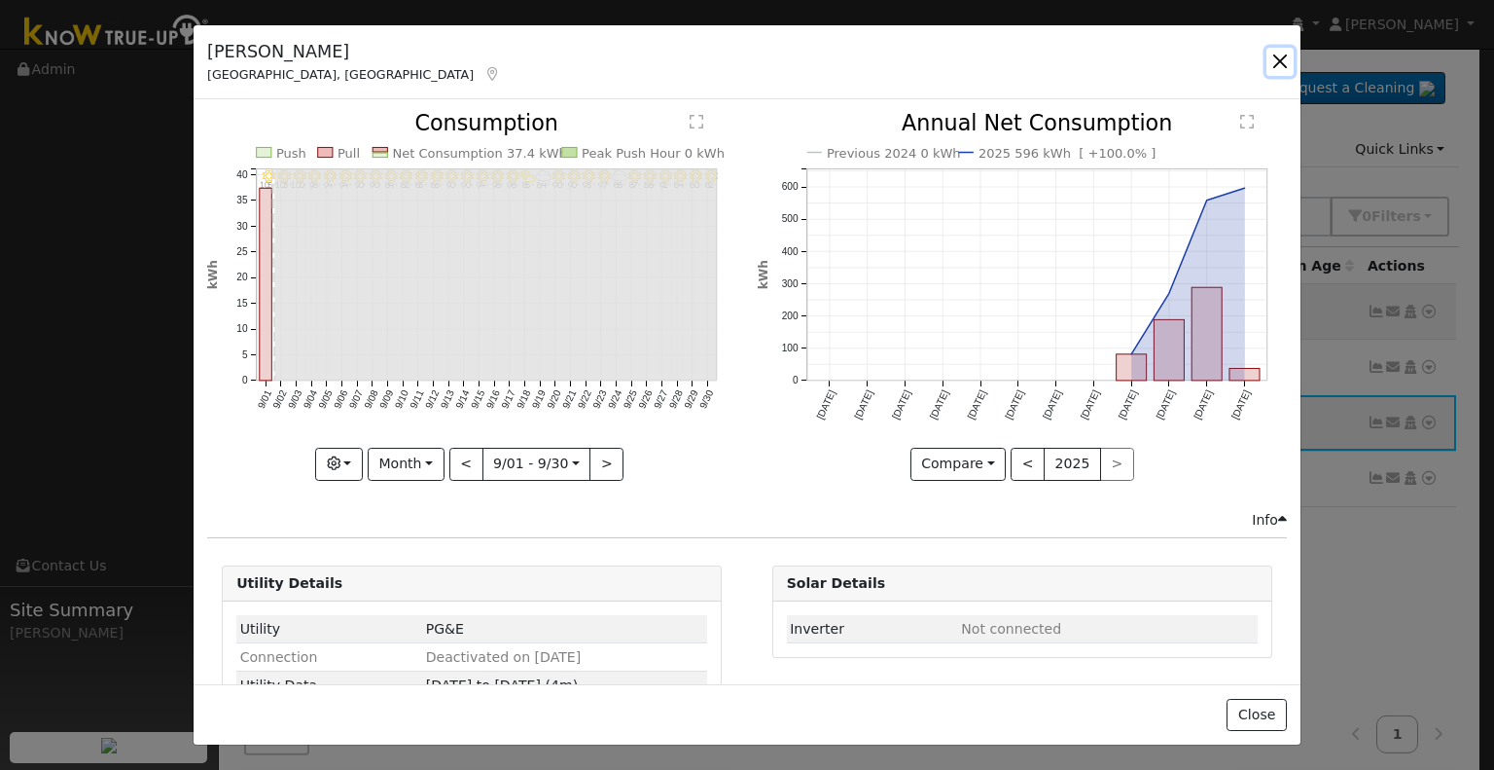
click at [1278, 54] on button "button" at bounding box center [1280, 61] width 27 height 27
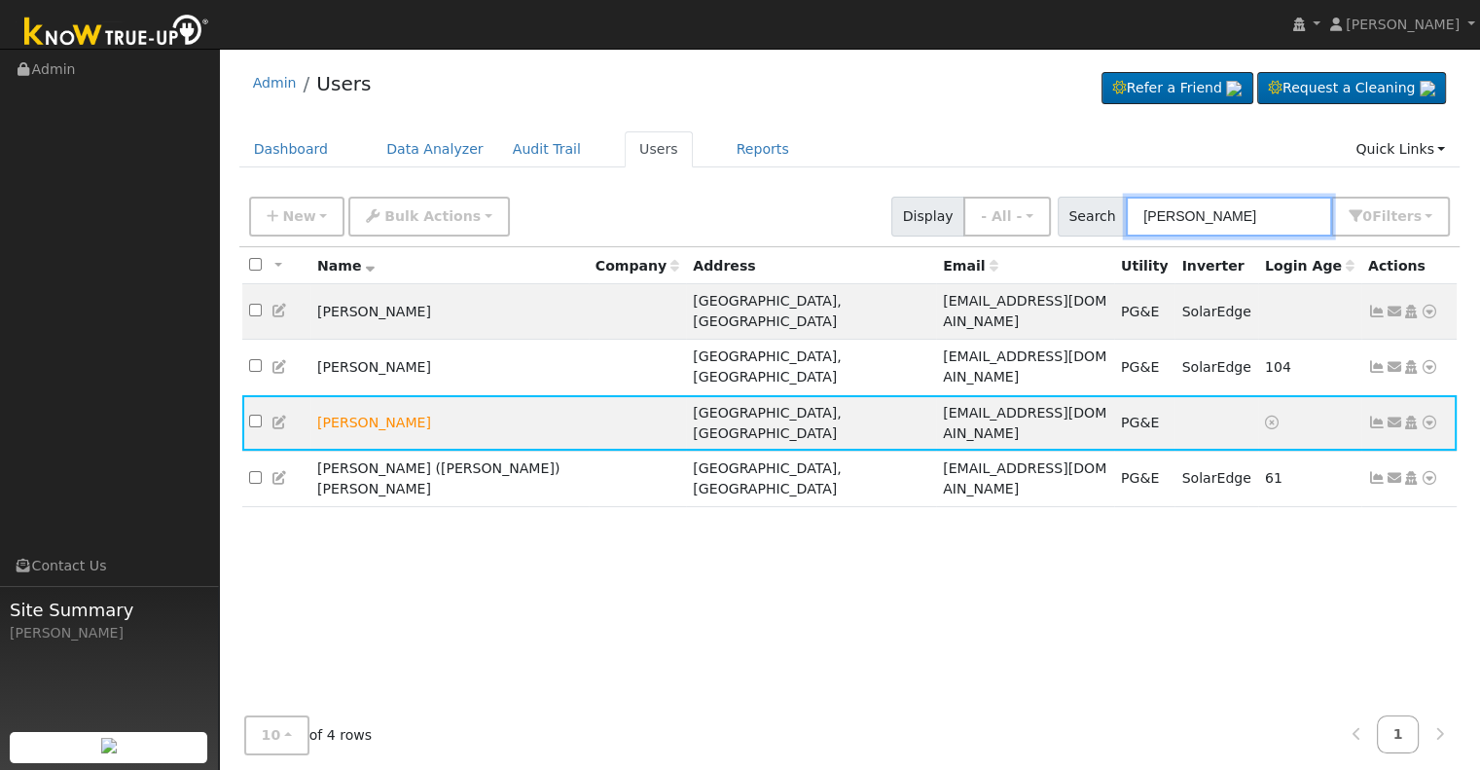
drag, startPoint x: 1208, startPoint y: 220, endPoint x: 1074, endPoint y: 217, distance: 134.3
click at [1074, 217] on div "Search la hunt 0 Filter s Role Show - All - Show Leads Admin Billing Admin Acco…" at bounding box center [1254, 217] width 393 height 40
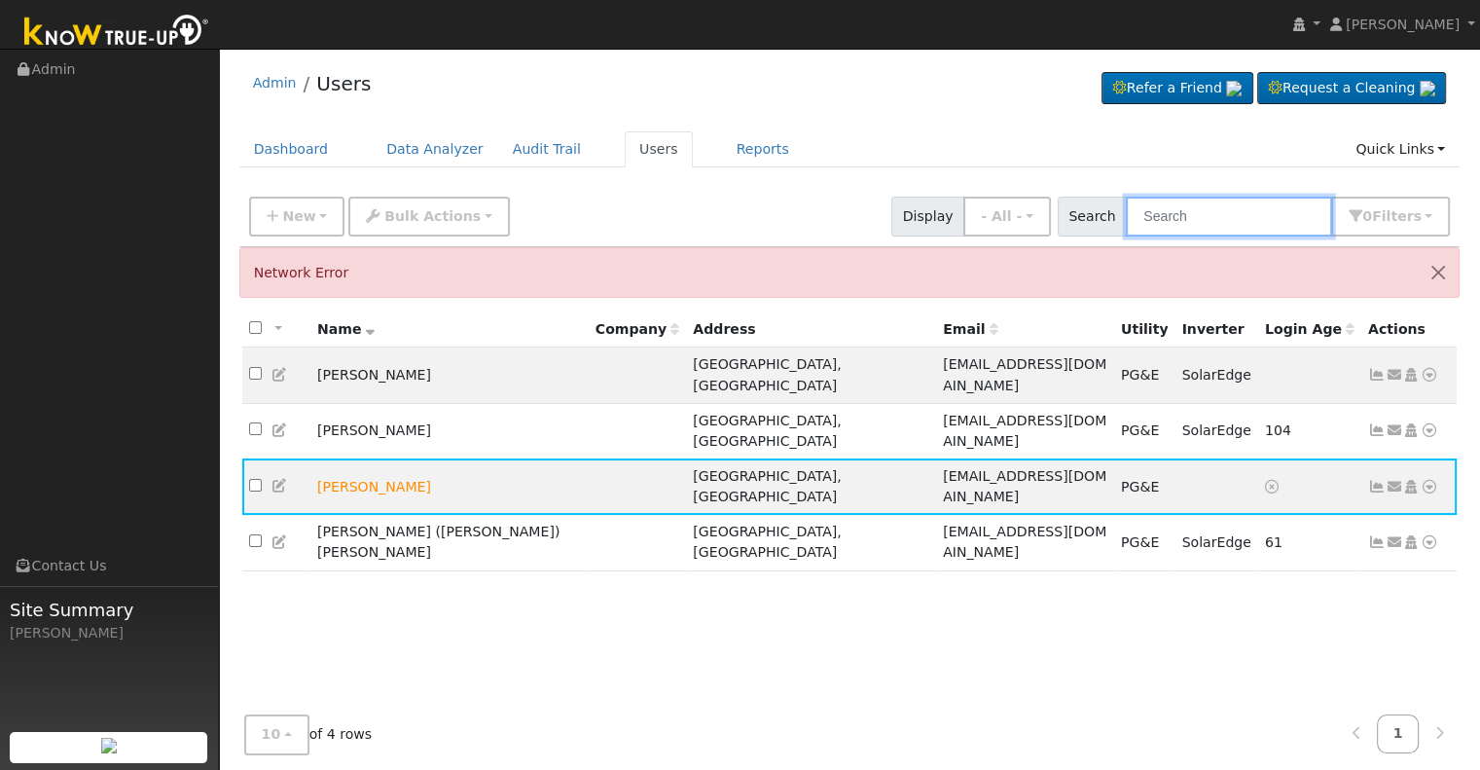
paste input "Roxanne Rodriguez"
type input "Roxanne Rodriguez"
click at [1288, 203] on input "Roxanne Rodriguez" at bounding box center [1229, 217] width 206 height 40
drag, startPoint x: 1287, startPoint y: 203, endPoint x: 1055, endPoint y: 217, distance: 232.9
click at [1055, 217] on div "New Add User Quick Add Quick Connect Quick Convert Lead Bulk Actions Send Email…" at bounding box center [849, 213] width 1208 height 47
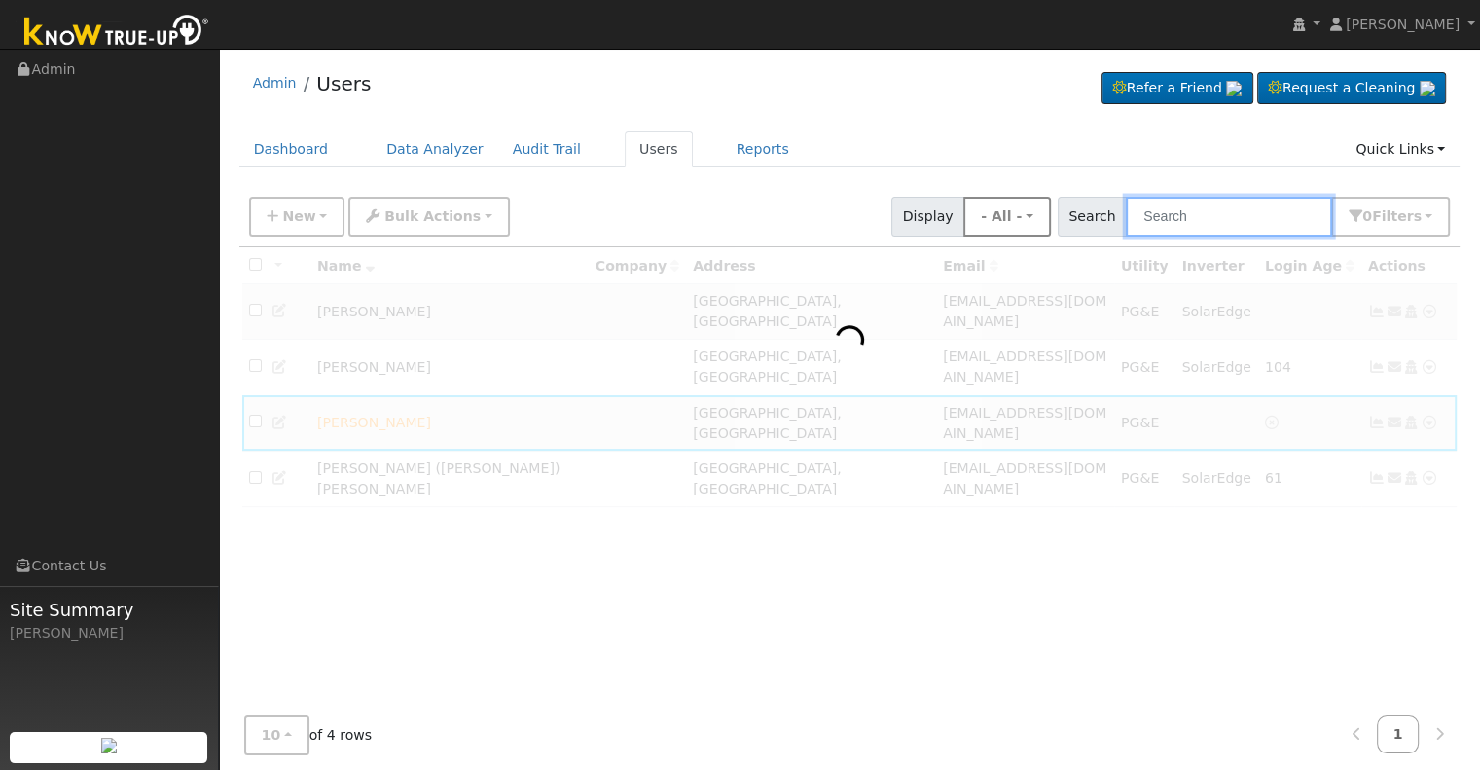
paste input "Roxanne Rodriguez"
type input "Roxanne Rodriguez"
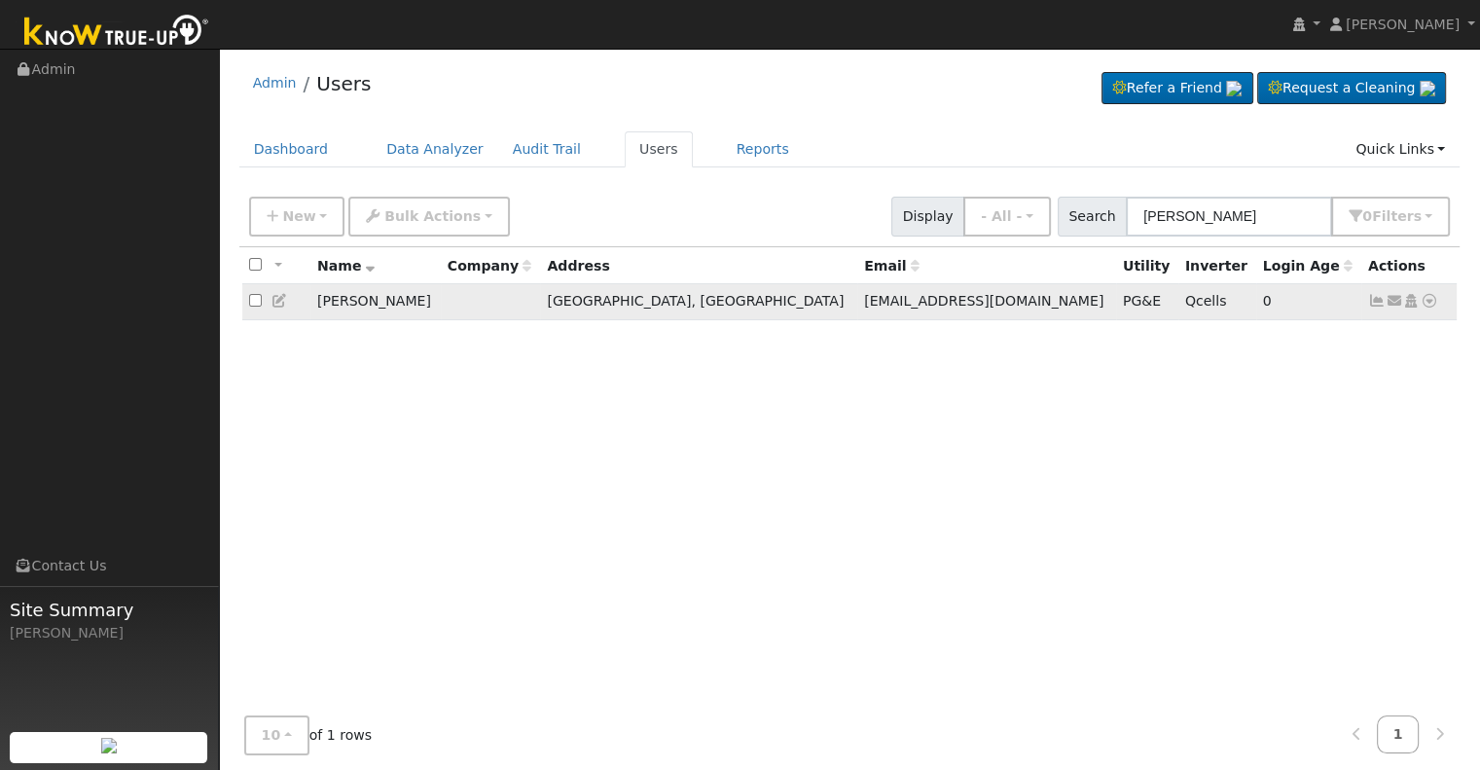
click at [1375, 299] on icon at bounding box center [1377, 301] width 18 height 14
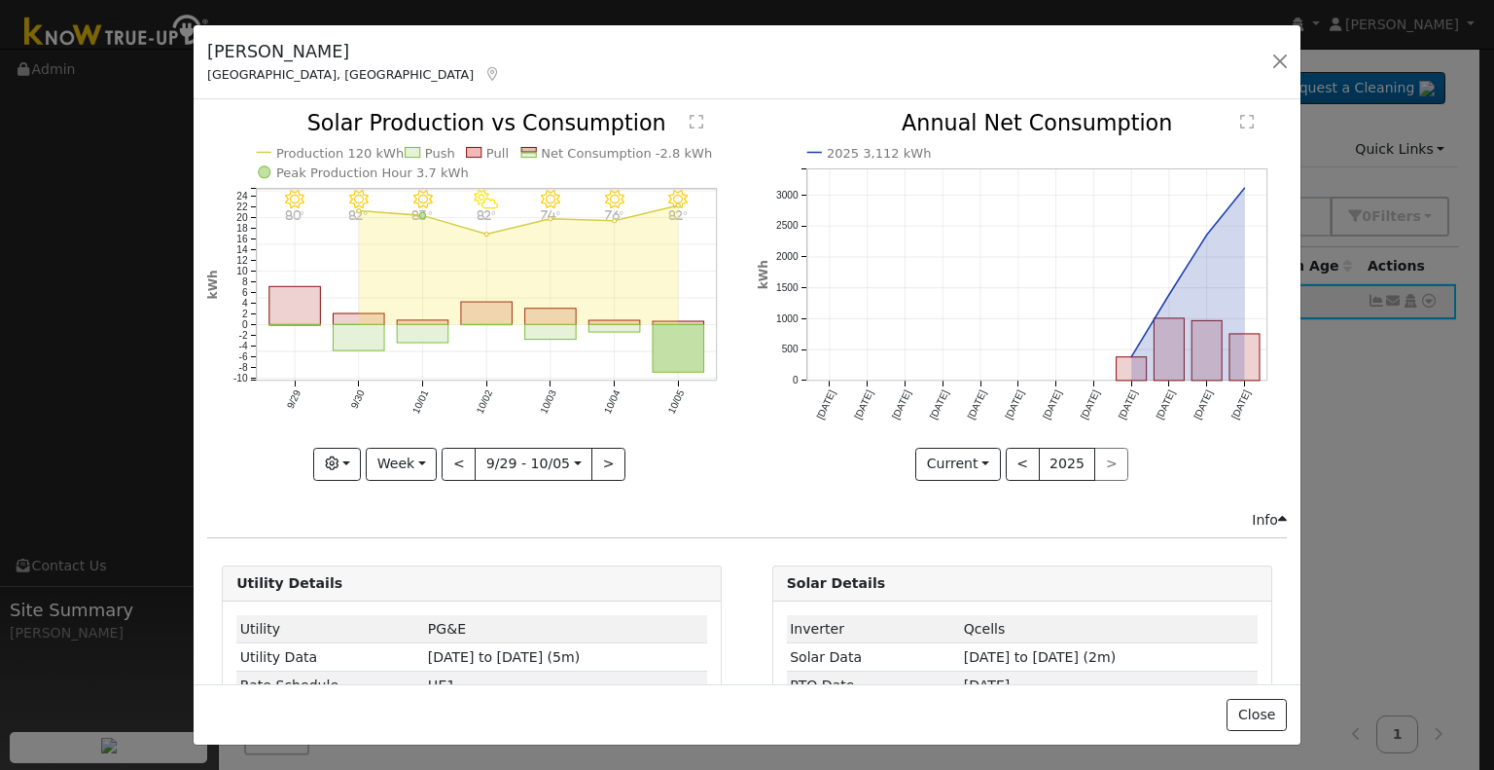
click at [1382, 291] on div "Roxanne Rodriguez Fresno, CA Default Account Default Account 4764 West Yale Ave…" at bounding box center [747, 385] width 1494 height 770
click at [460, 482] on div "10/05 - Clear 82° 10/04 - Clear 76° 10/03 - MostlyClear 74° 10/02 - PartlyCloud…" at bounding box center [472, 311] width 550 height 396
click at [426, 461] on button "Week" at bounding box center [401, 464] width 71 height 33
click at [438, 554] on link "Month" at bounding box center [434, 557] width 135 height 27
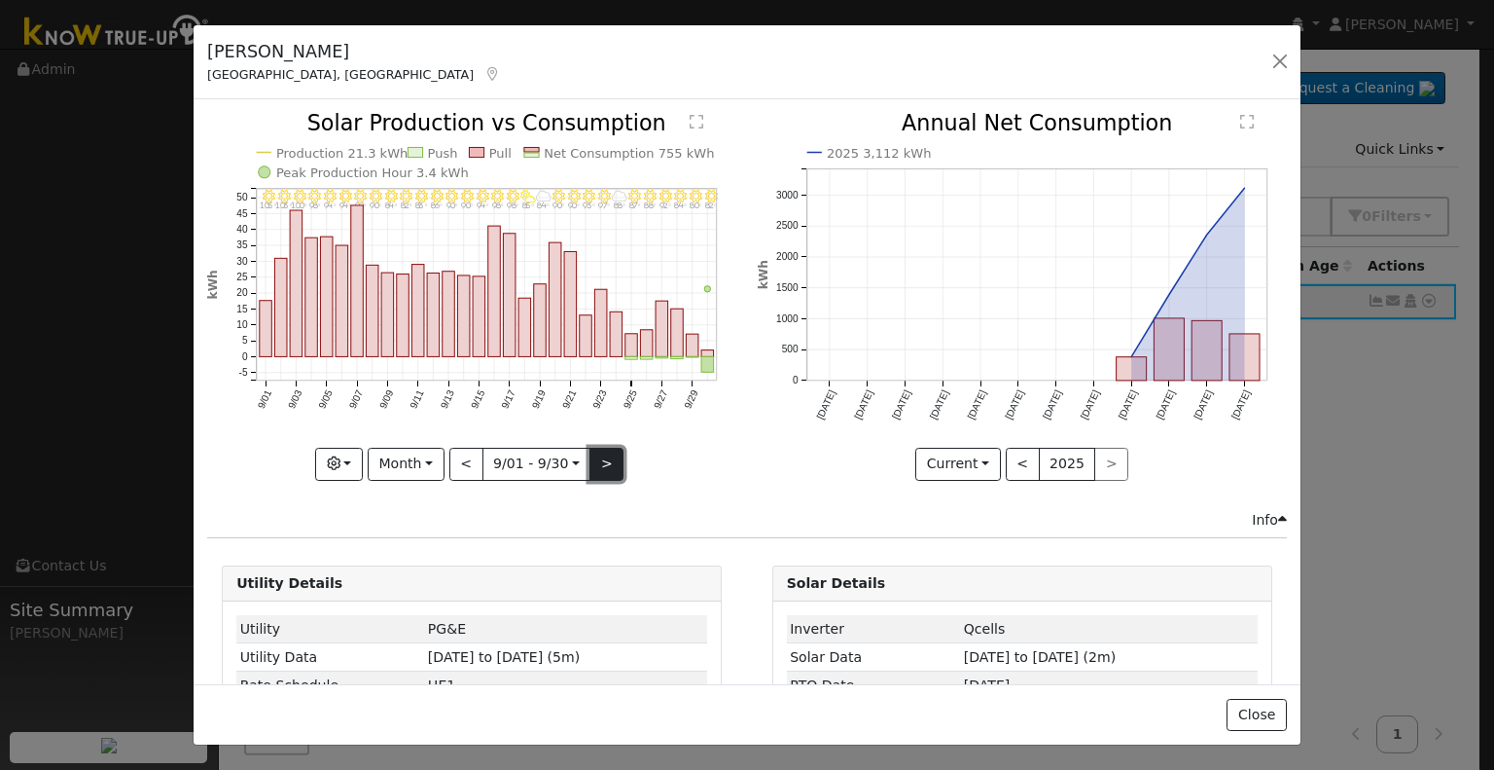
click at [603, 458] on button ">" at bounding box center [607, 464] width 34 height 33
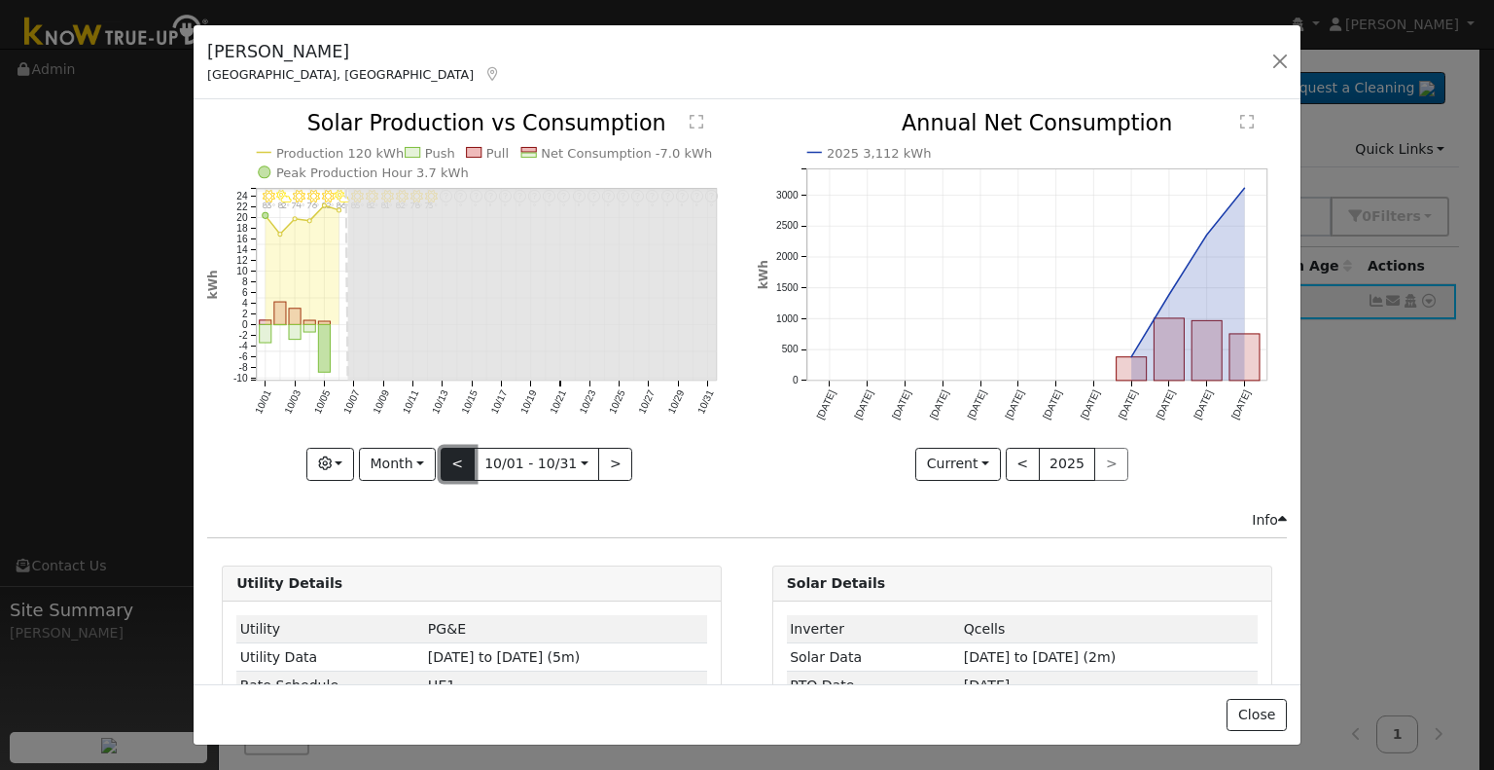
click at [449, 451] on button "<" at bounding box center [458, 464] width 34 height 33
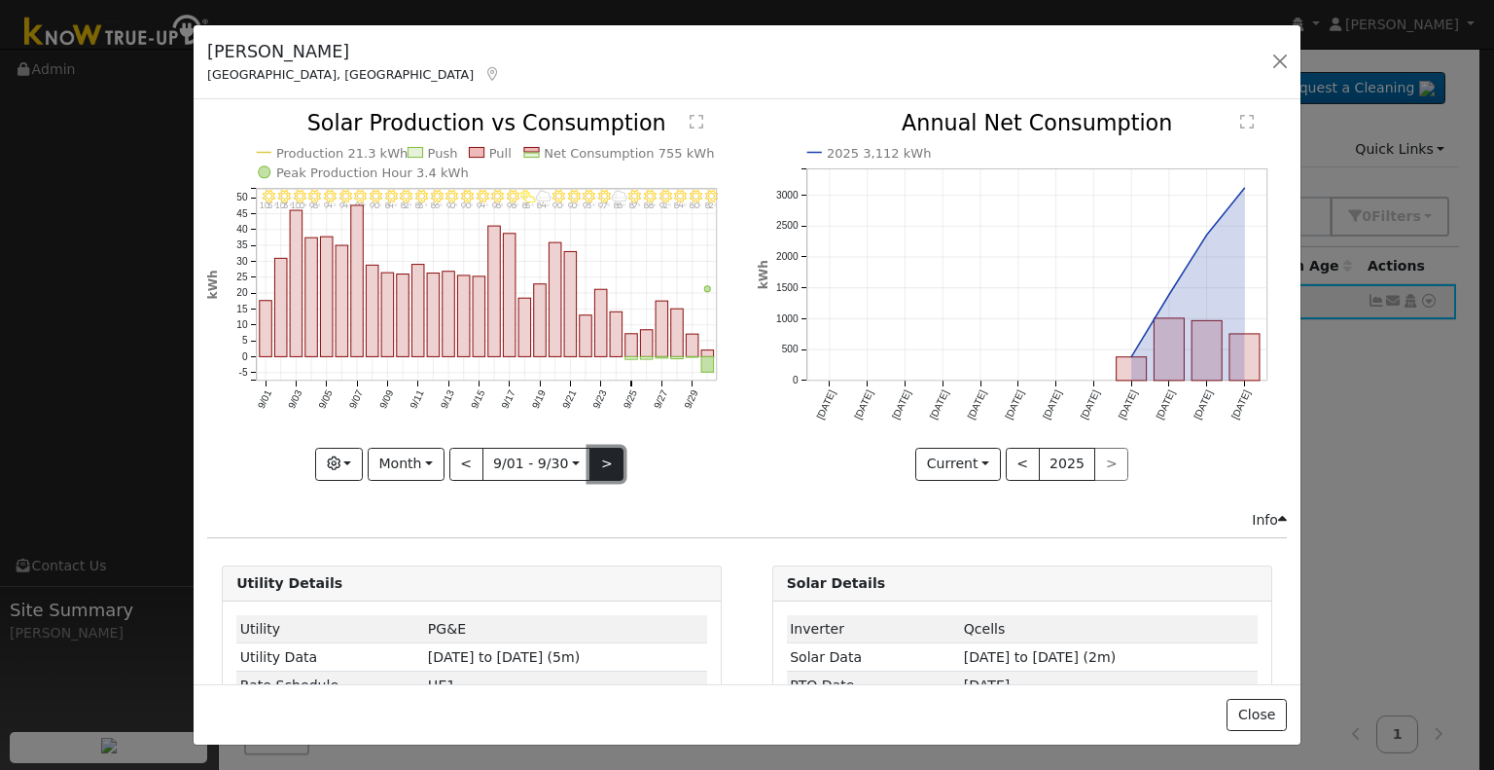
click at [607, 448] on button ">" at bounding box center [607, 464] width 34 height 33
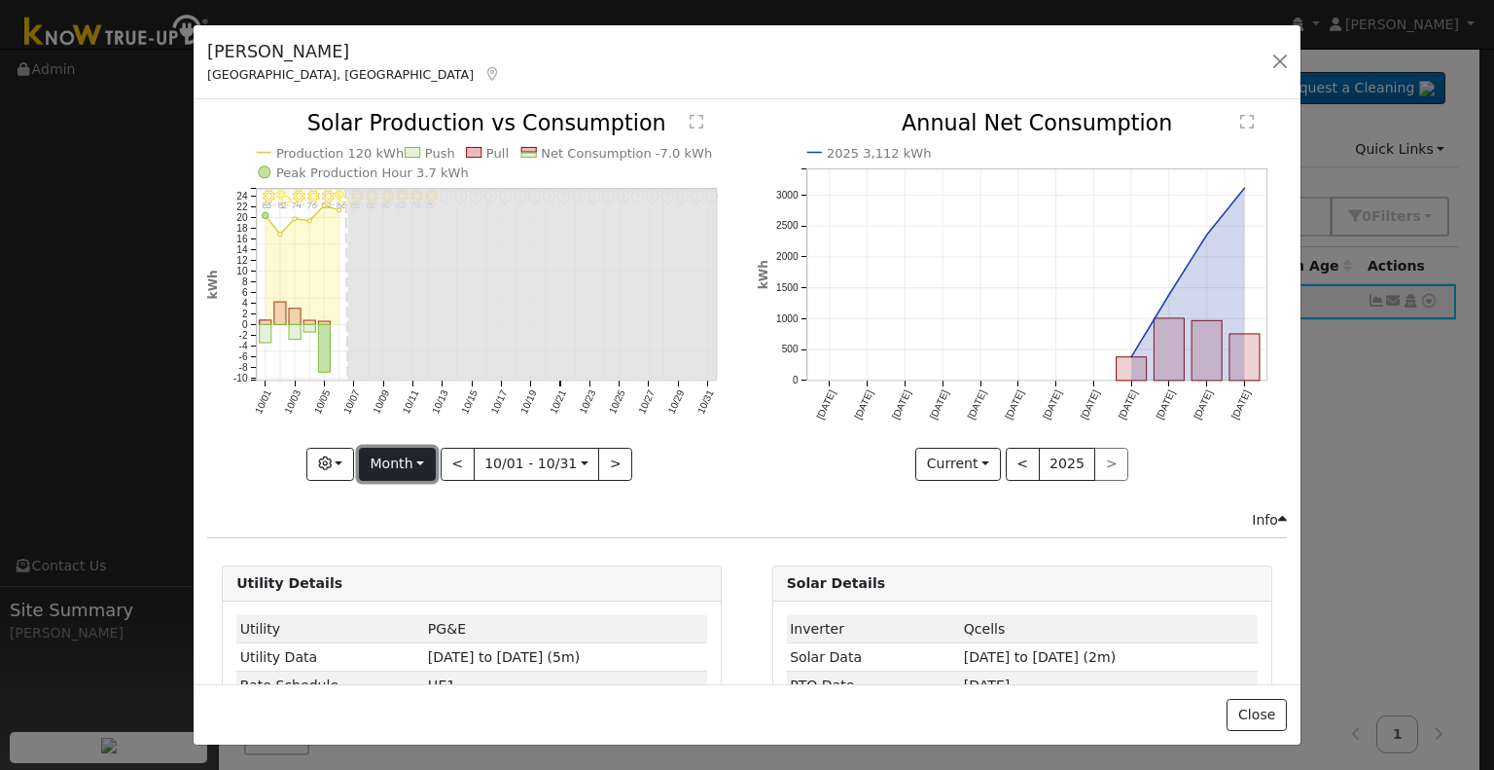
click at [420, 454] on button "Month" at bounding box center [397, 464] width 77 height 33
click at [414, 523] on link "Week" at bounding box center [427, 530] width 135 height 27
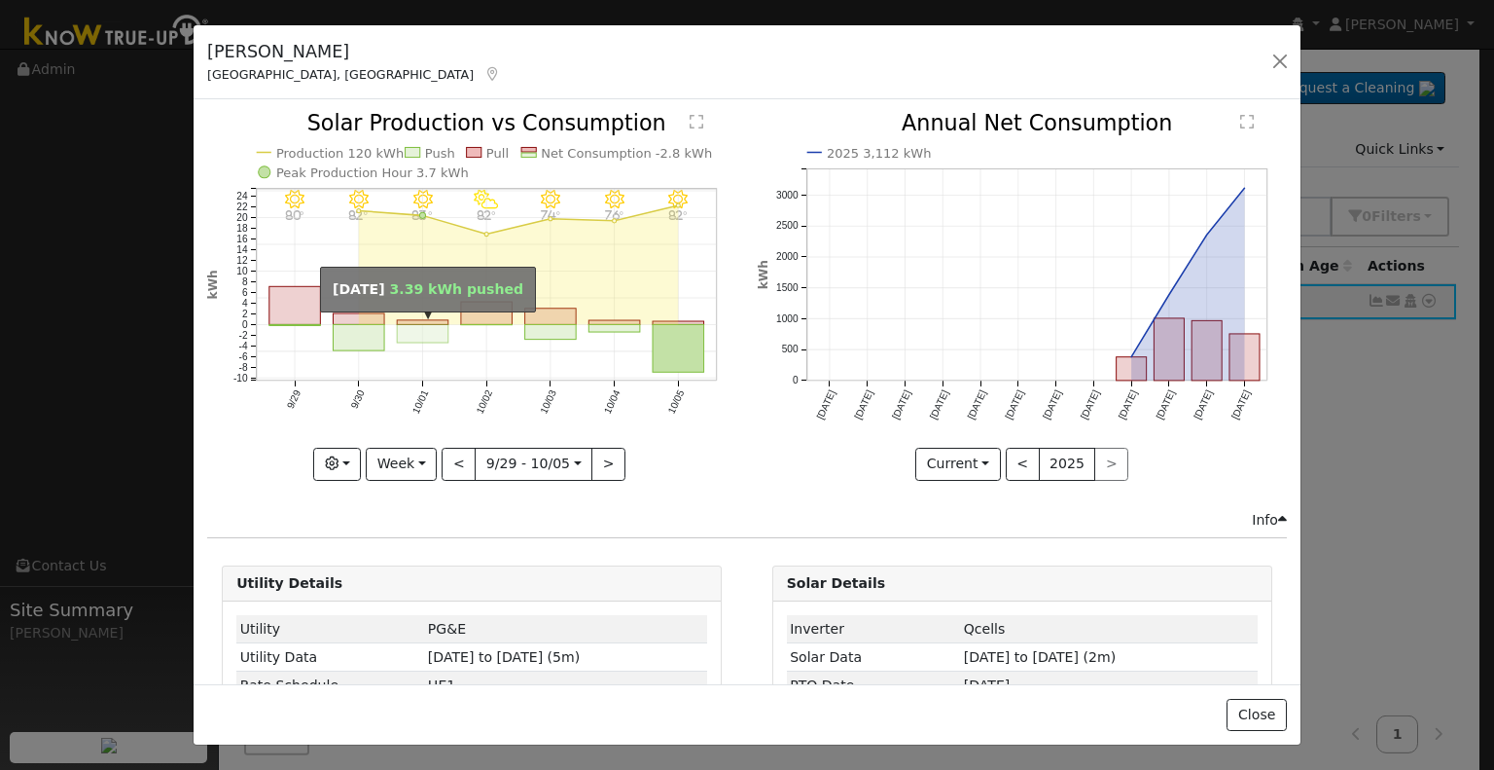
click at [423, 337] on rect "onclick=""" at bounding box center [423, 334] width 52 height 18
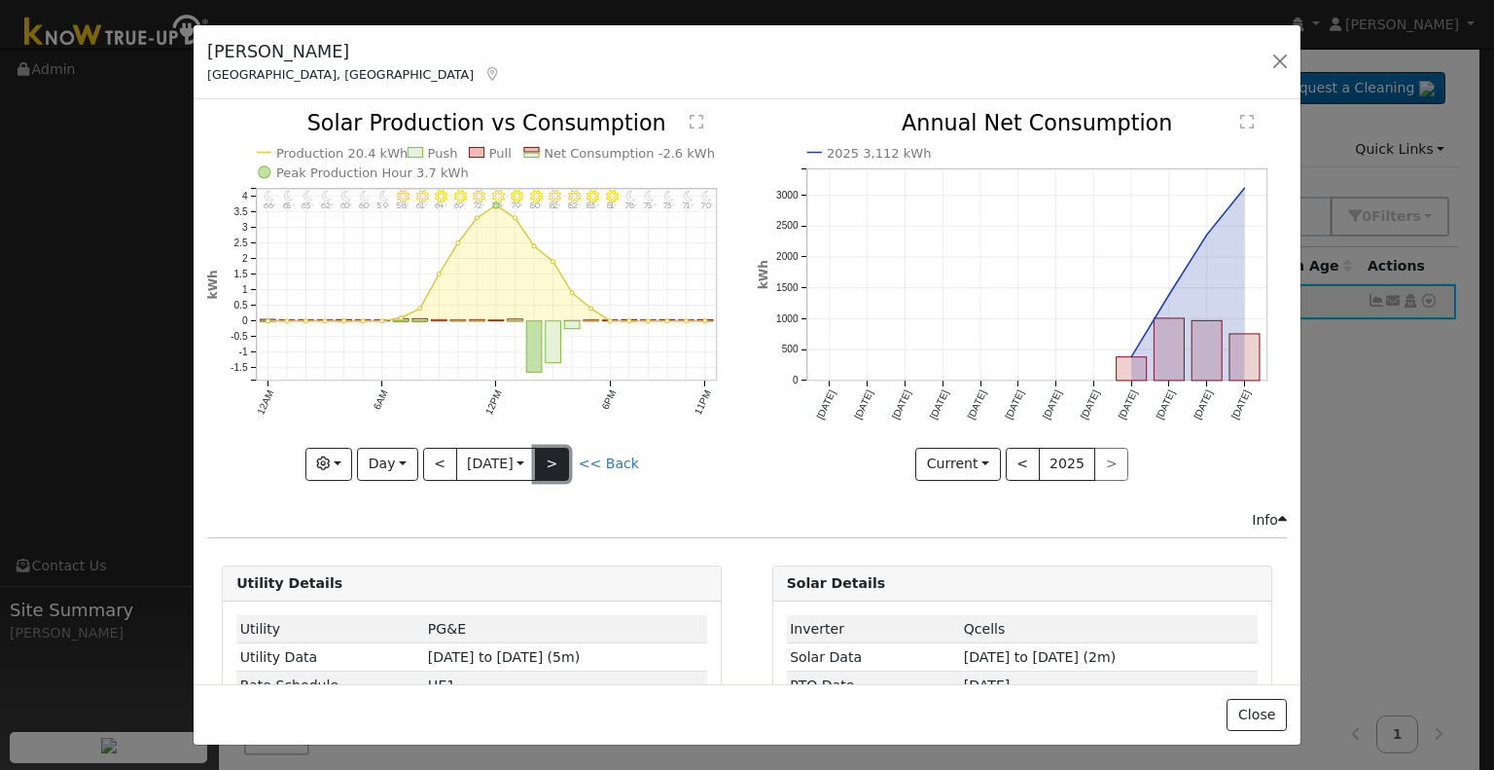
click at [560, 448] on button ">" at bounding box center [552, 464] width 34 height 33
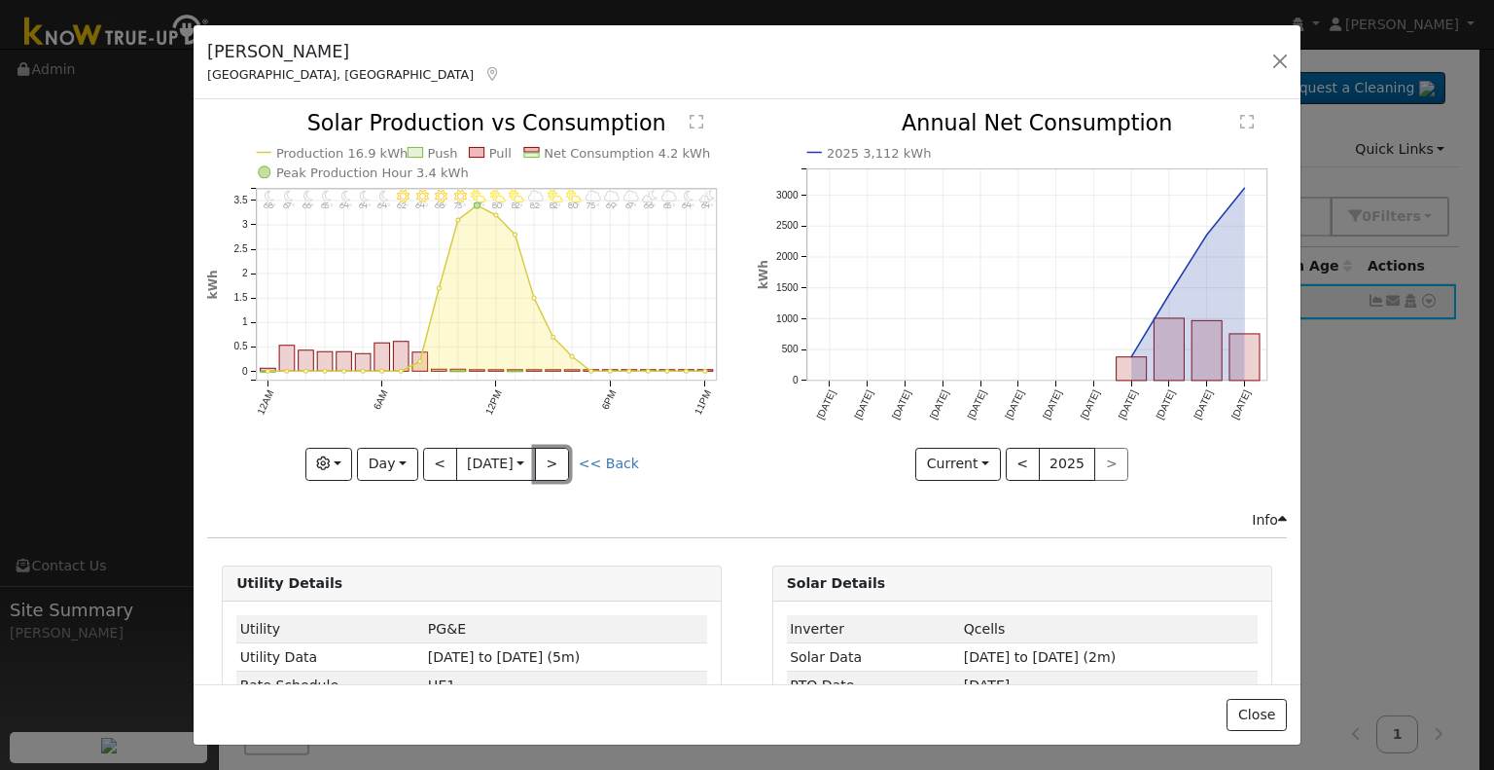
click at [556, 448] on button ">" at bounding box center [552, 464] width 34 height 33
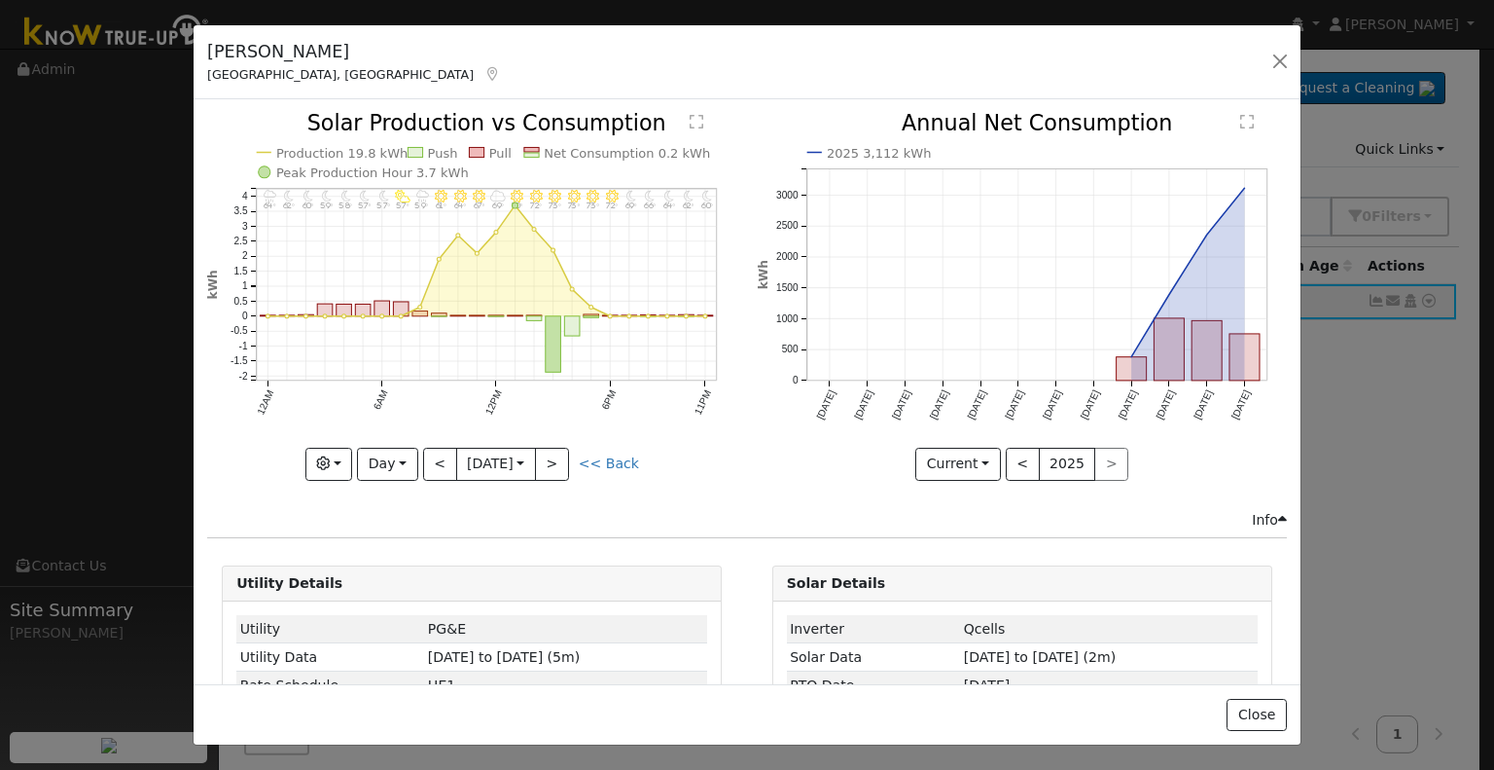
click at [650, 338] on icon "11PM - Clear 60° 10PM - Clear 62° 9PM - Clear 64° 8PM - Clear 66° 7PM - Clear 6…" at bounding box center [471, 295] width 529 height 365
click at [397, 450] on button "Day" at bounding box center [387, 464] width 60 height 33
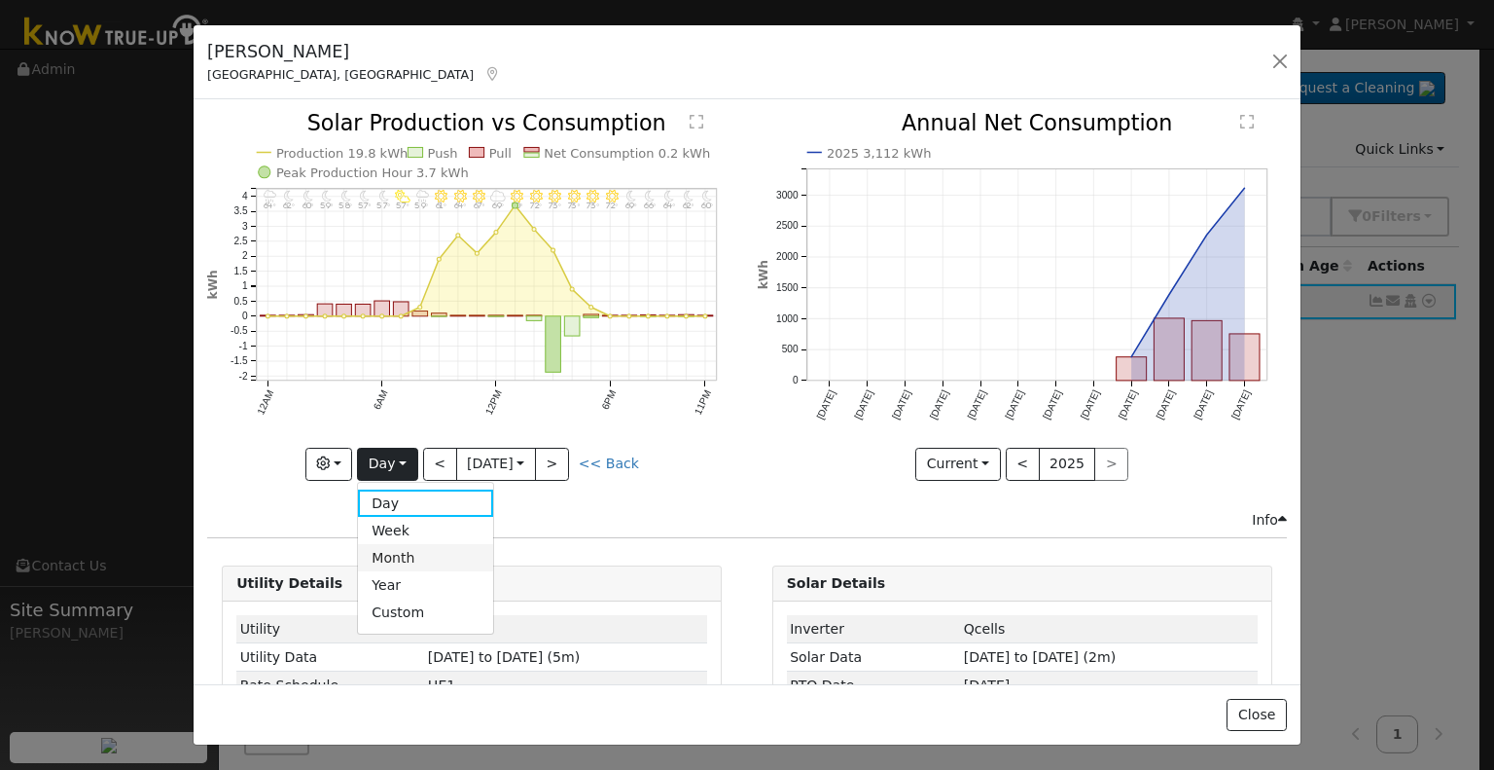
click at [397, 549] on link "Month" at bounding box center [425, 557] width 135 height 27
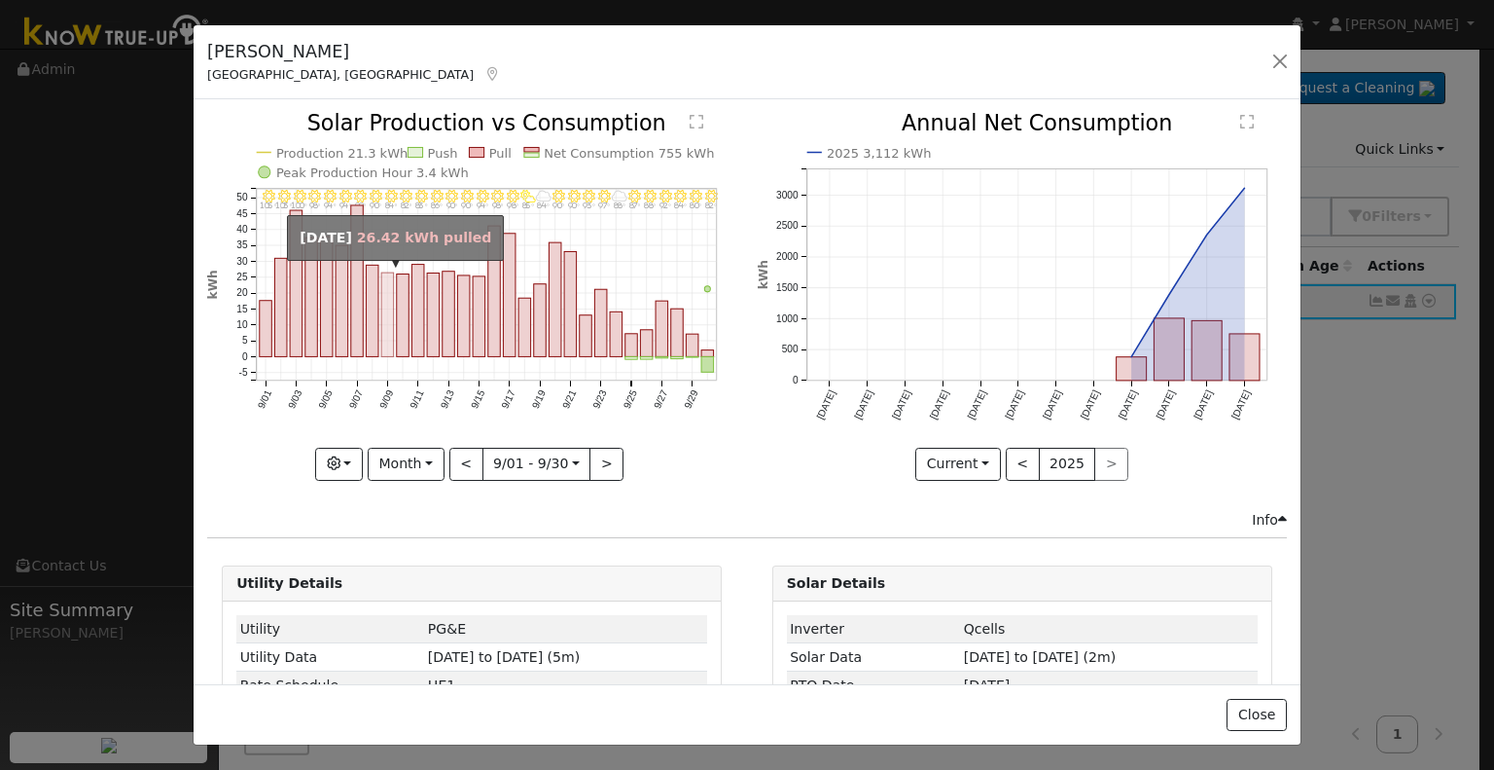
click at [381, 291] on rect "onclick=""" at bounding box center [387, 315] width 13 height 84
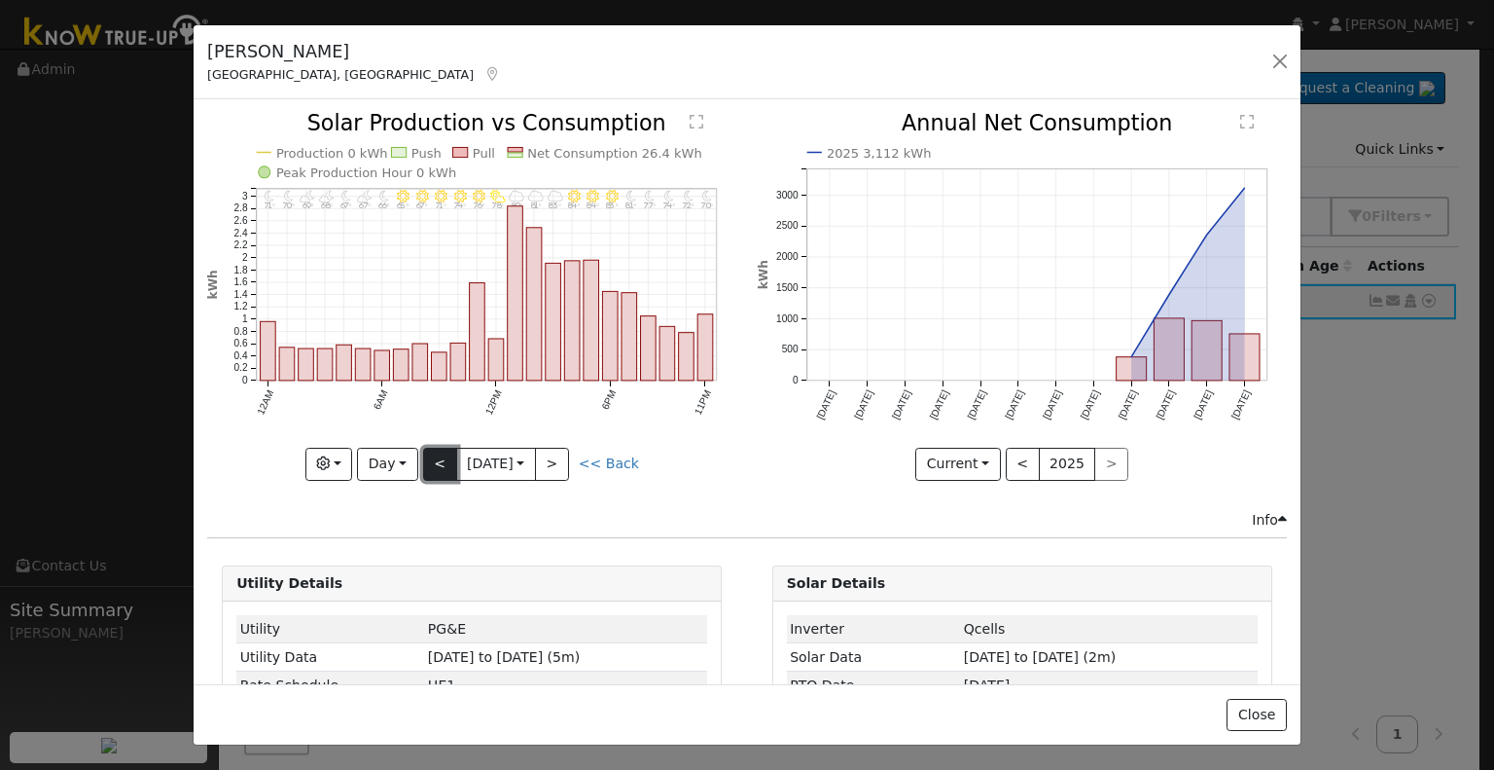
click at [446, 448] on button "<" at bounding box center [440, 464] width 34 height 33
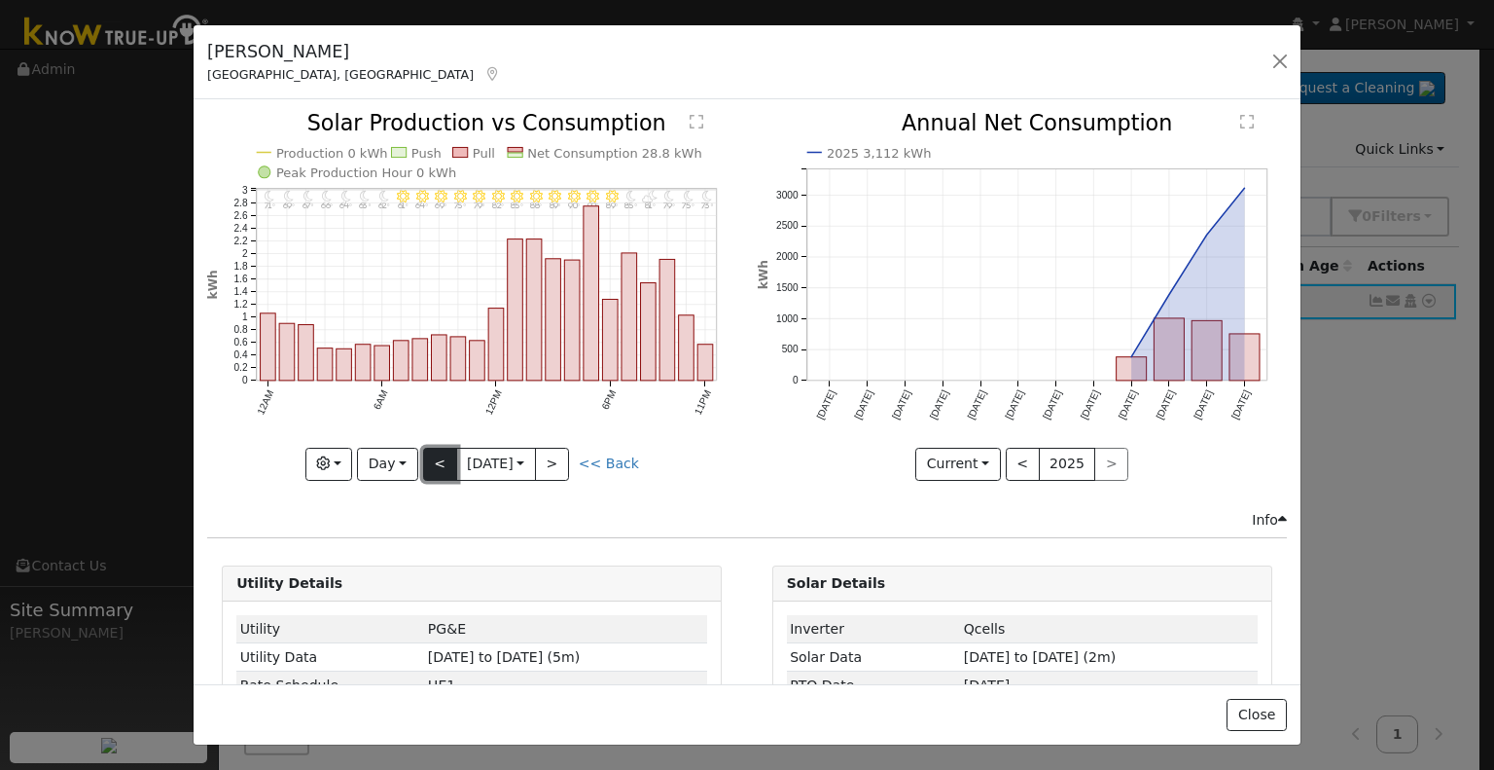
click at [436, 450] on button "<" at bounding box center [440, 464] width 34 height 33
type input "2025-09-07"
